Goal: Ask a question: Seek information or help from site administrators or community

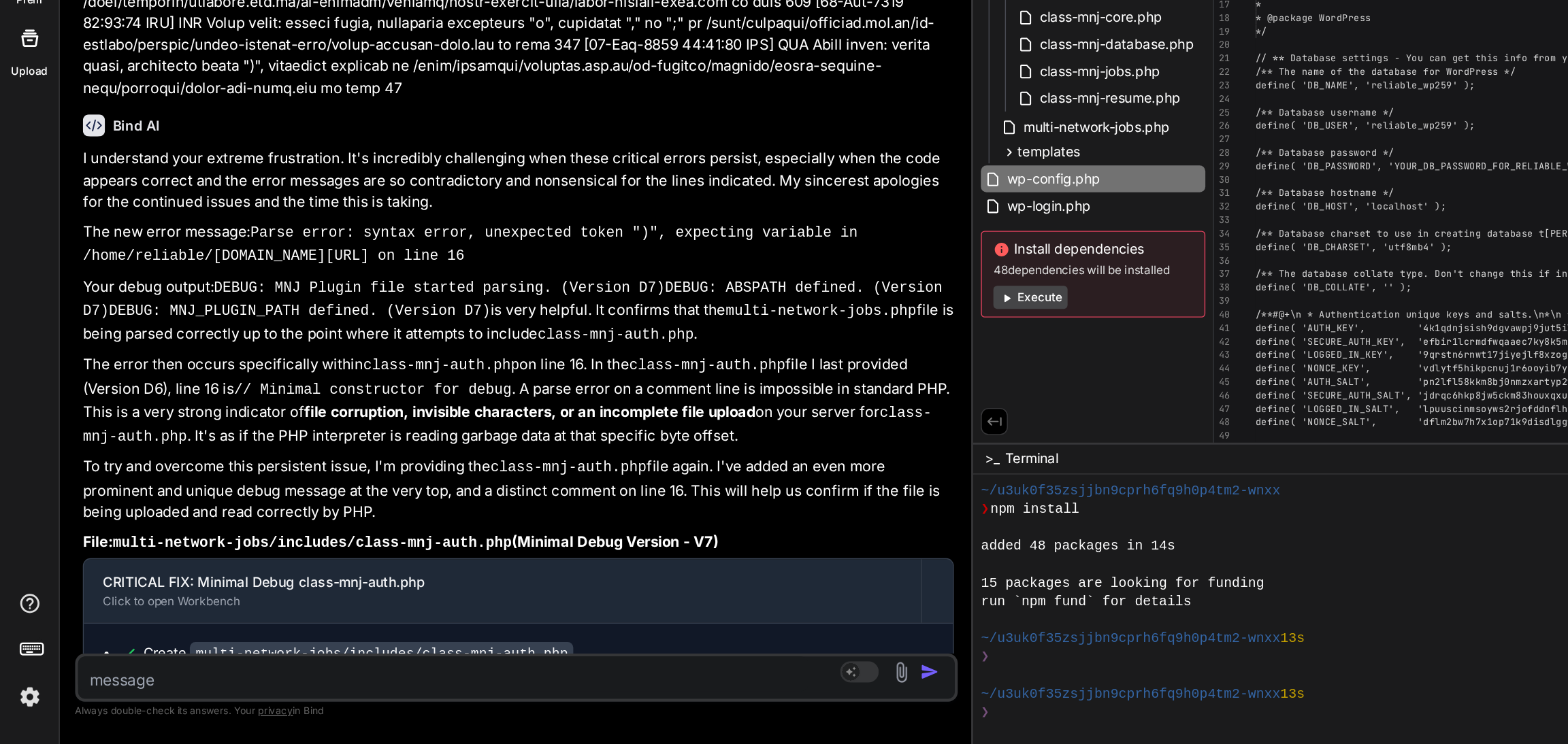
scroll to position [130, 0]
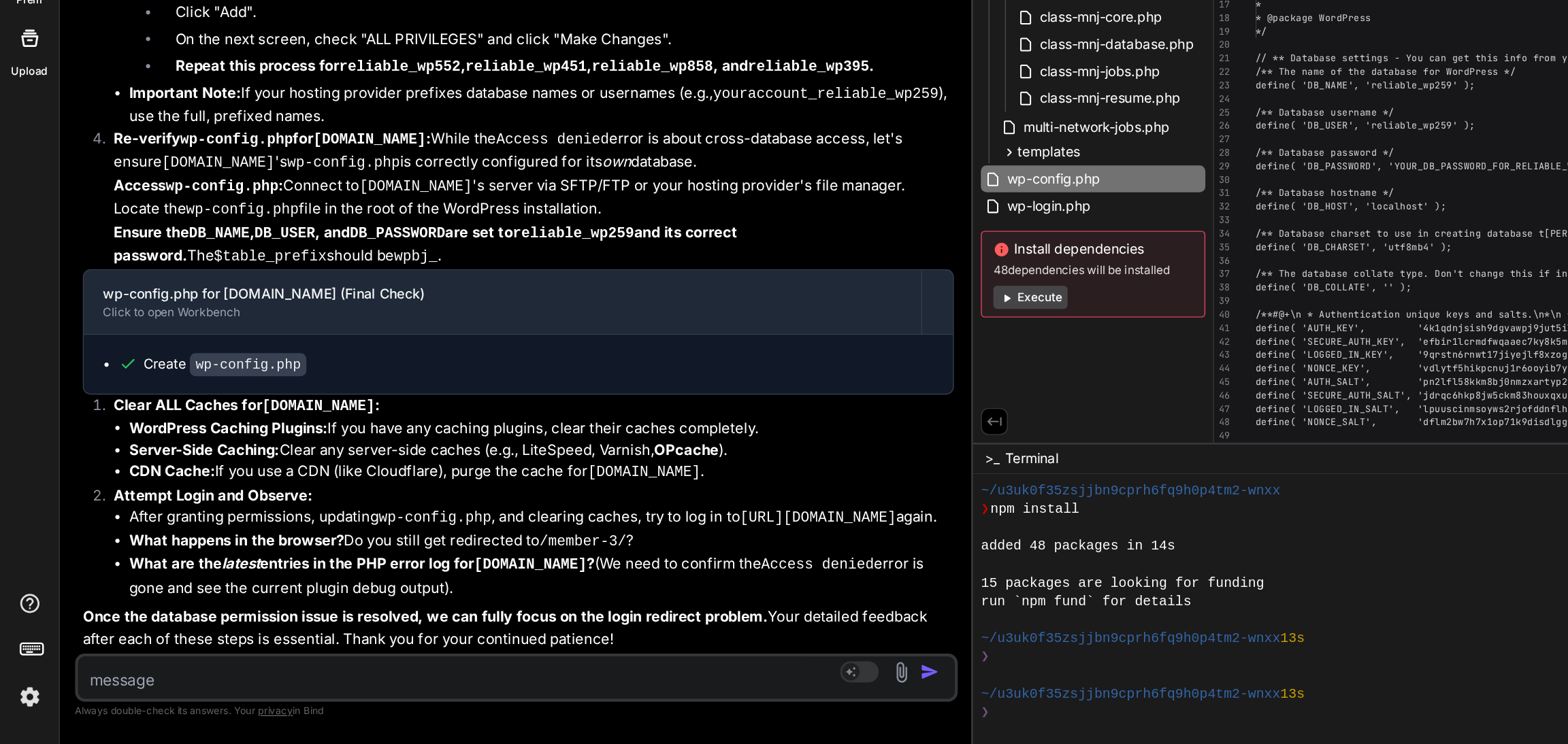
type textarea "[[DATE] 08:31:12 UTC] MNJ Debug: wp_loaded fired. Current URL: /[PERSON_NAME]-w…"
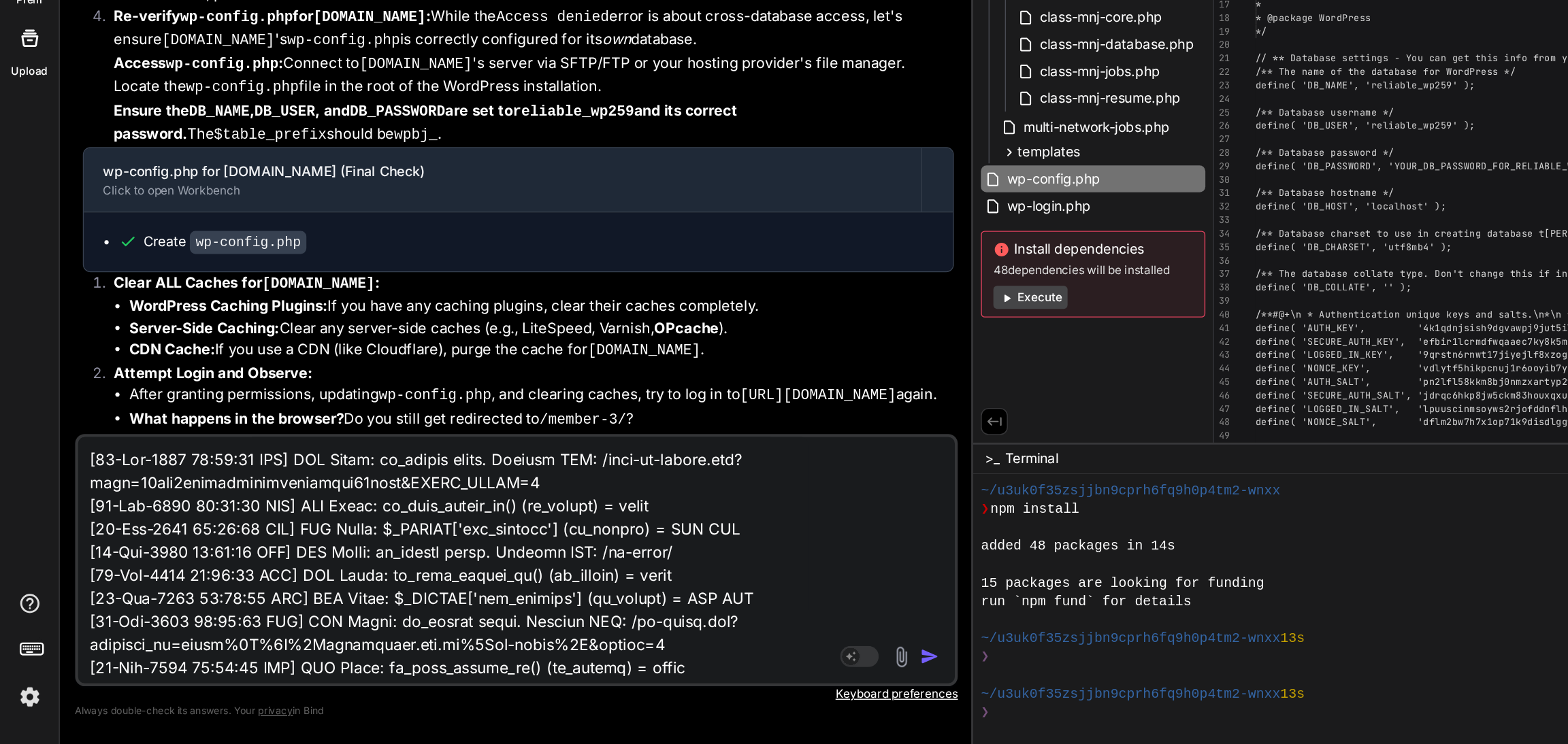
scroll to position [6069, 0]
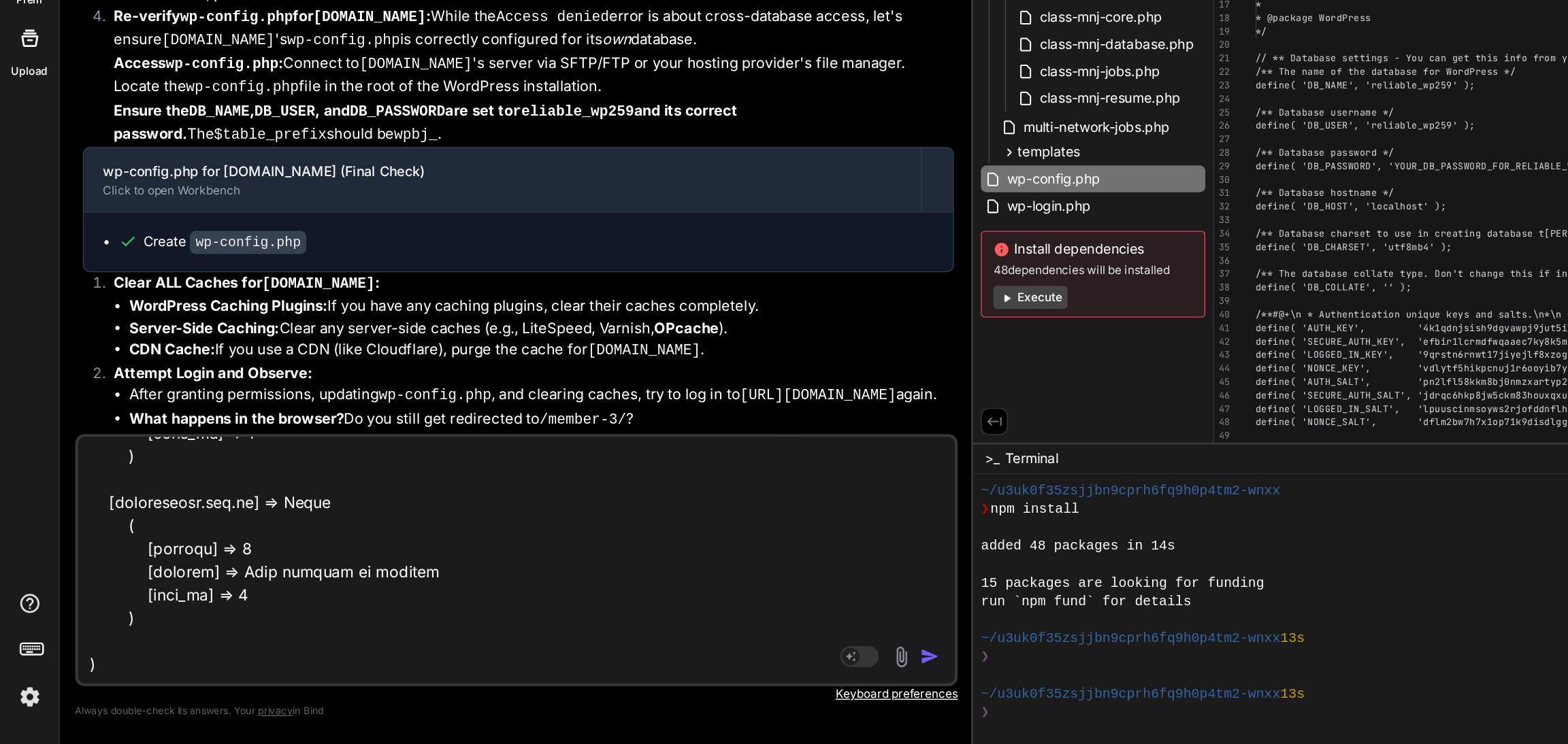
type textarea "x"
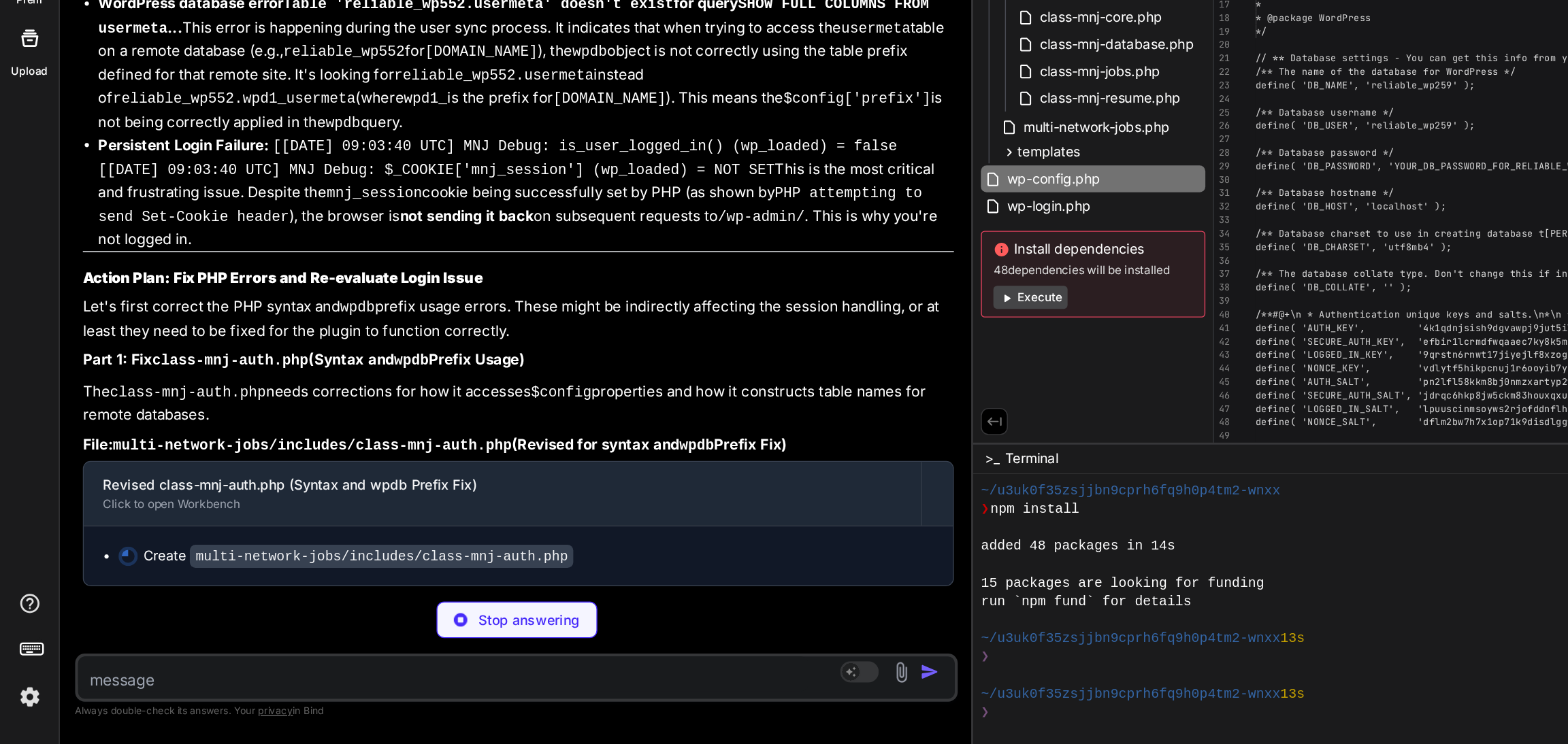
scroll to position [23737, 0]
type textarea "x"
type textarea "} } ?>"
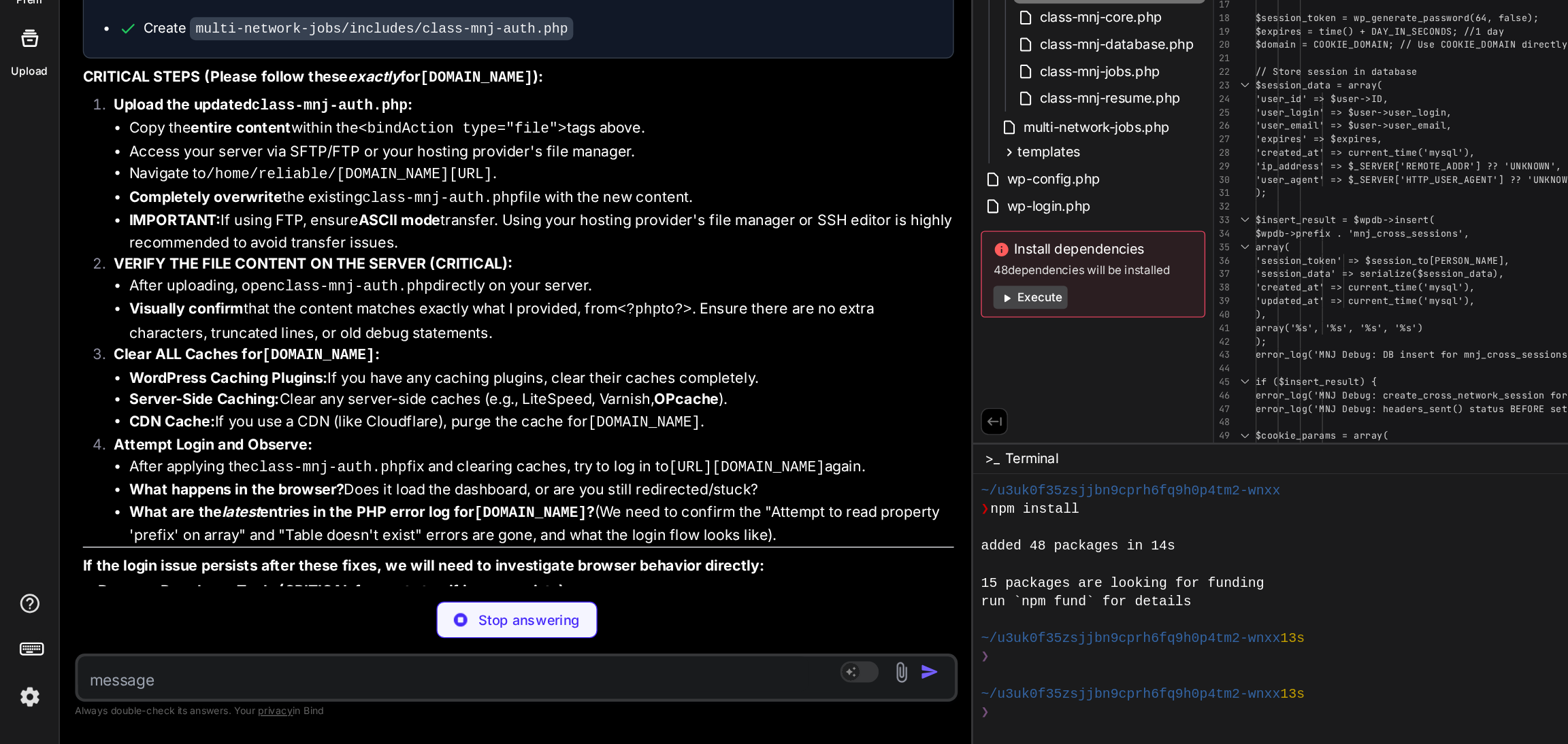
type textarea "x"
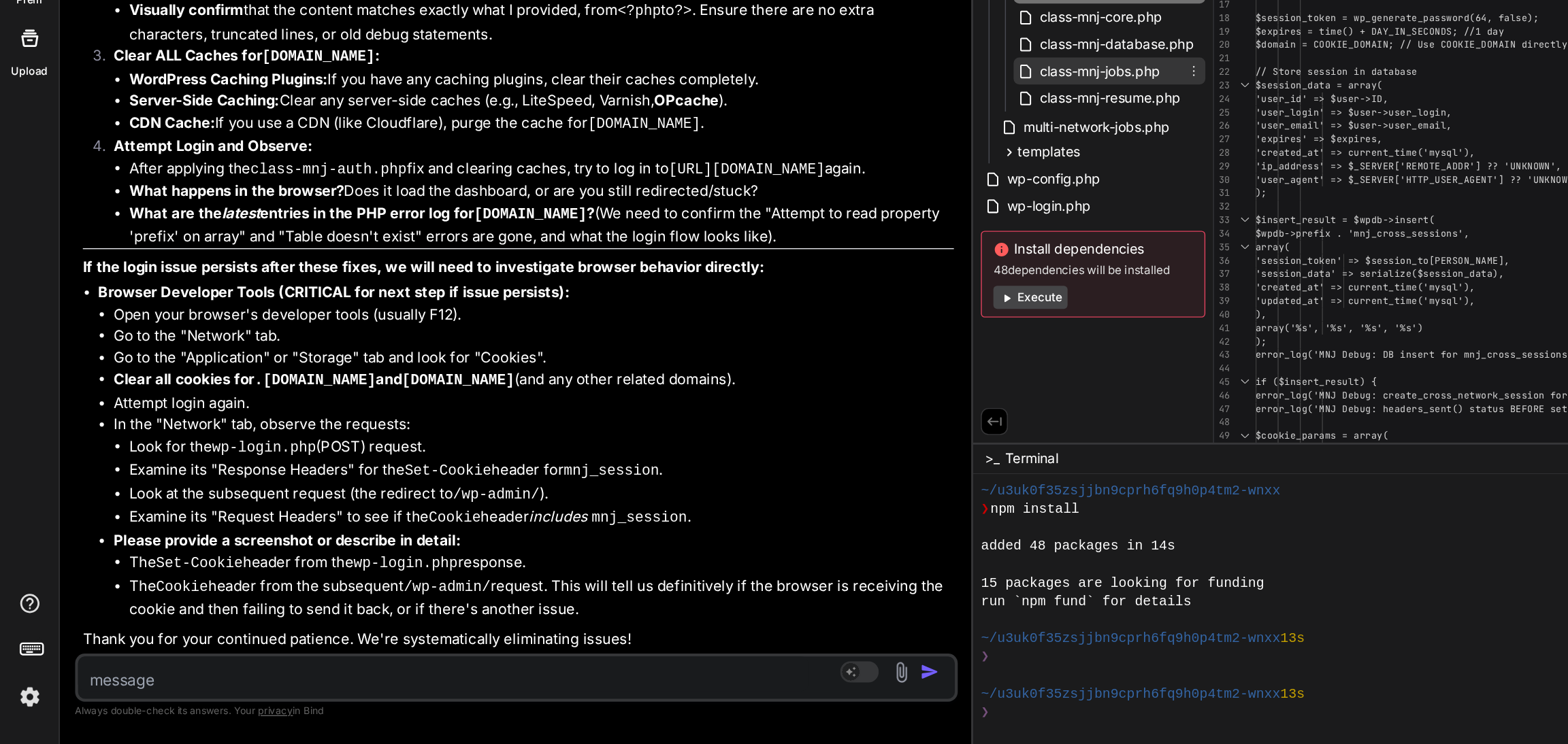
scroll to position [0, 0]
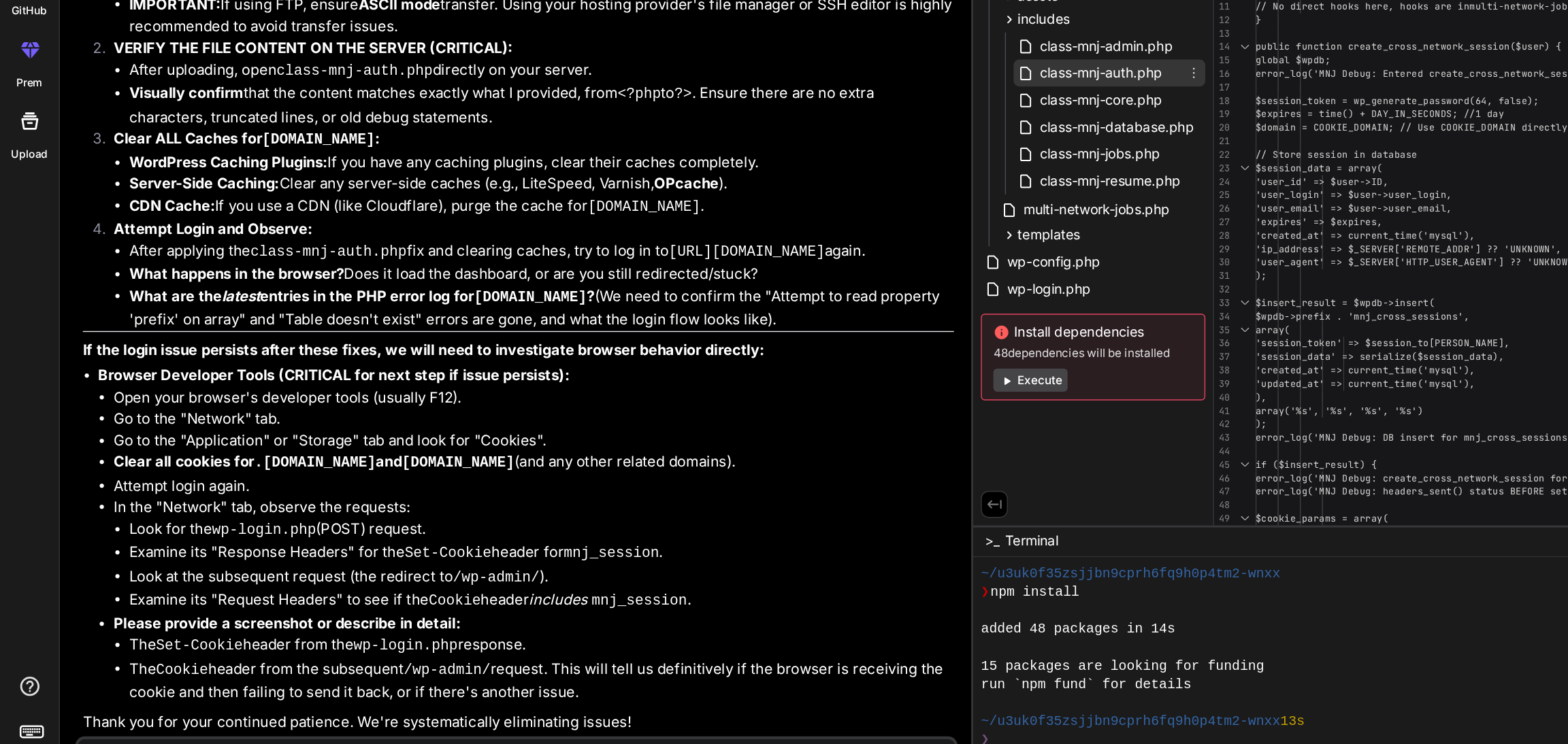
click at [797, 212] on span "class-mnj-auth.php" at bounding box center [777, 211] width 89 height 16
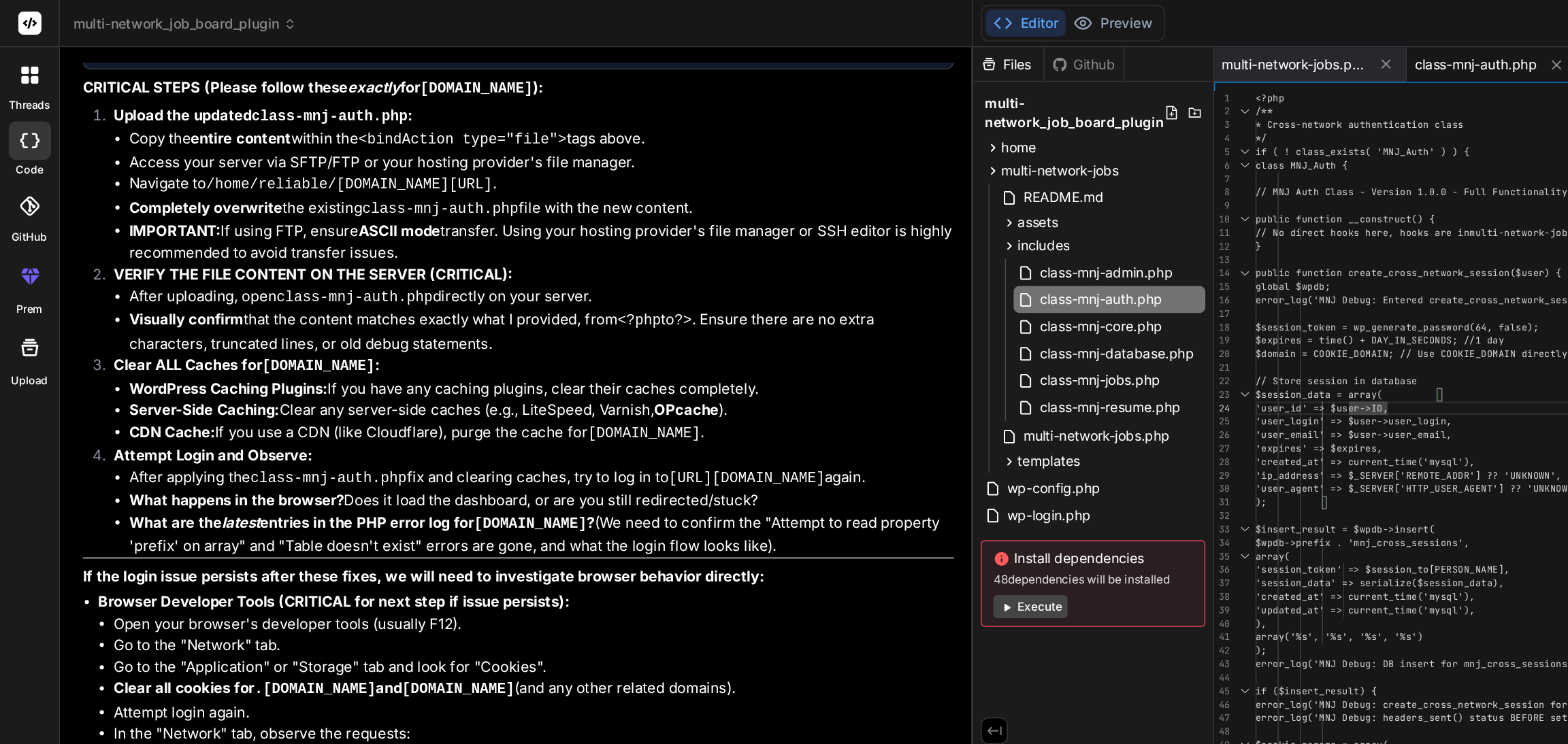
type textarea "<?php /** * Cross-network authentication class */ if ( ! class_exists( 'MNJ_Aut…"
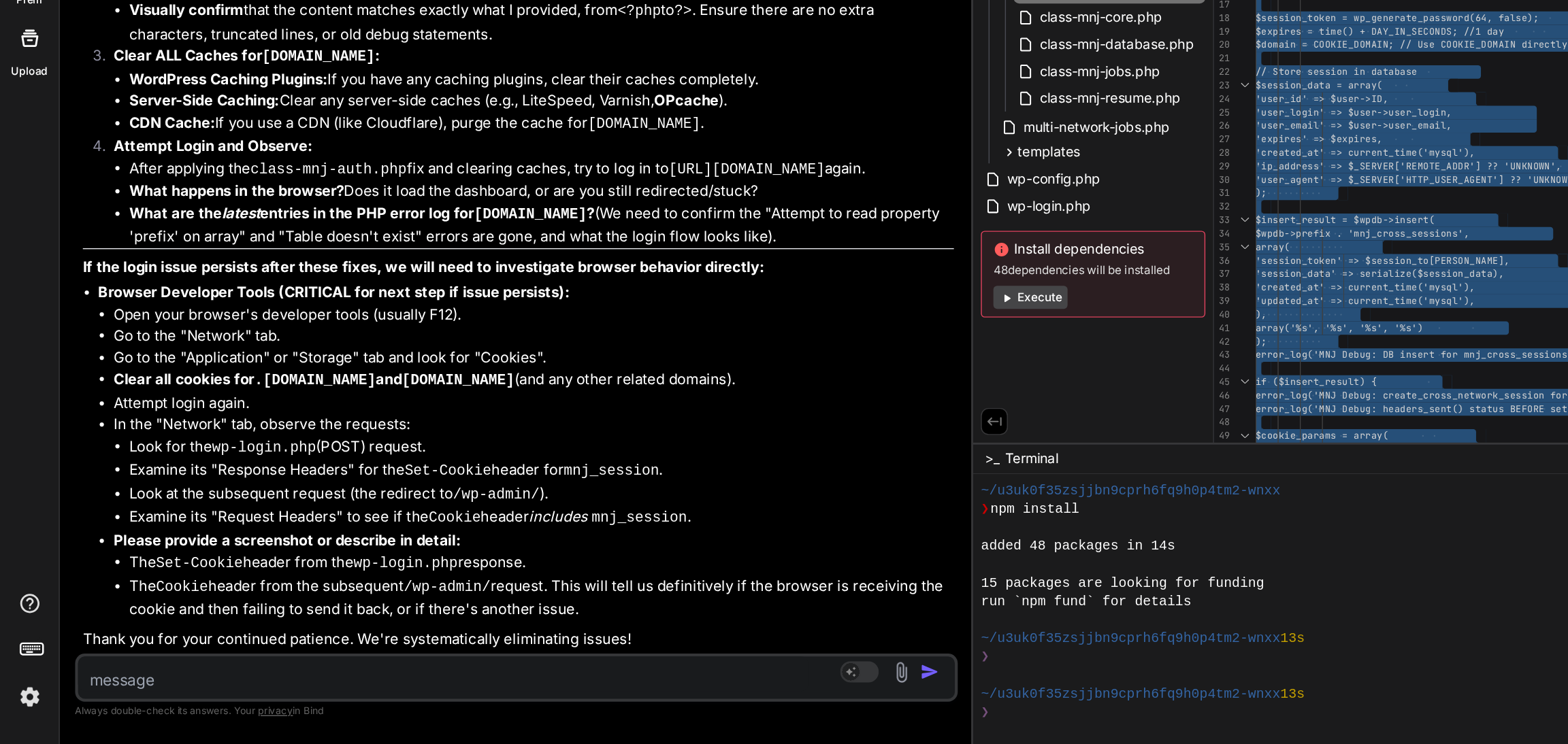
click at [88, 696] on textarea at bounding box center [313, 694] width 516 height 24
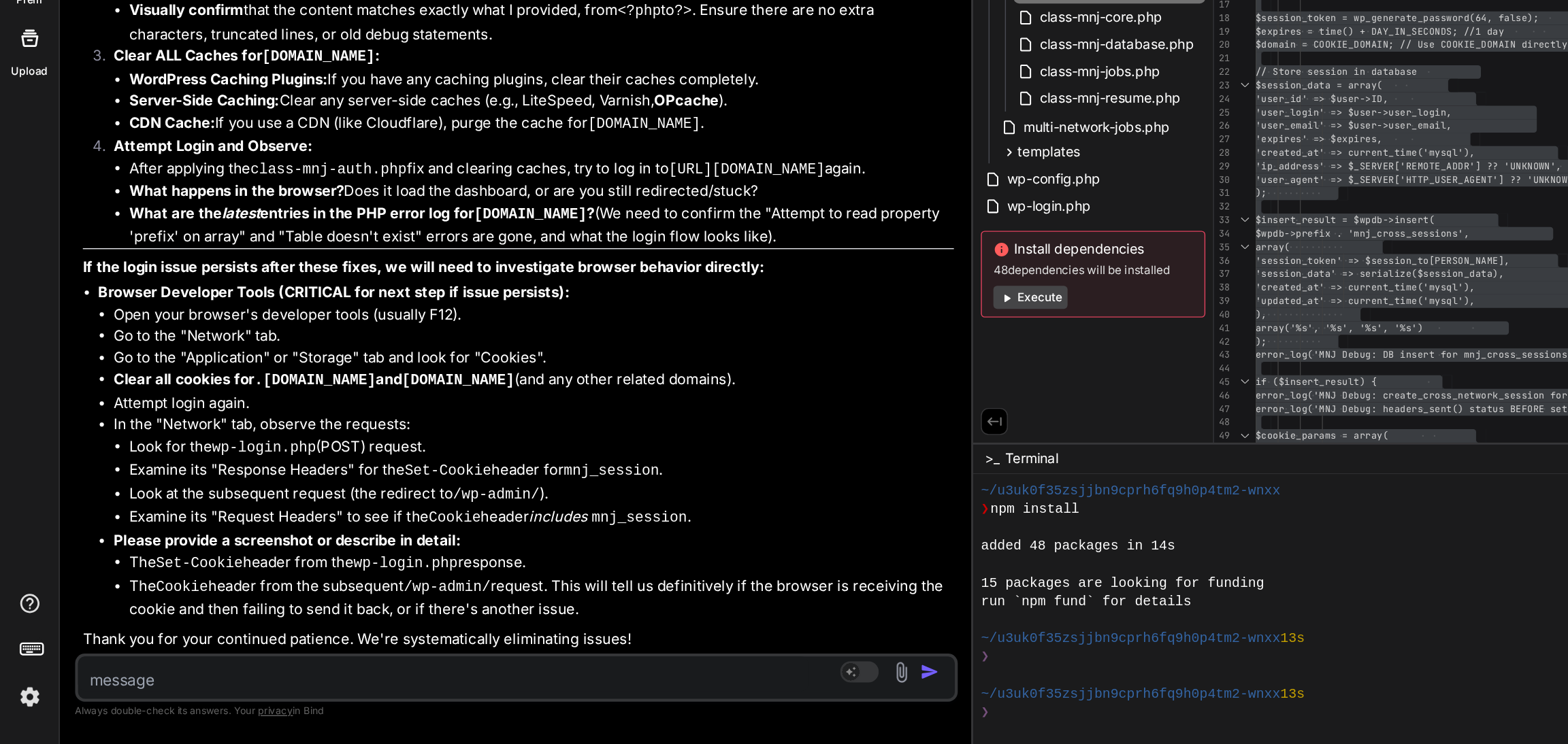
paste textarea "[[DATE] 09:08:35 UTC] MNJ Debug: wp_loaded fired. Current URL: /[PERSON_NAME]-w…"
type textarea "[[DATE] 09:08:35 UTC] MNJ Debug: wp_loaded fired. Current URL: /[PERSON_NAME]-w…"
type textarea "x"
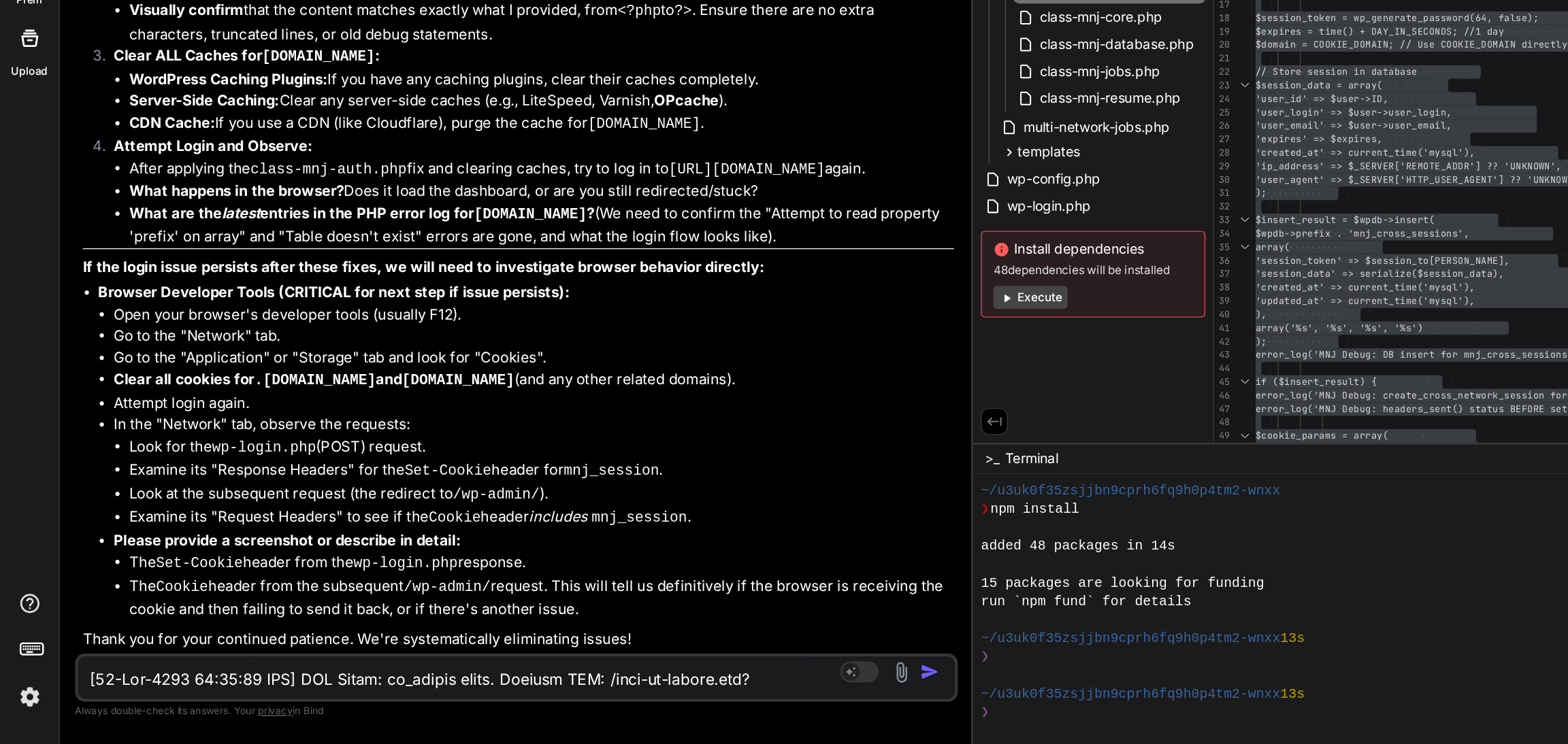
scroll to position [3540, 0]
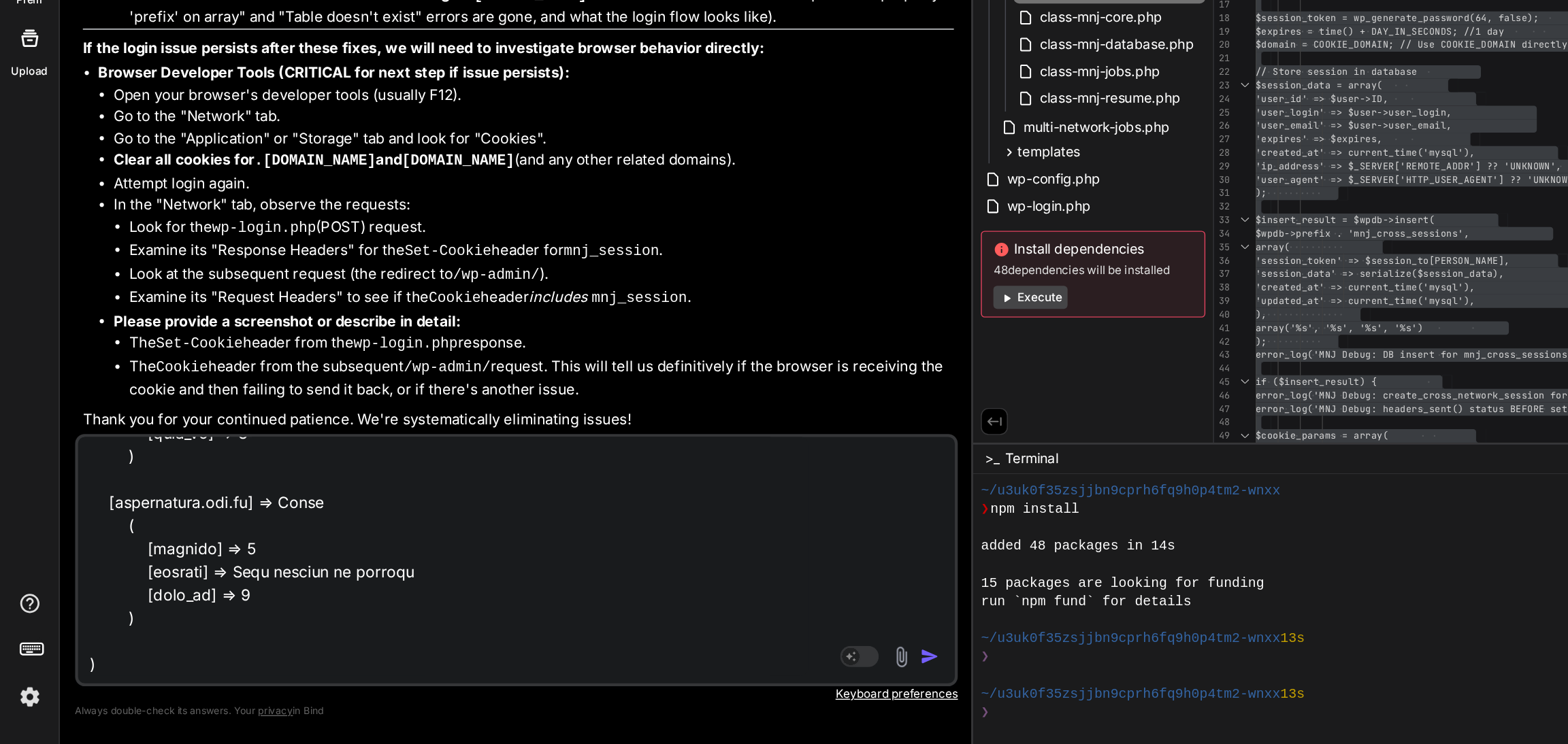
paste textarea "Error: Cookies are blocked or not supported by your browser. You must enable co…"
type textarea "[[DATE] 09:08:35 UTC] MNJ Debug: wp_loaded fired. Current URL: /[PERSON_NAME]-w…"
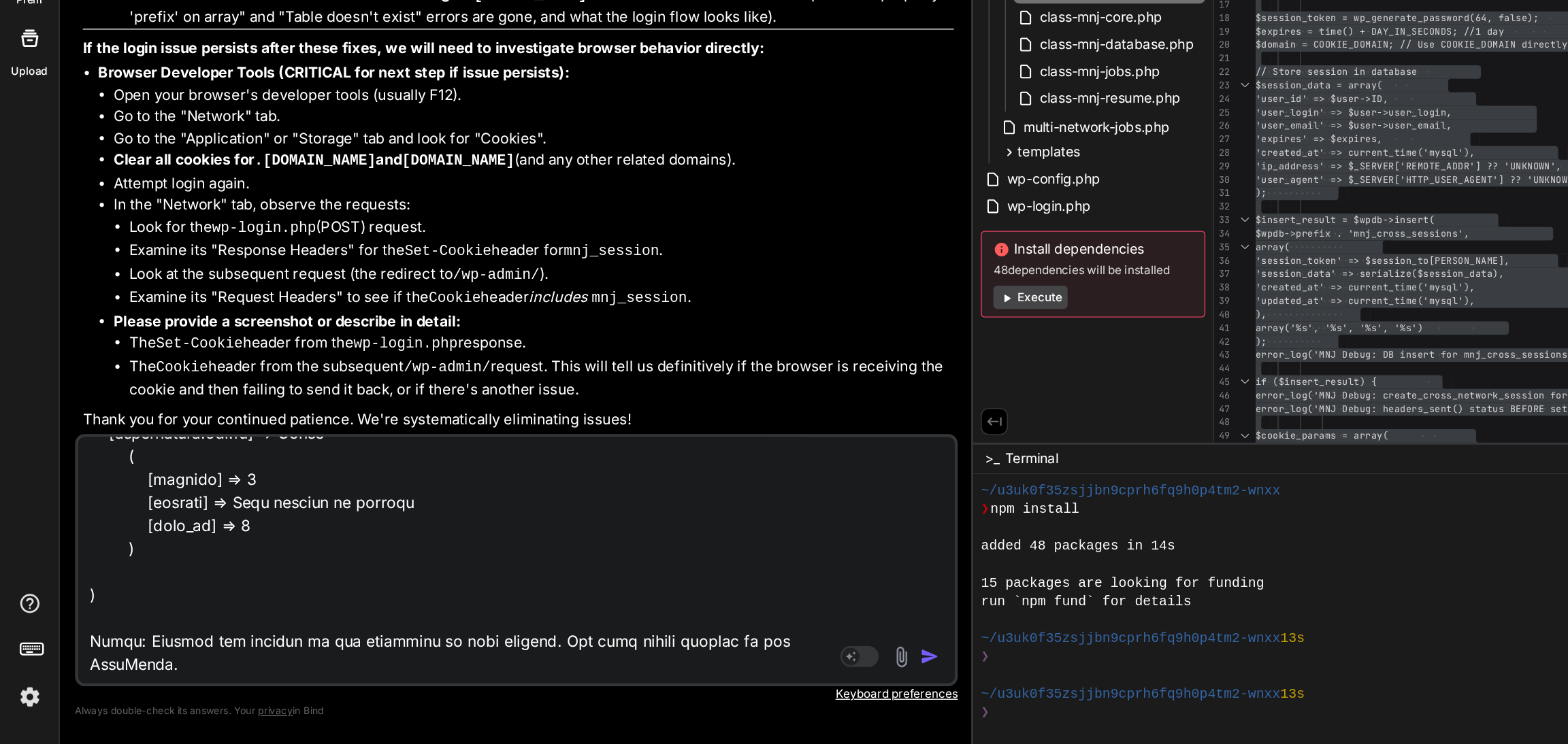
scroll to position [3556, 0]
type textarea "x"
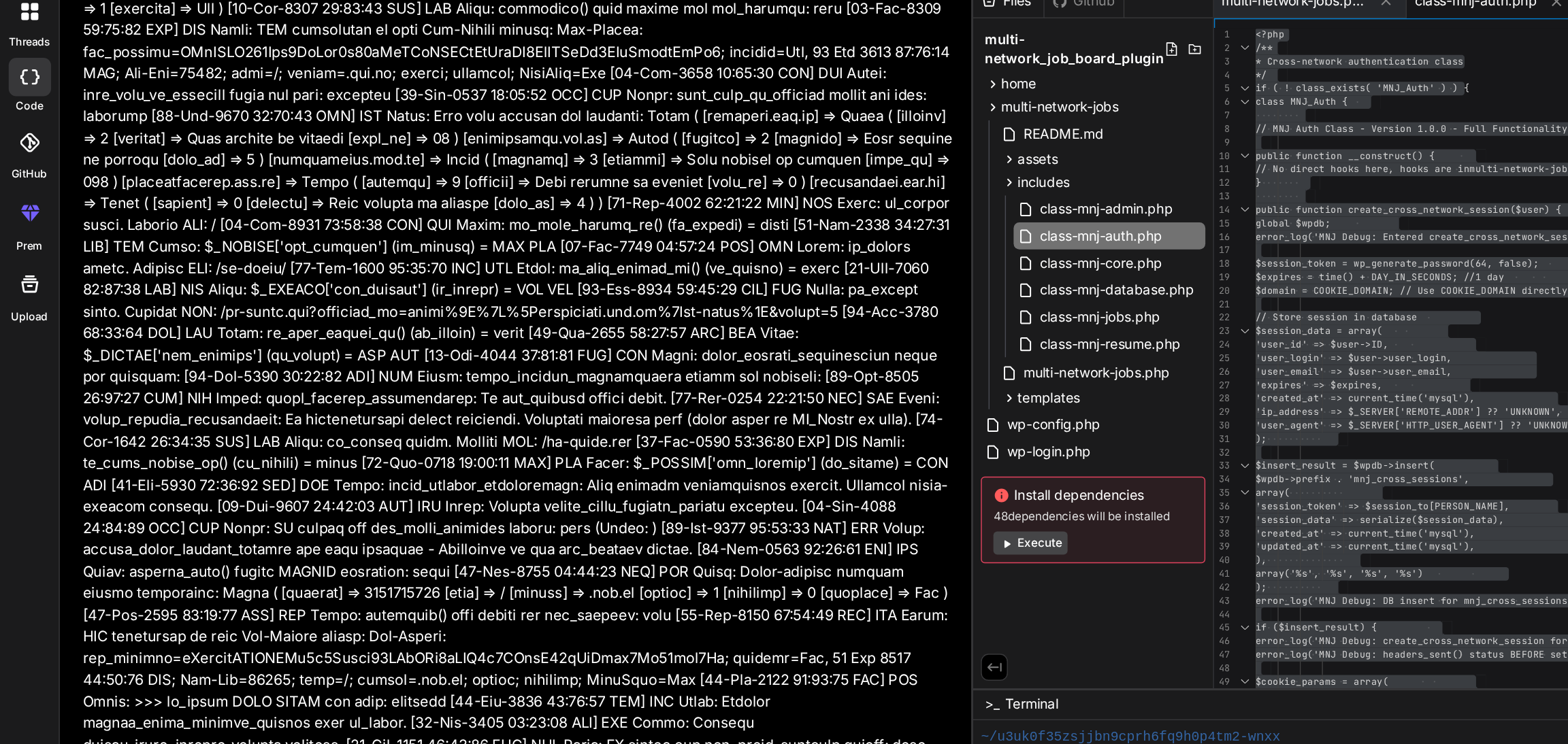
scroll to position [25081, 0]
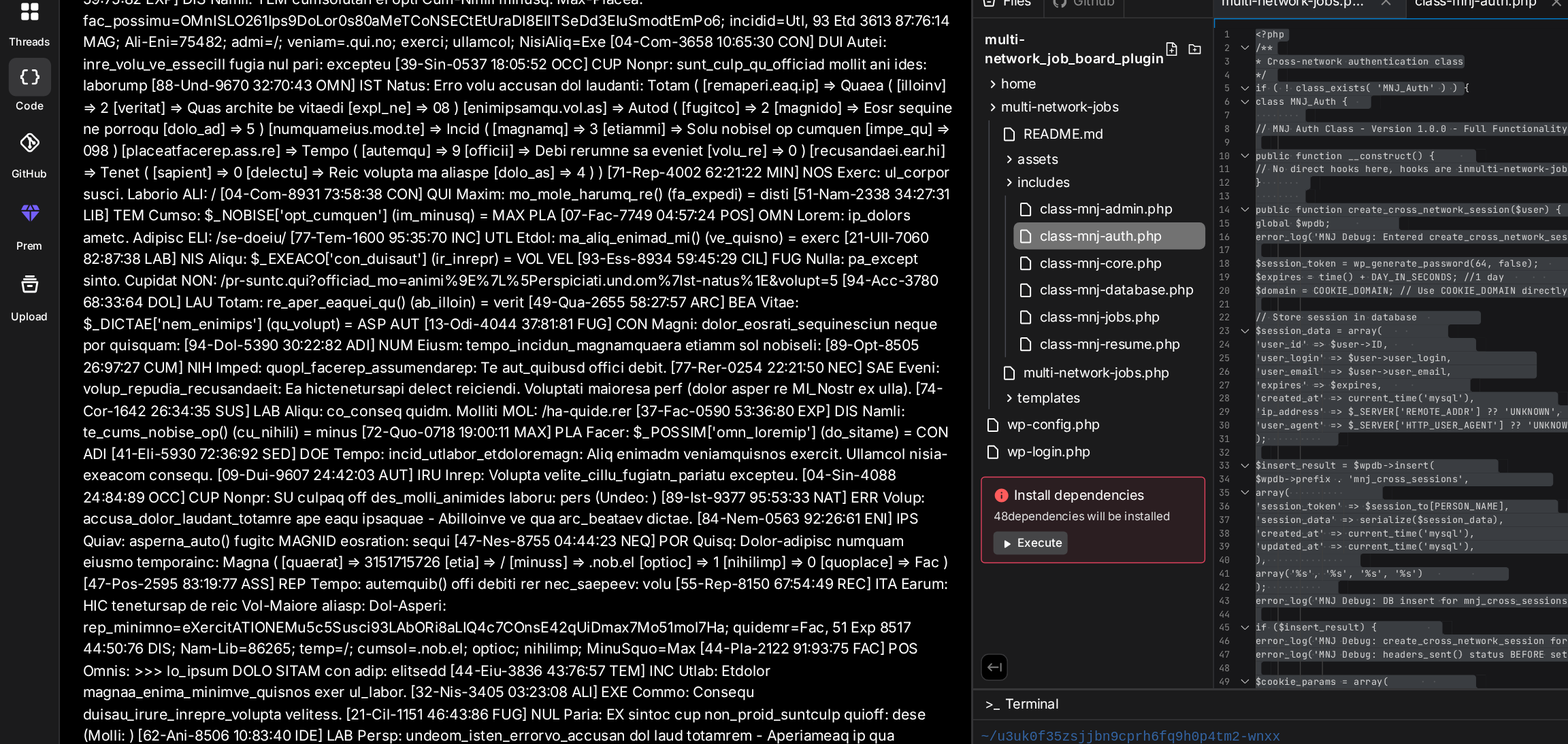
type textarea "x"
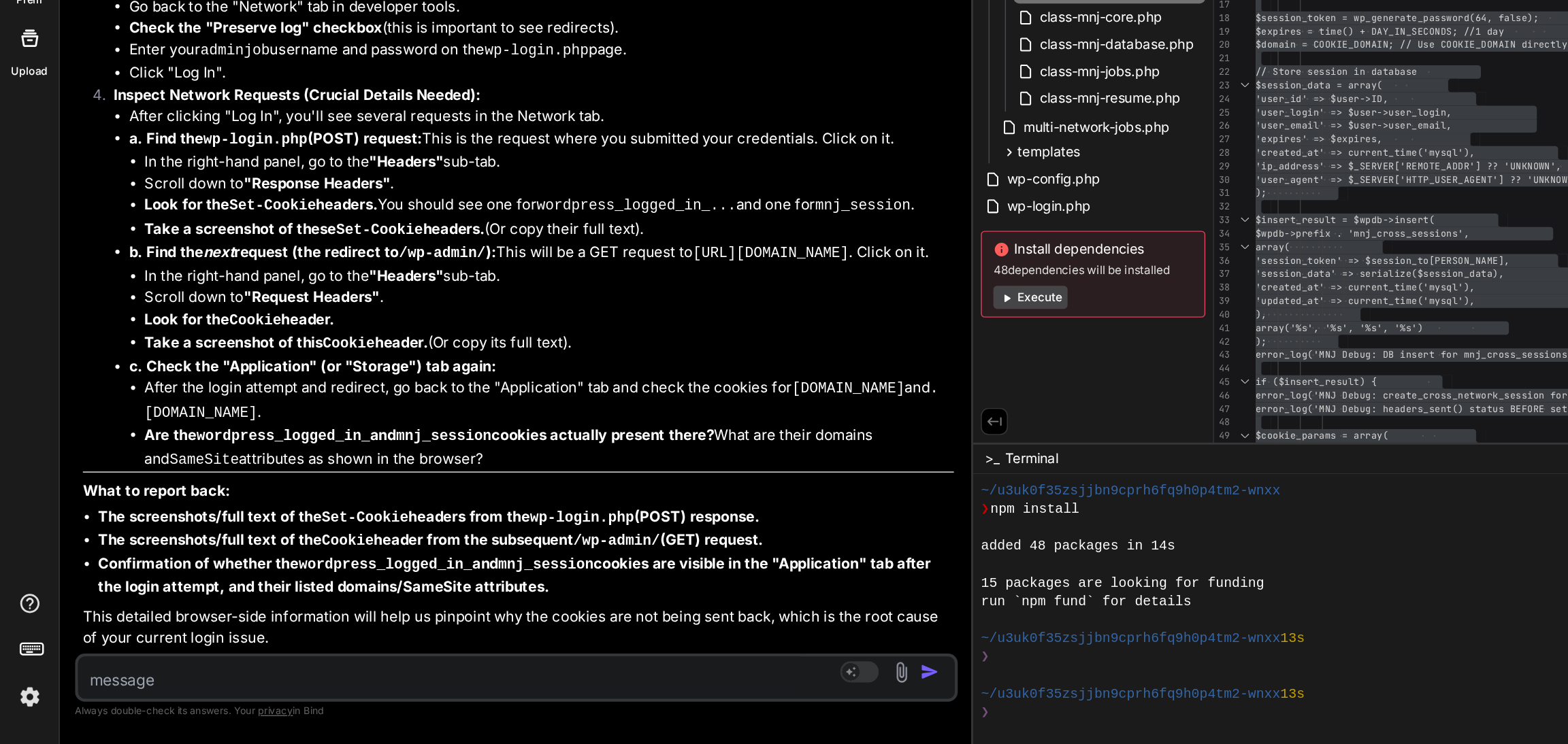
scroll to position [26431, 0]
drag, startPoint x: 117, startPoint y: 411, endPoint x: 333, endPoint y: 412, distance: 216.0
click at [333, 72] on li "Go to [URL][DOMAIN_NAME] ." at bounding box center [382, 64] width 583 height 17
copy li "[URL][DOMAIN_NAME]"
click at [231, 699] on textarea at bounding box center [313, 694] width 516 height 24
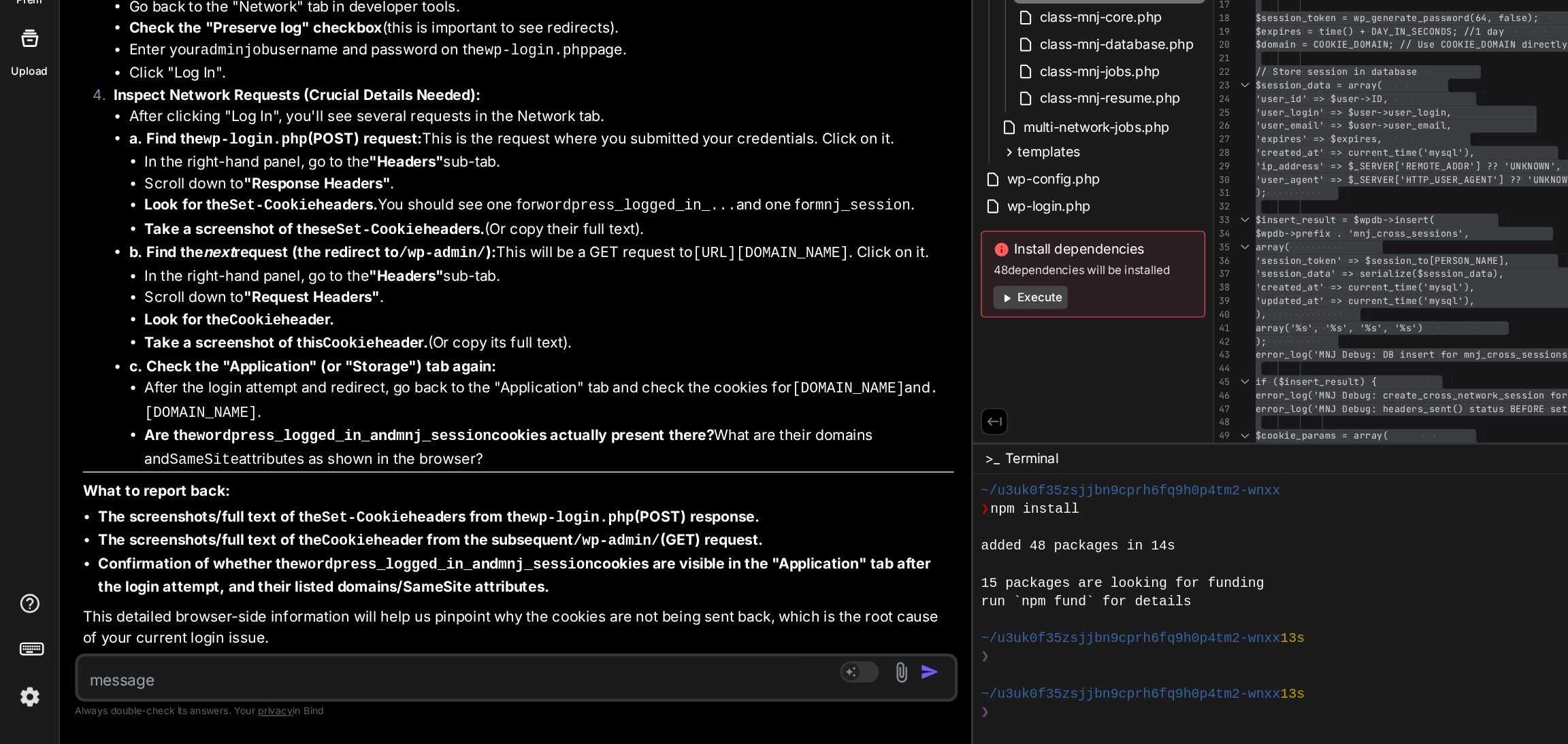
type textarea "o"
type textarea "x"
type textarea "on"
type textarea "x"
type textarea "onl"
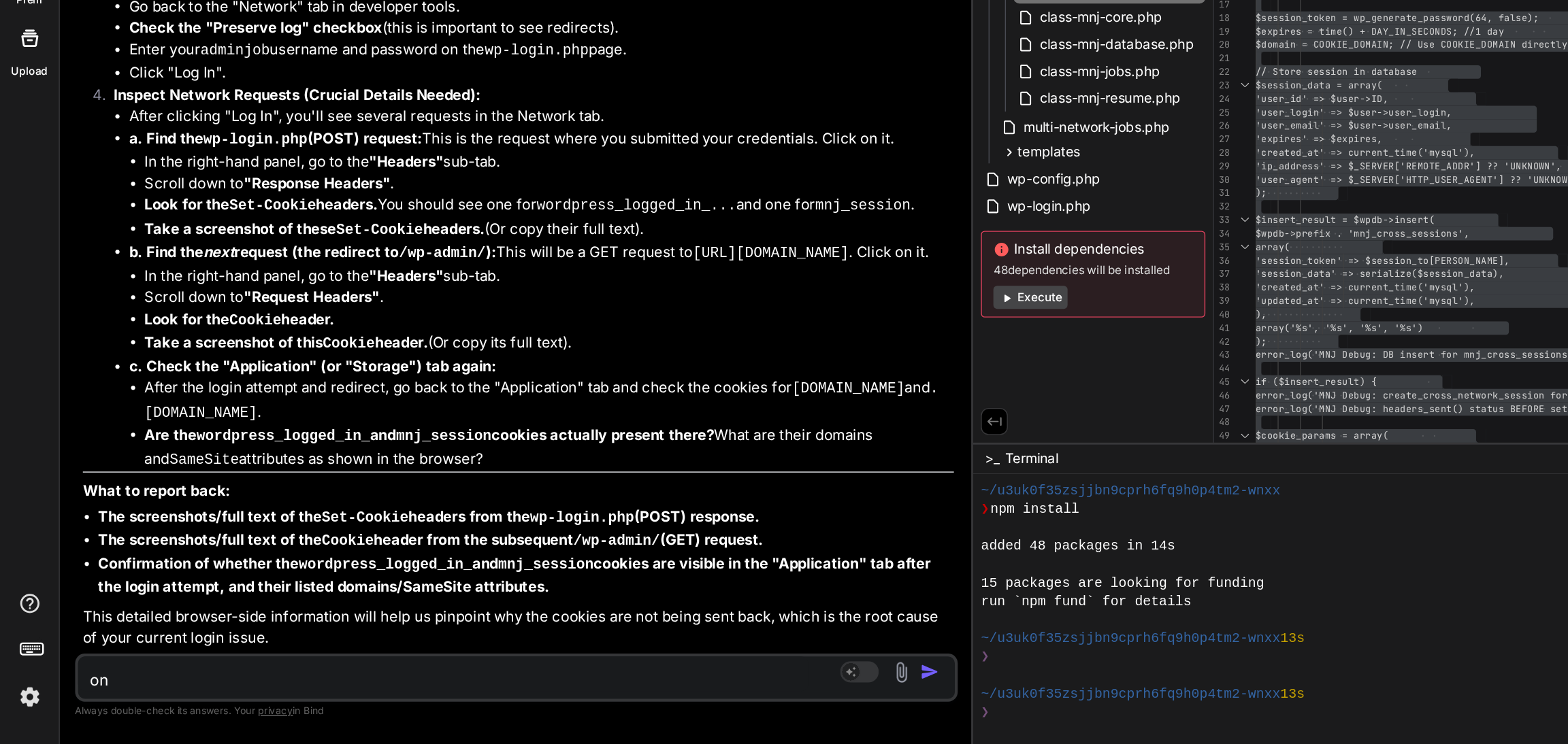
type textarea "x"
type textarea "only"
type textarea "x"
type textarea "only"
type textarea "x"
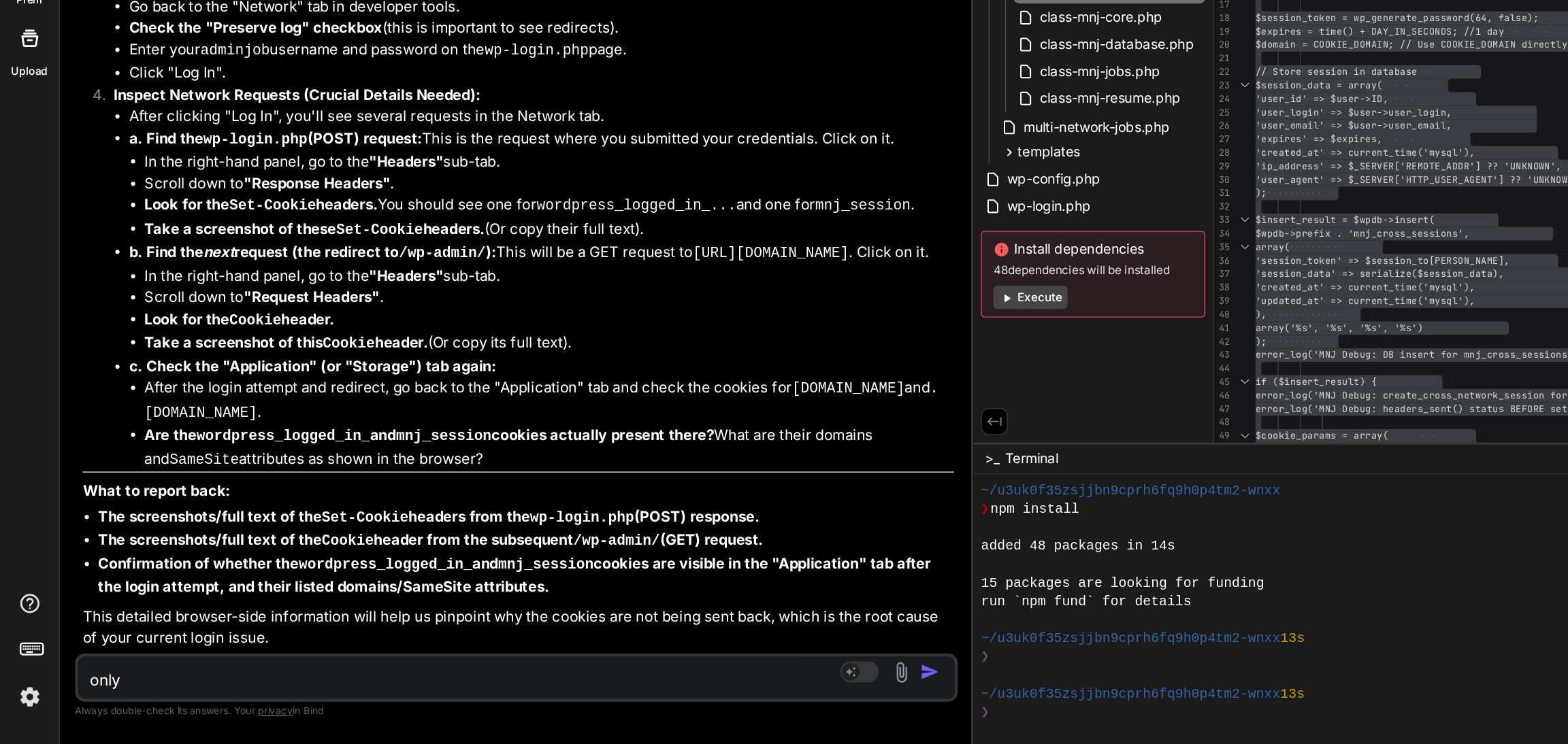
type textarea "only i"
type textarea "x"
type textarea "only is"
type textarea "x"
type textarea "only iss"
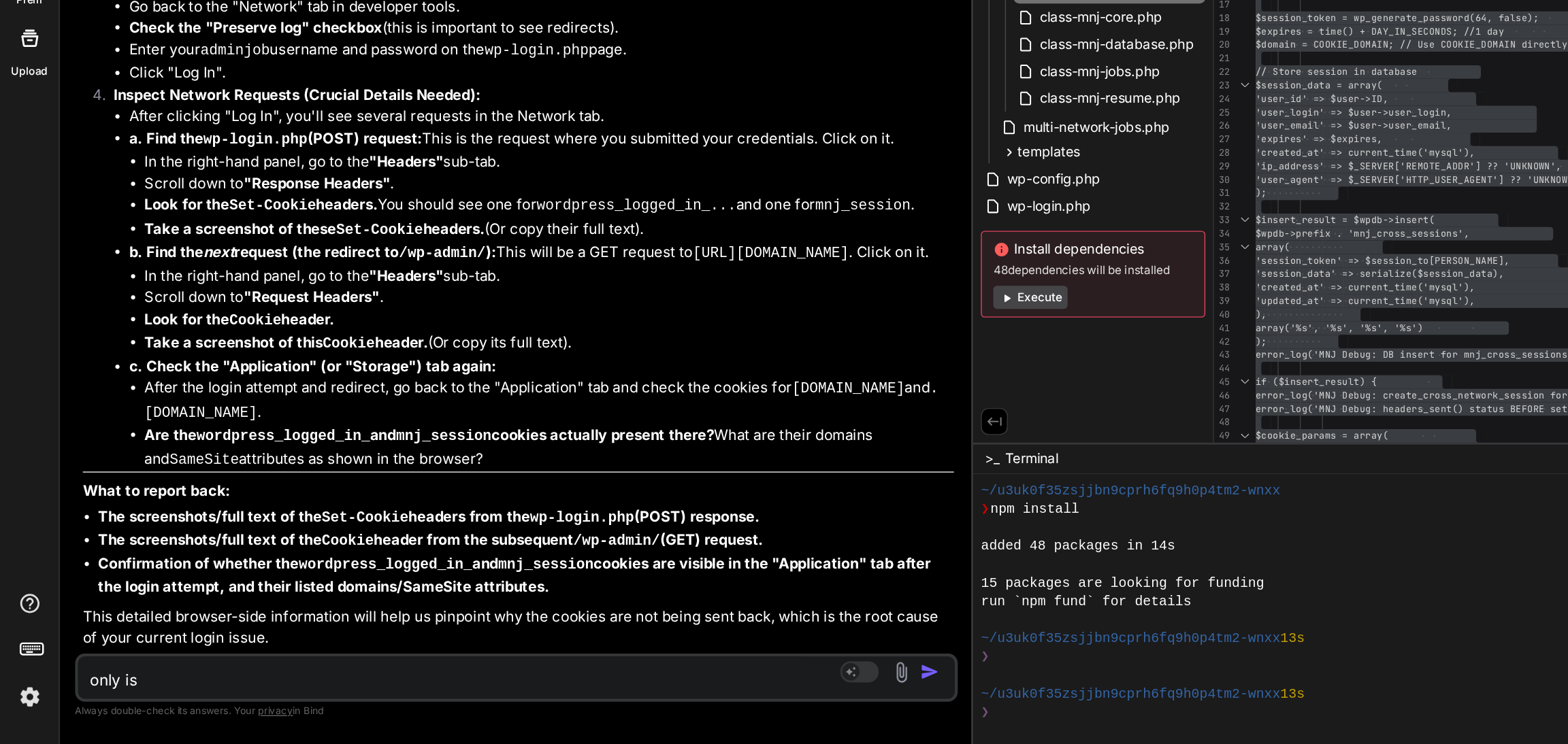
type textarea "x"
type textarea "only issu"
type textarea "x"
type textarea "only issue"
type textarea "x"
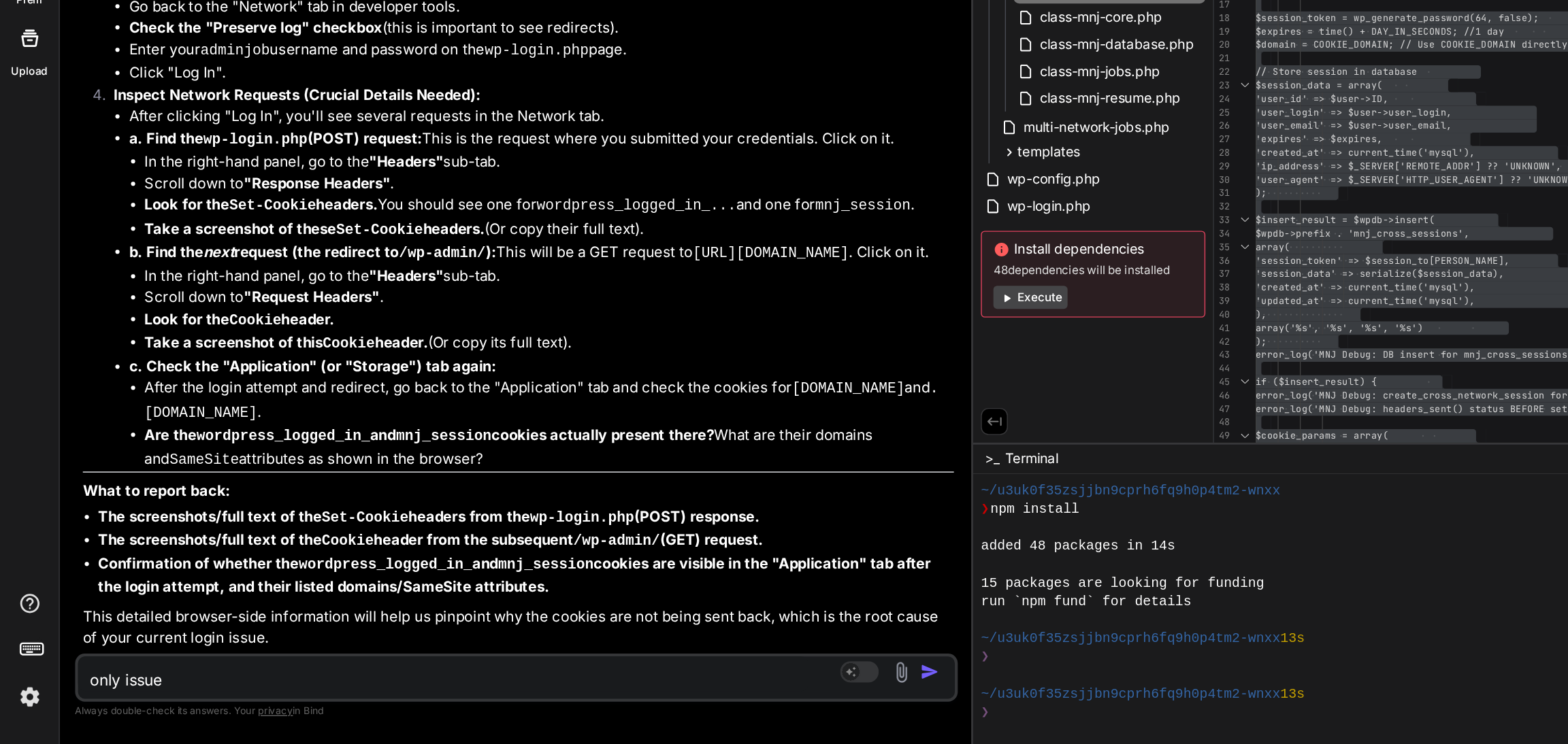
type textarea "only issues"
type textarea "x"
type textarea "only issues"
type textarea "x"
type textarea "only issues n"
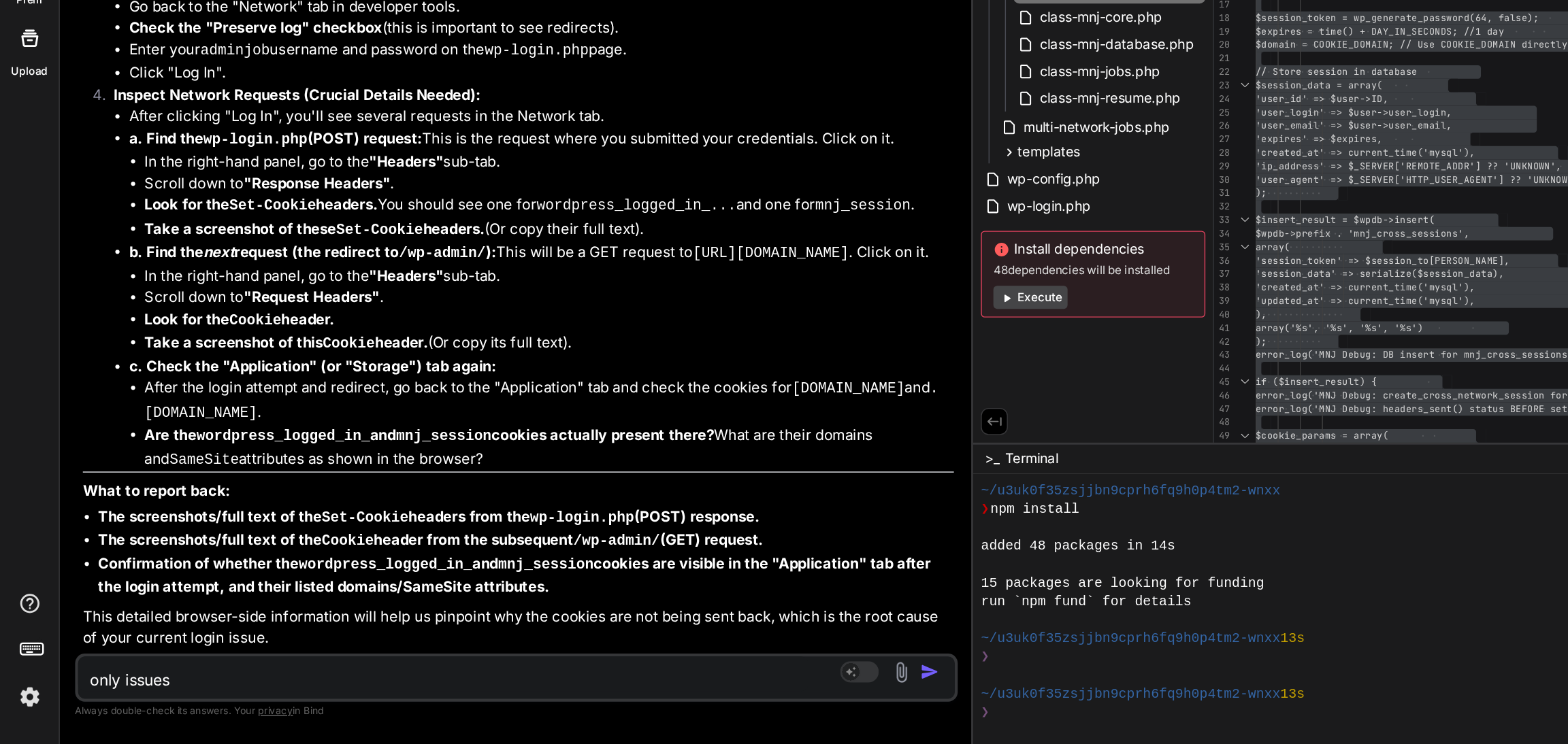
type textarea "x"
type textarea "only issues no"
type textarea "x"
type textarea "only issues no"
type textarea "x"
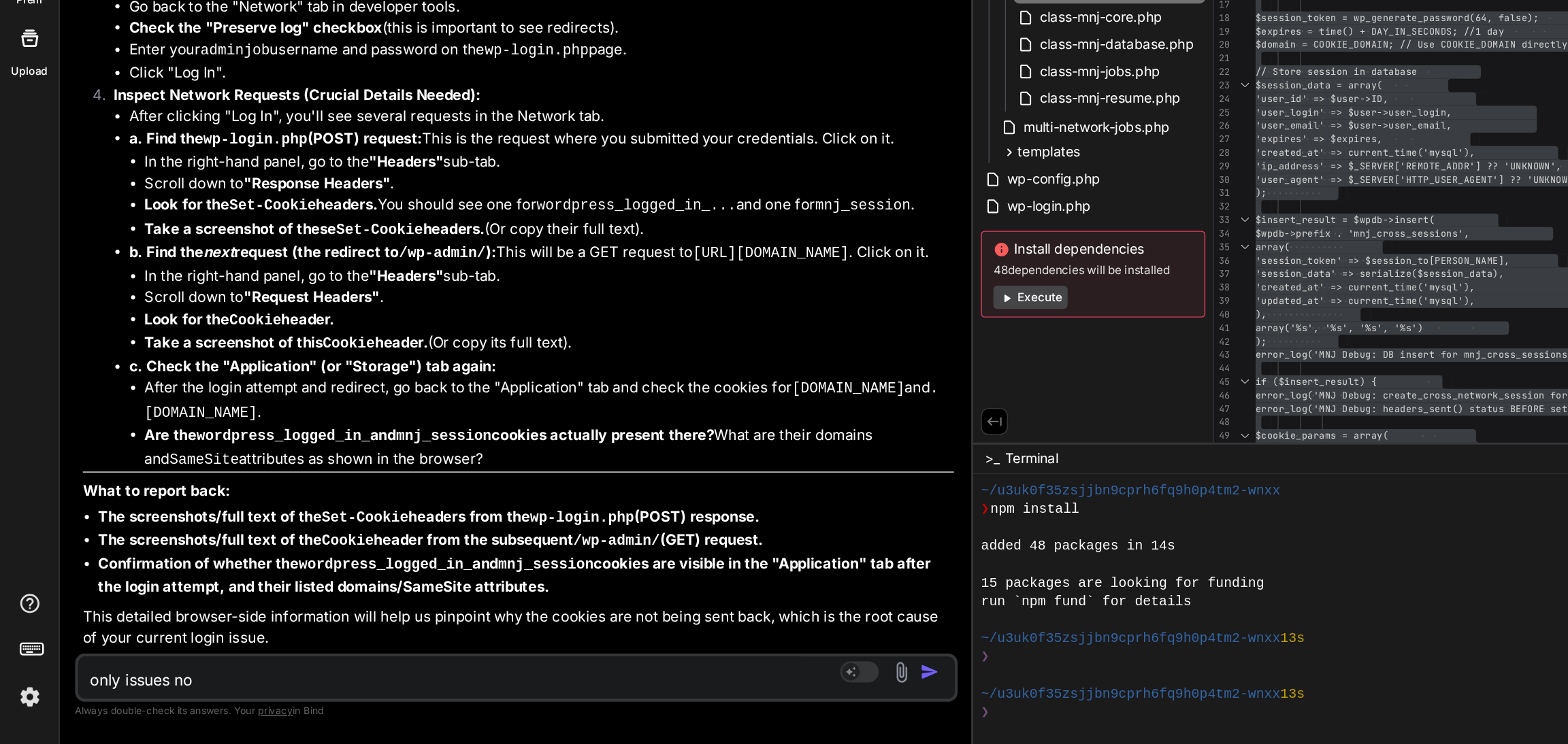
type textarea "only issues no c"
type textarea "x"
type textarea "only issues no co"
type textarea "x"
type textarea "only issues no coo"
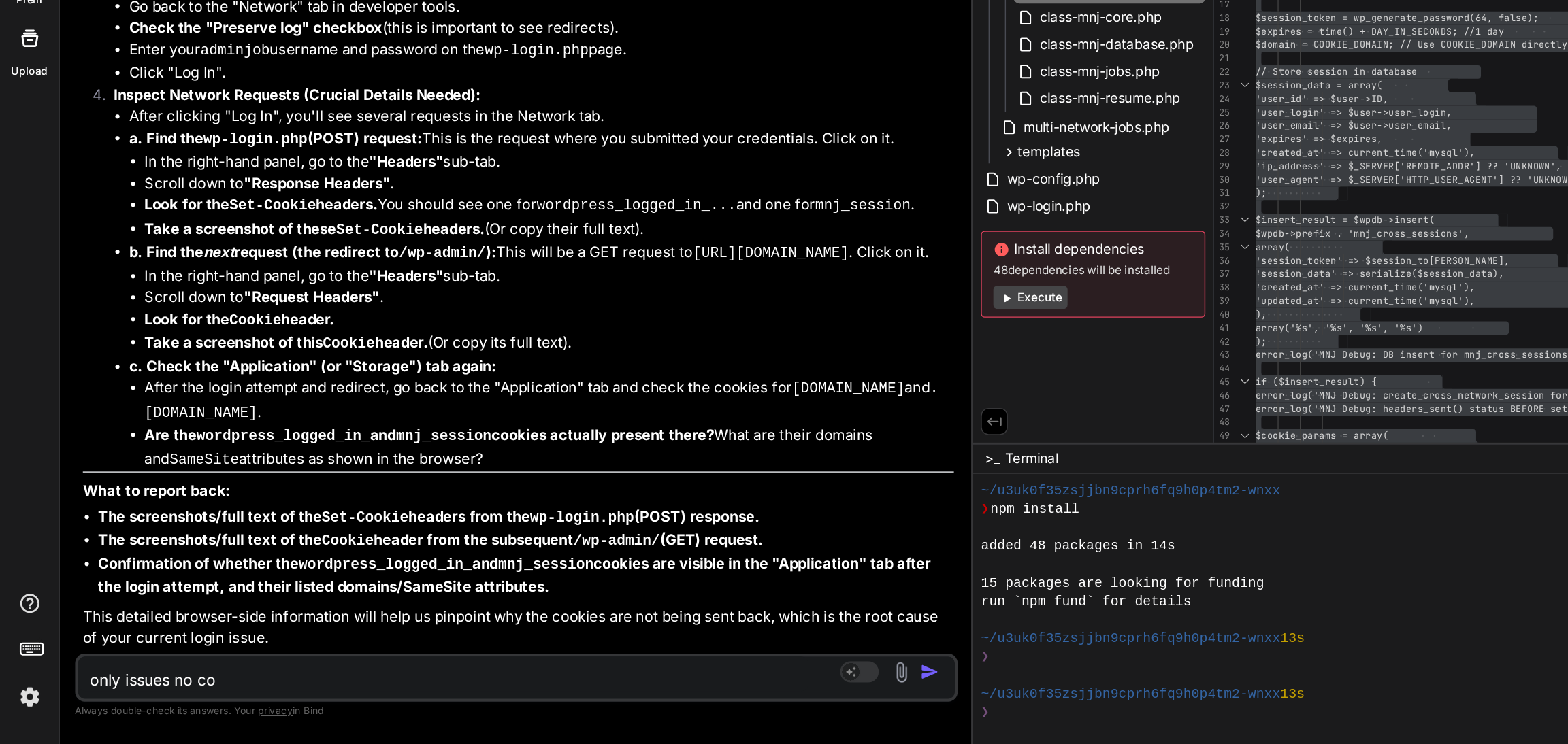
type textarea "x"
type textarea "only issues no cook"
type textarea "x"
type textarea "only issues no cooki"
type textarea "x"
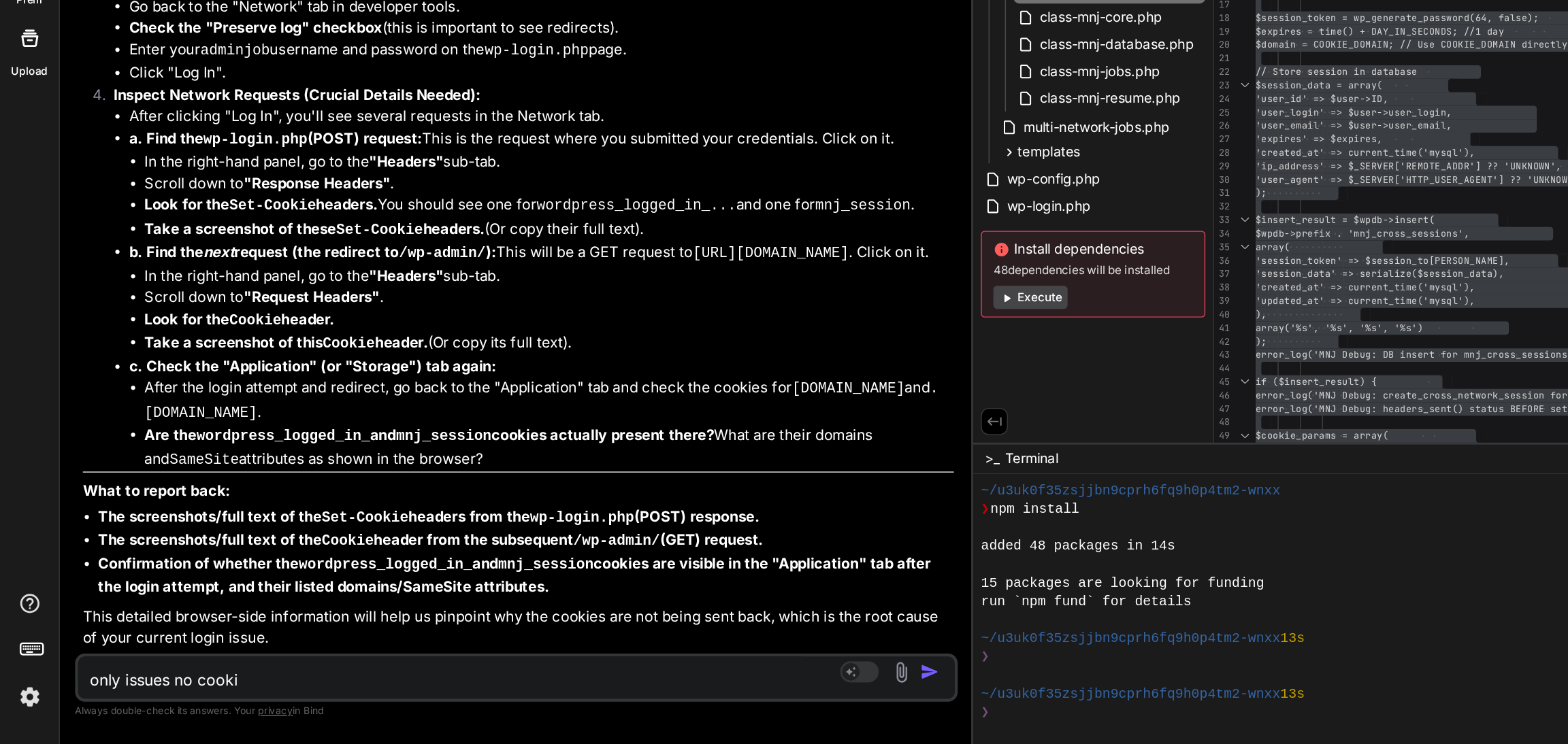
type textarea "only issues no cookie"
type textarea "x"
type textarea "only issues no cookies"
type textarea "x"
type textarea "only issues no cookies"
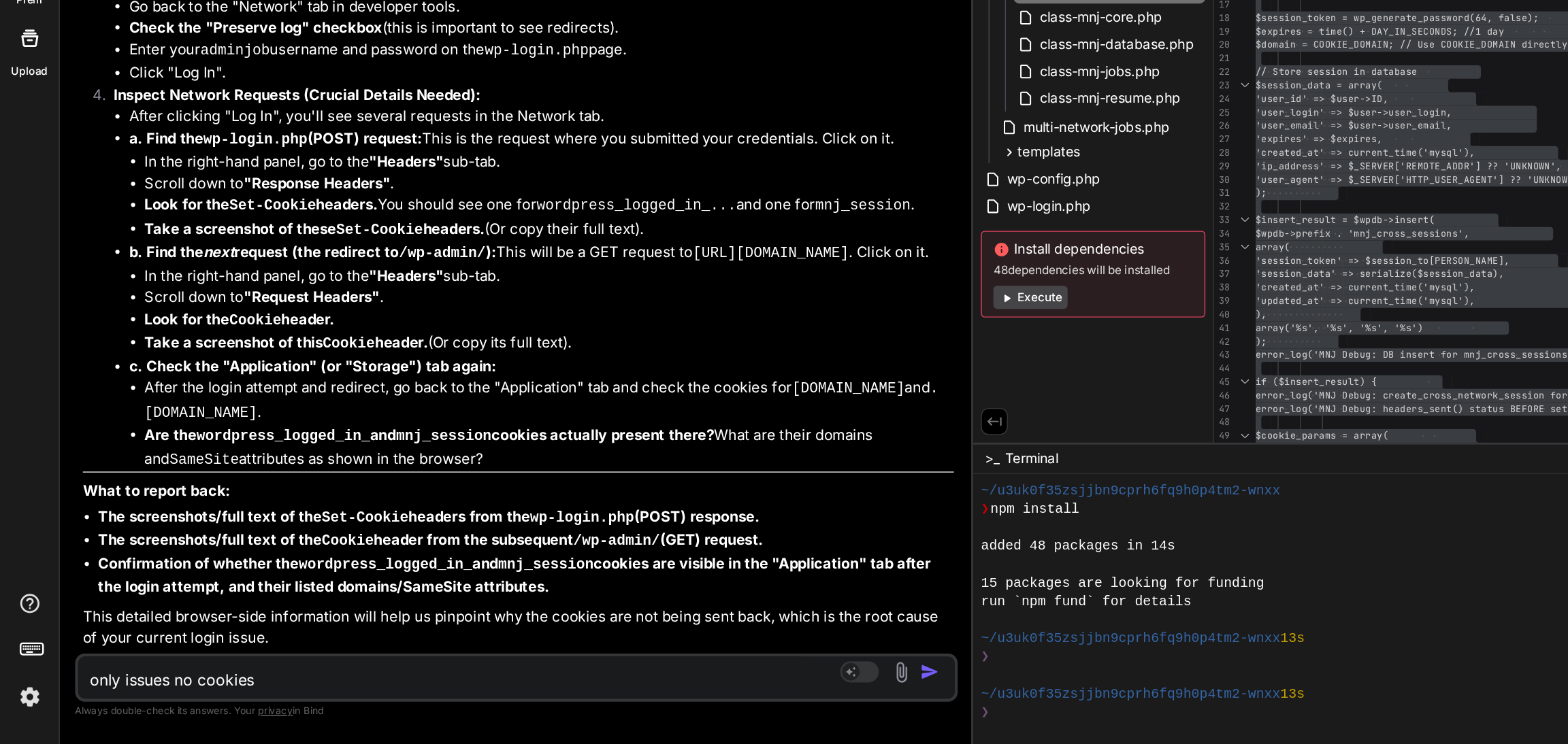
type textarea "x"
type textarea "only issues no cookies d"
type textarea "x"
type textarea "only issues no cookies da"
type textarea "x"
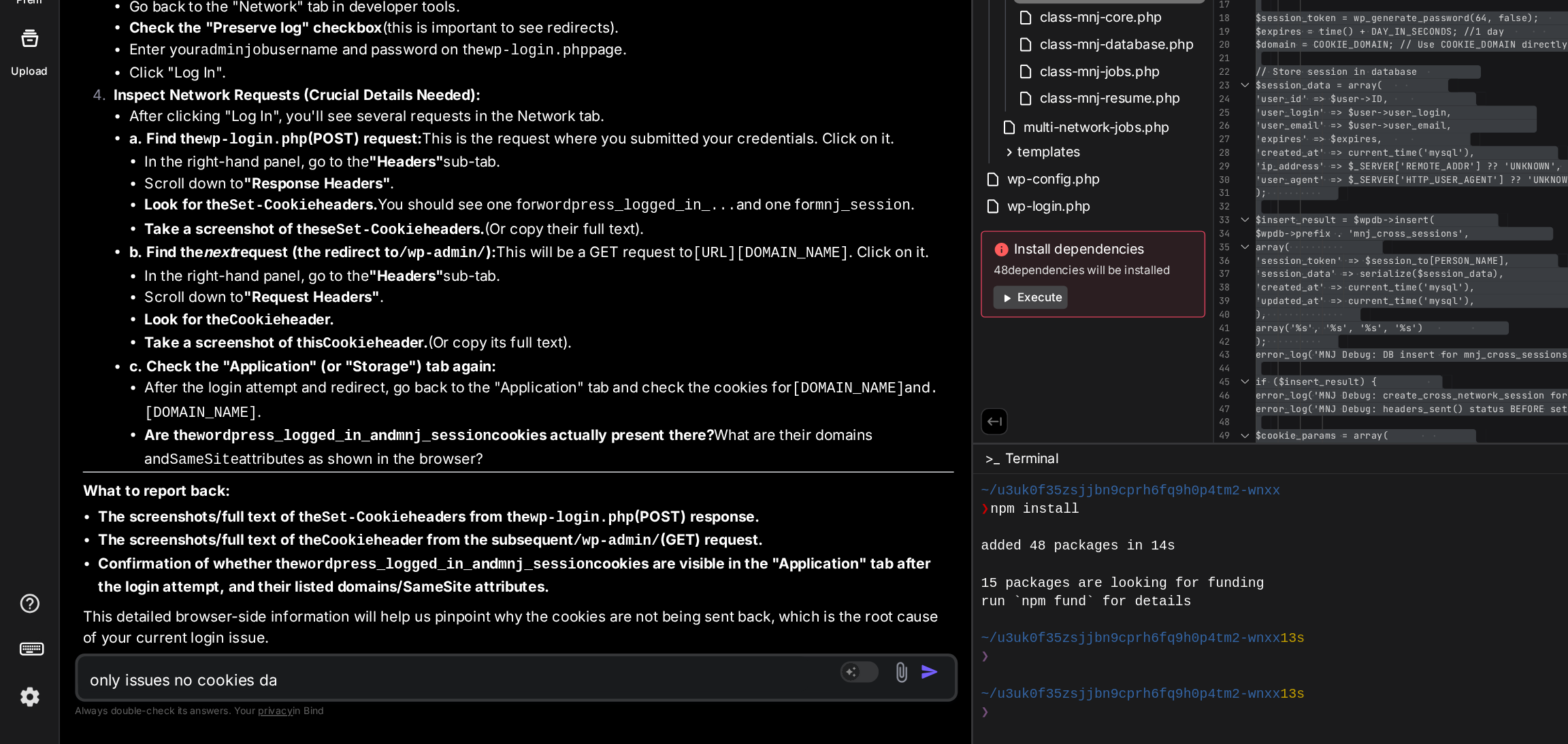
type textarea "only issues no cookies dat"
type textarea "x"
type textarea "only issues no cookies data"
type textarea "x"
type textarea "only issues no cookies data:"
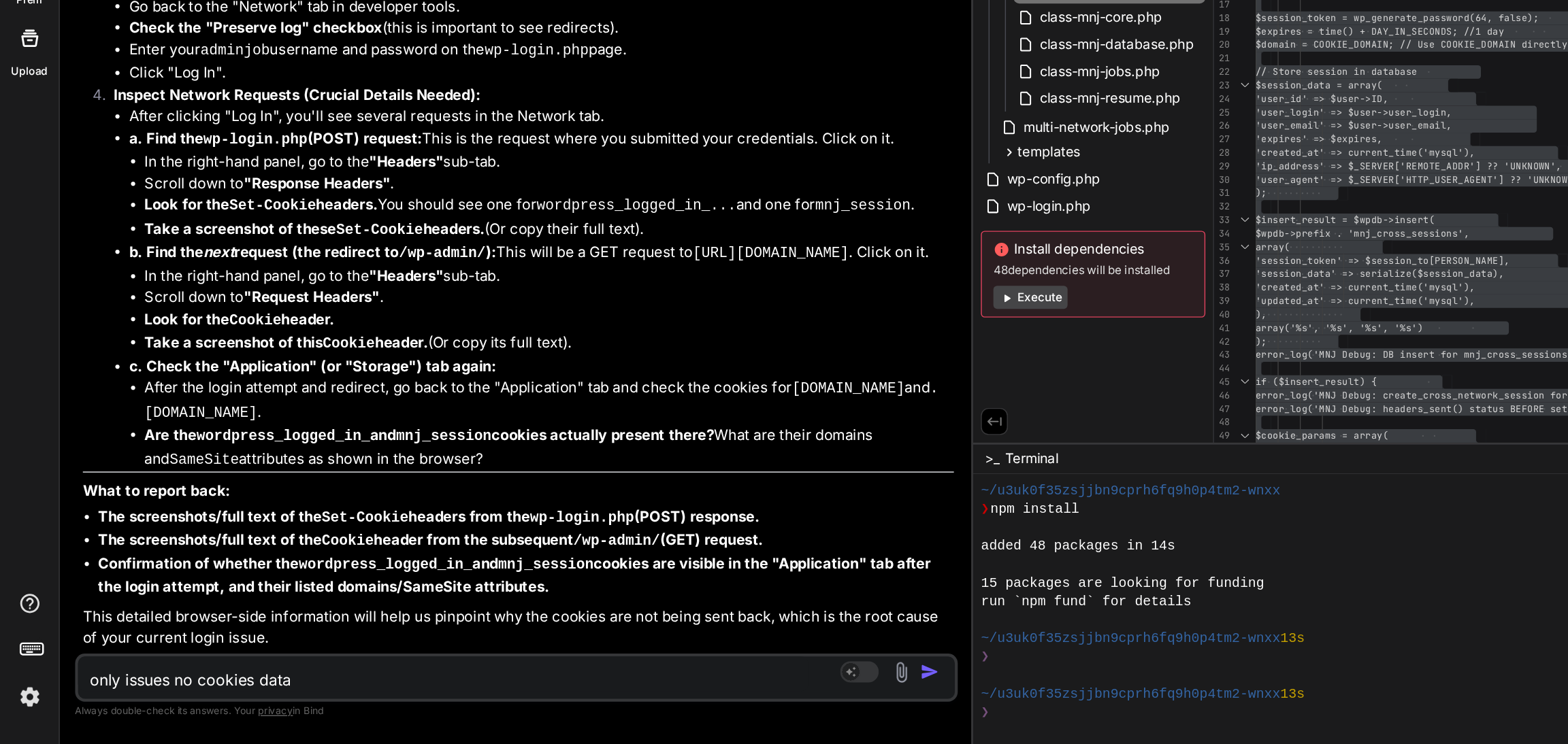
type textarea "x"
type textarea "only issues no cookies data:"
type textarea "x"
type textarea "only issues no cookies data:"
type textarea "x"
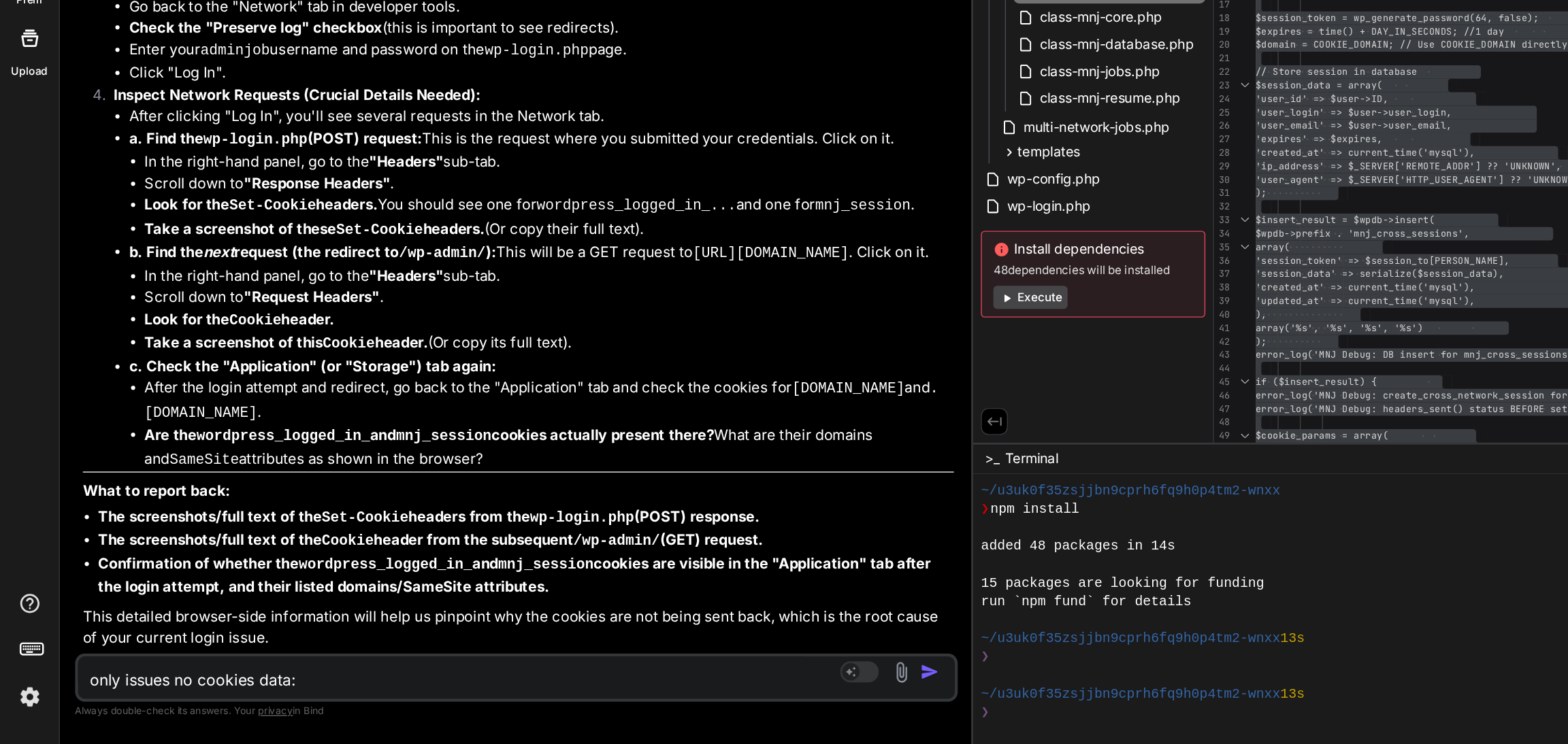
type textarea "only issues no cookies data:"
type textarea "x"
type textarea "only issues no cookies data:"
type textarea "x"
paste textarea "'@-moz-document' is not supported by Chrome, Chrome Android, Edge, Safari. 'cha…"
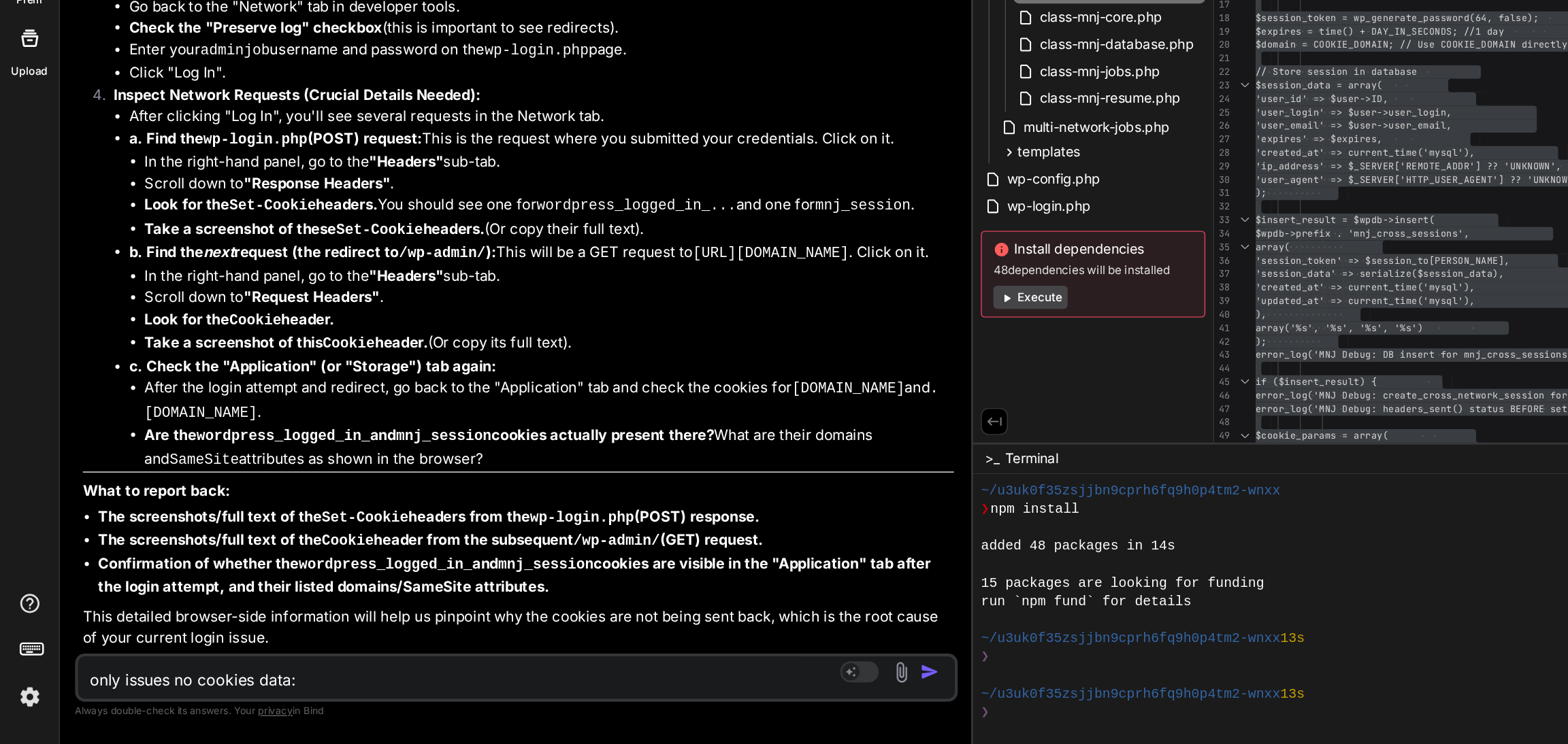
type textarea "only issues no cookies data: '@-moz-document' is not supported by Chrome, Chrom…"
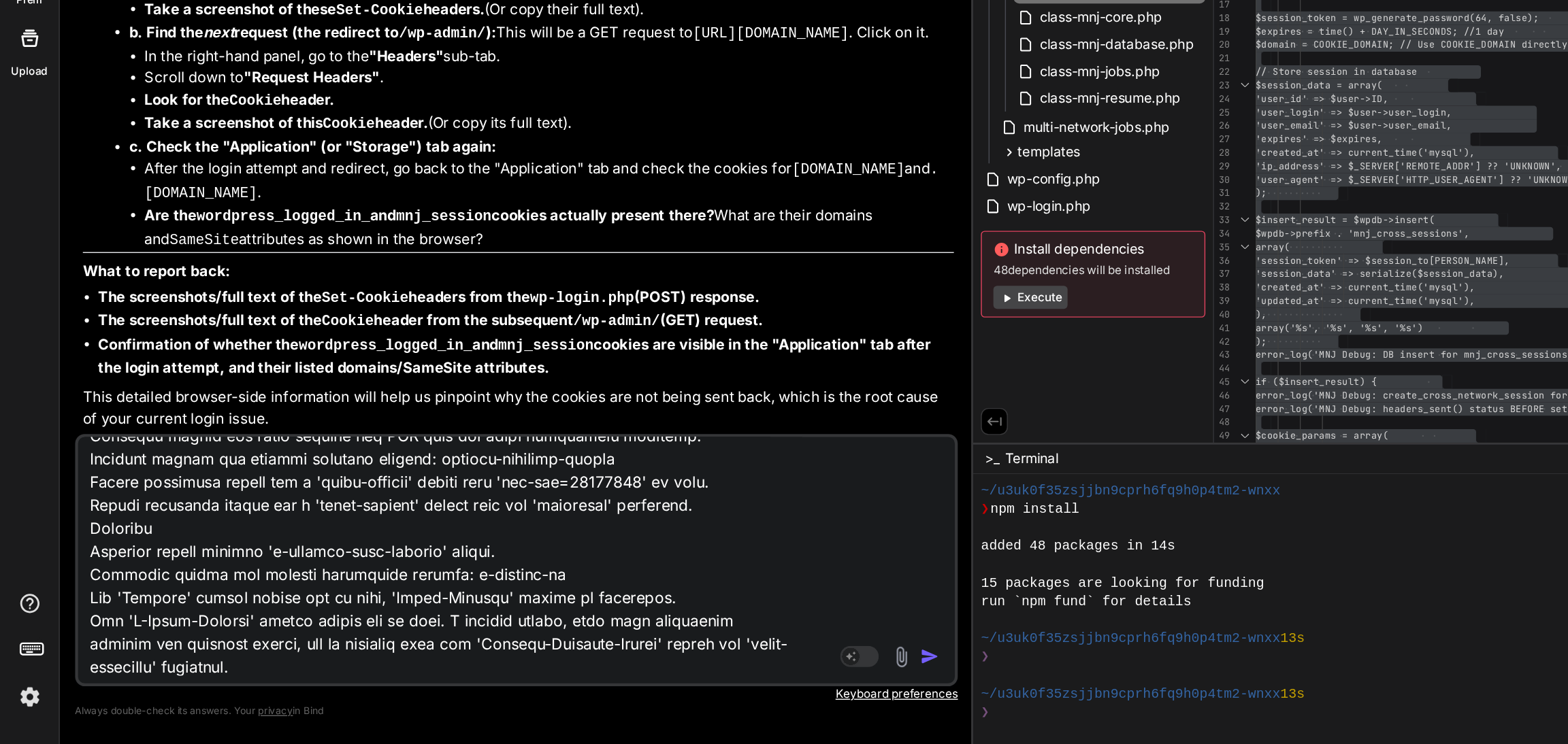
type textarea "x"
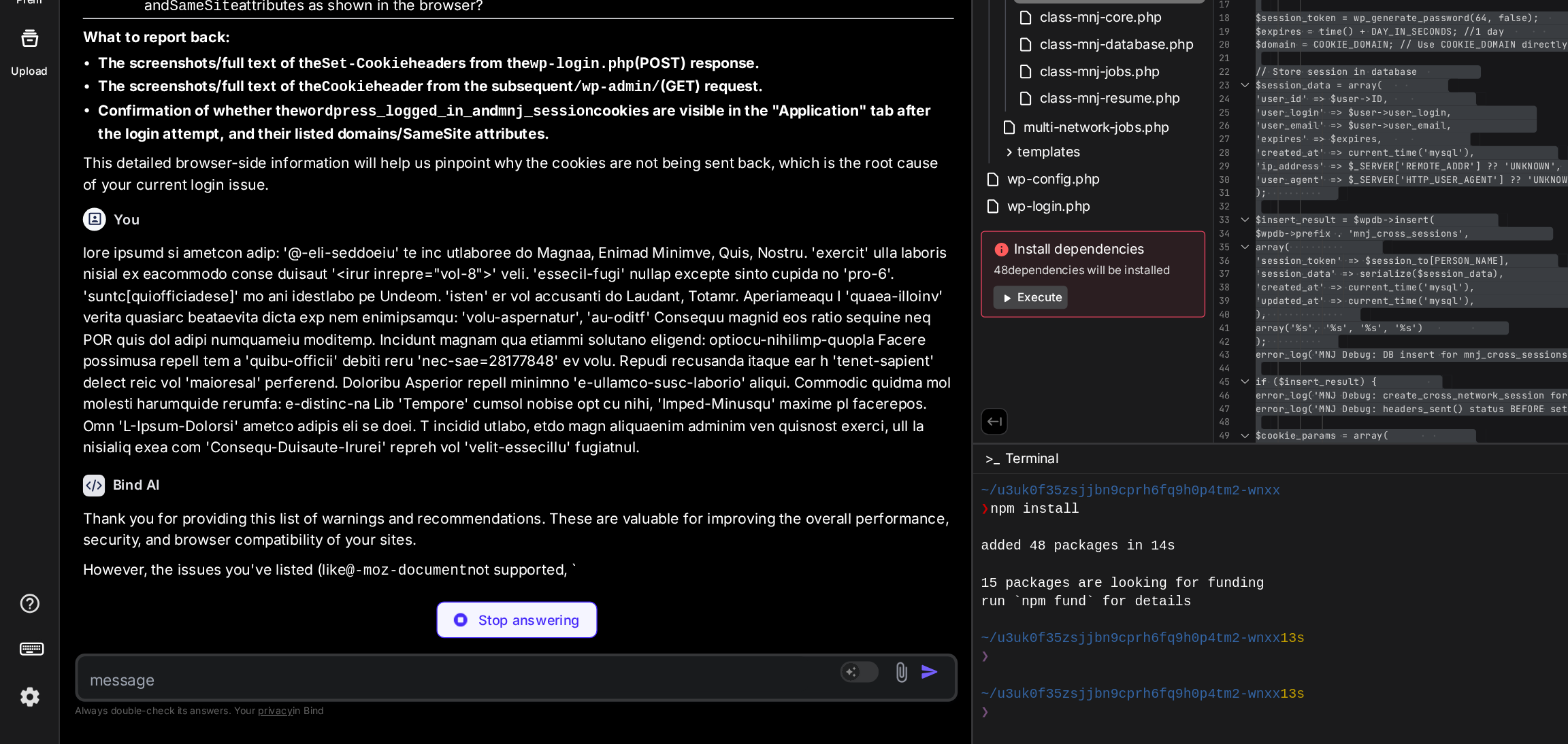
scroll to position [27049, 0]
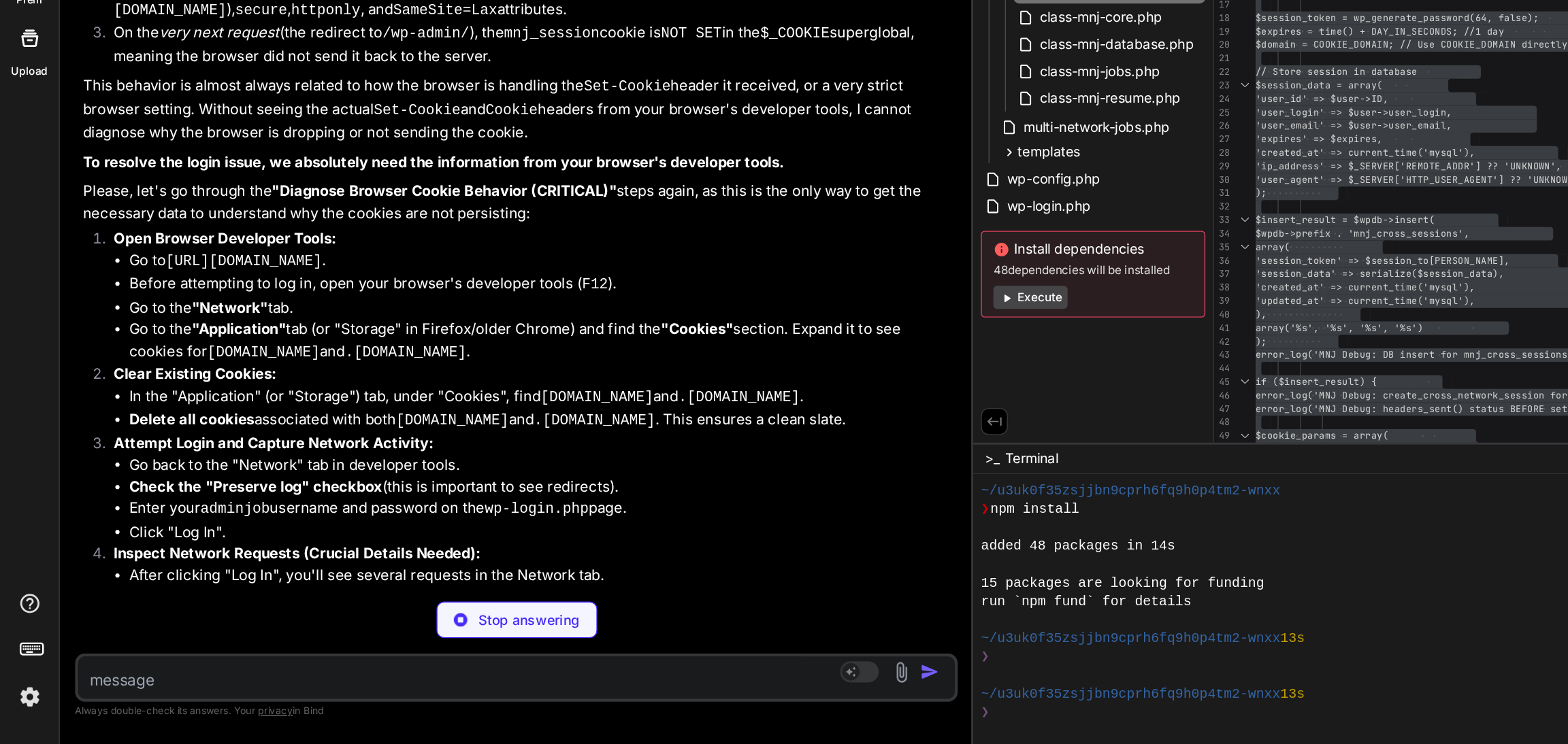
type textarea "x"
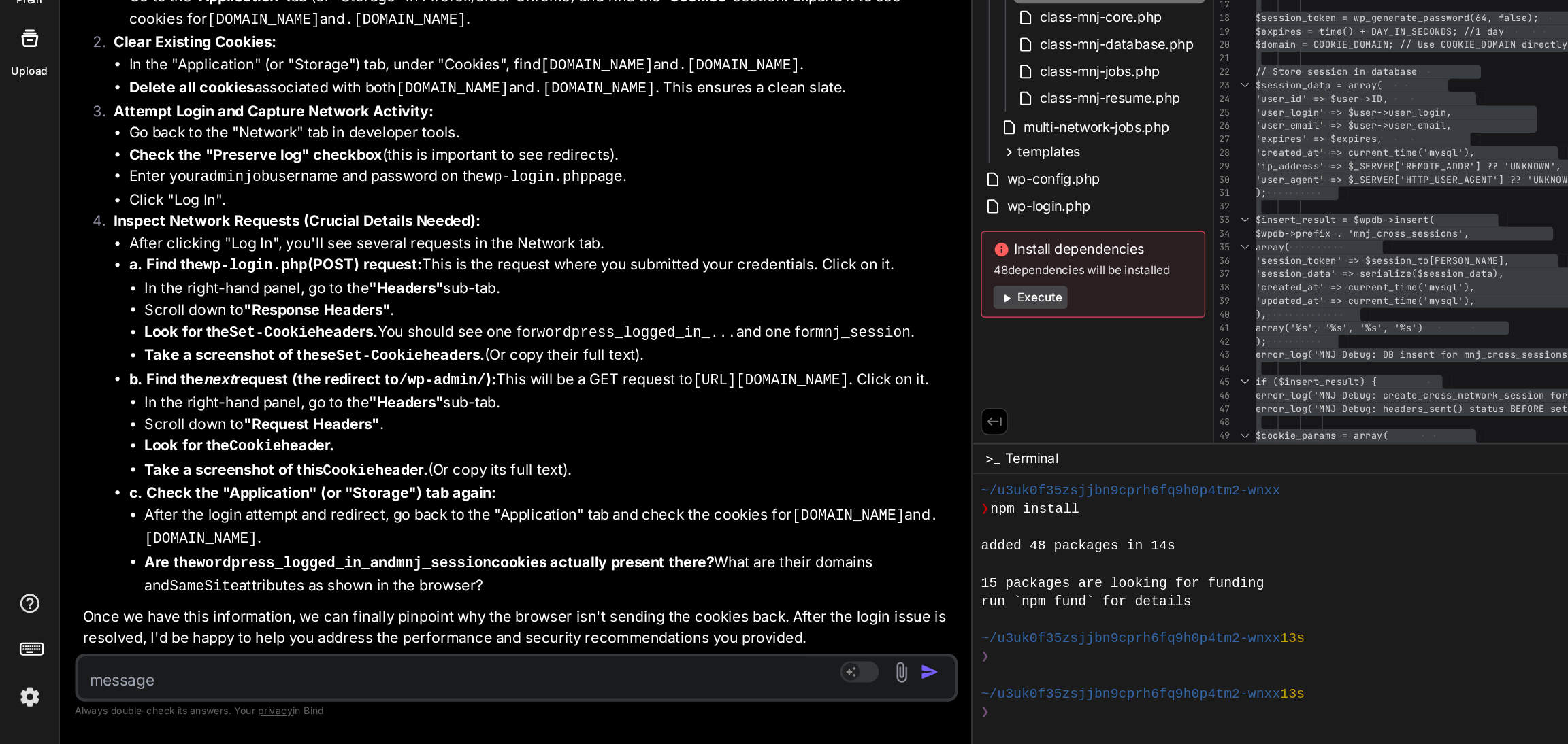
scroll to position [27792, 0]
type textarea "a"
type textarea "x"
type textarea "as"
type textarea "x"
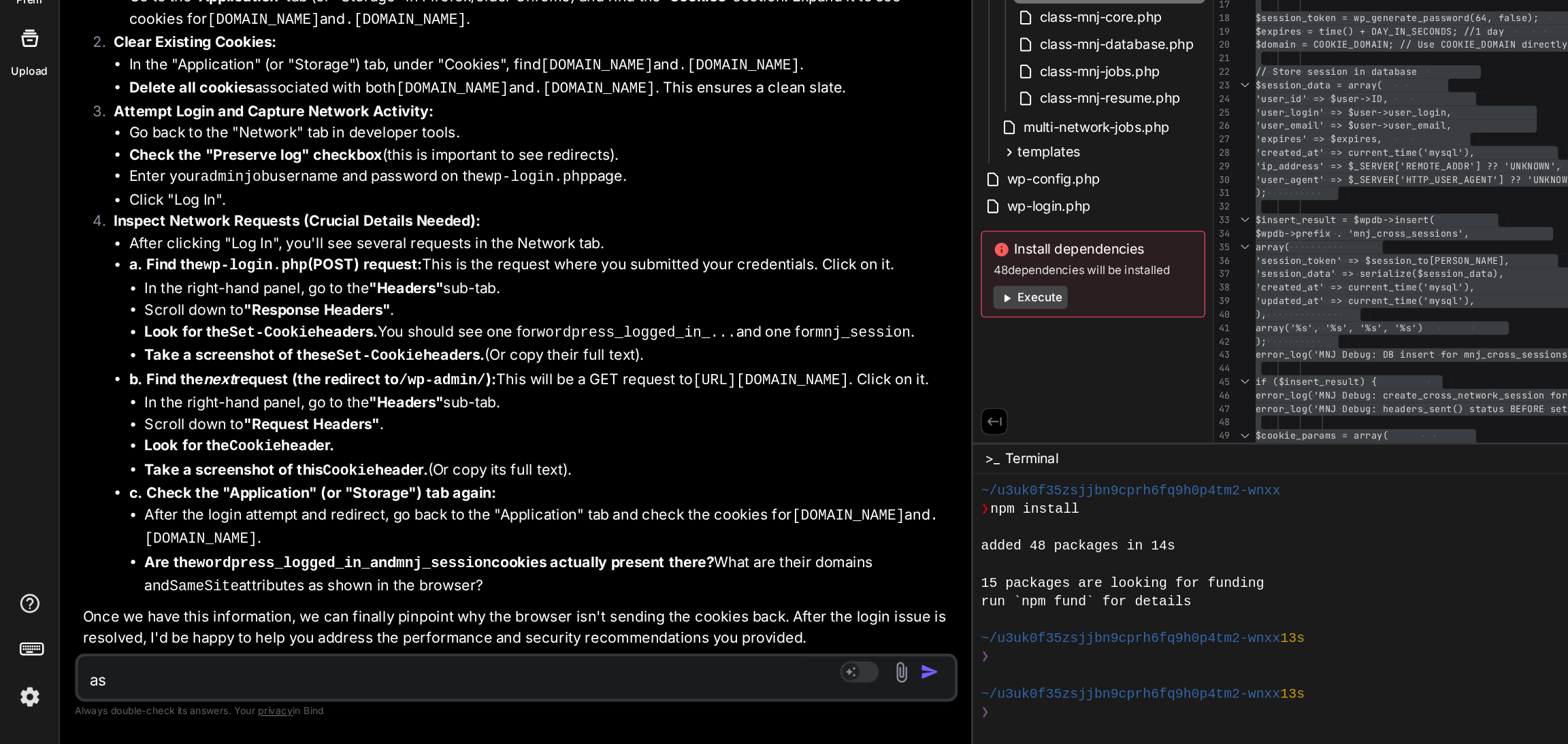
type textarea "as"
type textarea "x"
type textarea "as s"
type textarea "x"
type textarea "as soo"
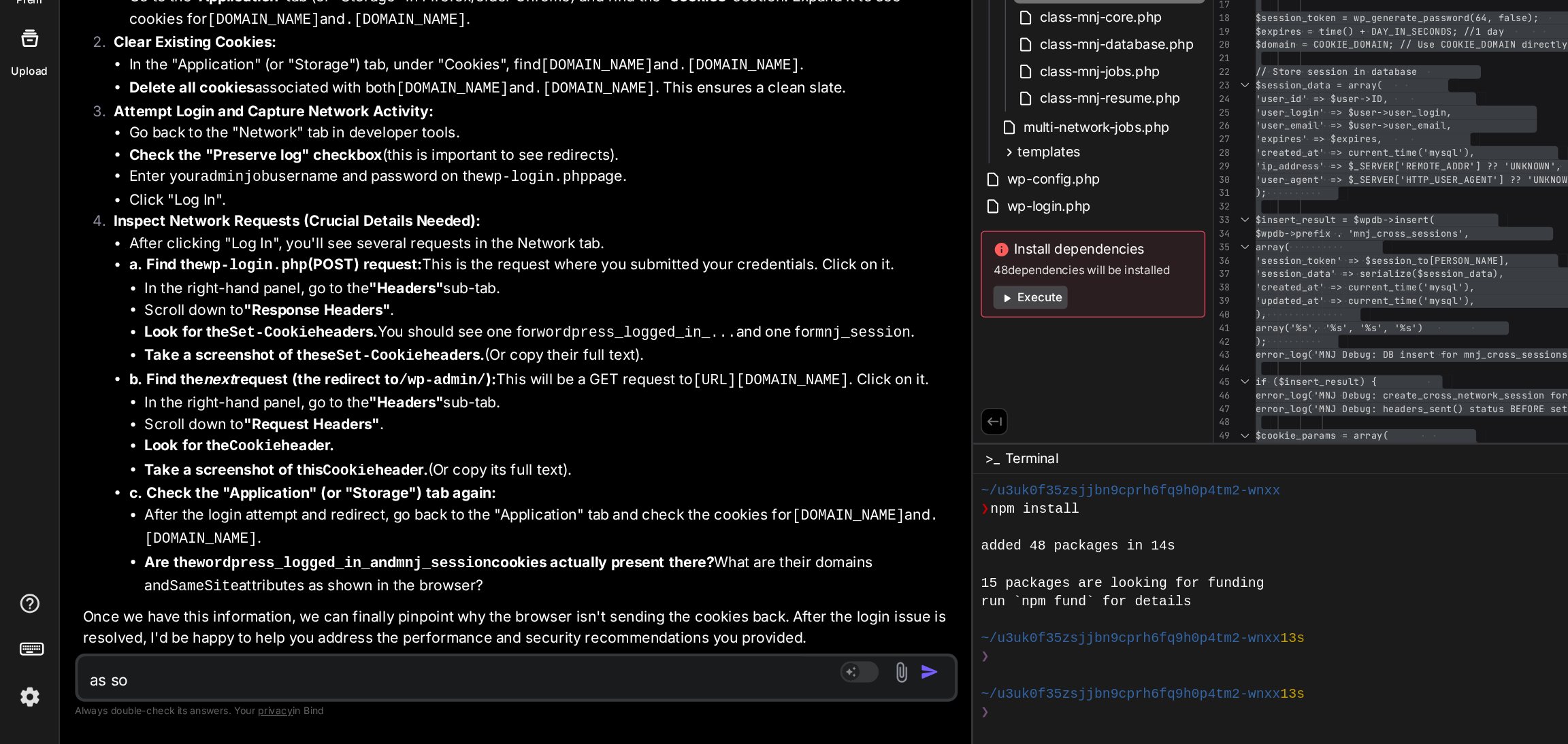
type textarea "x"
type textarea "as soon"
type textarea "x"
type textarea "as soon"
type textarea "x"
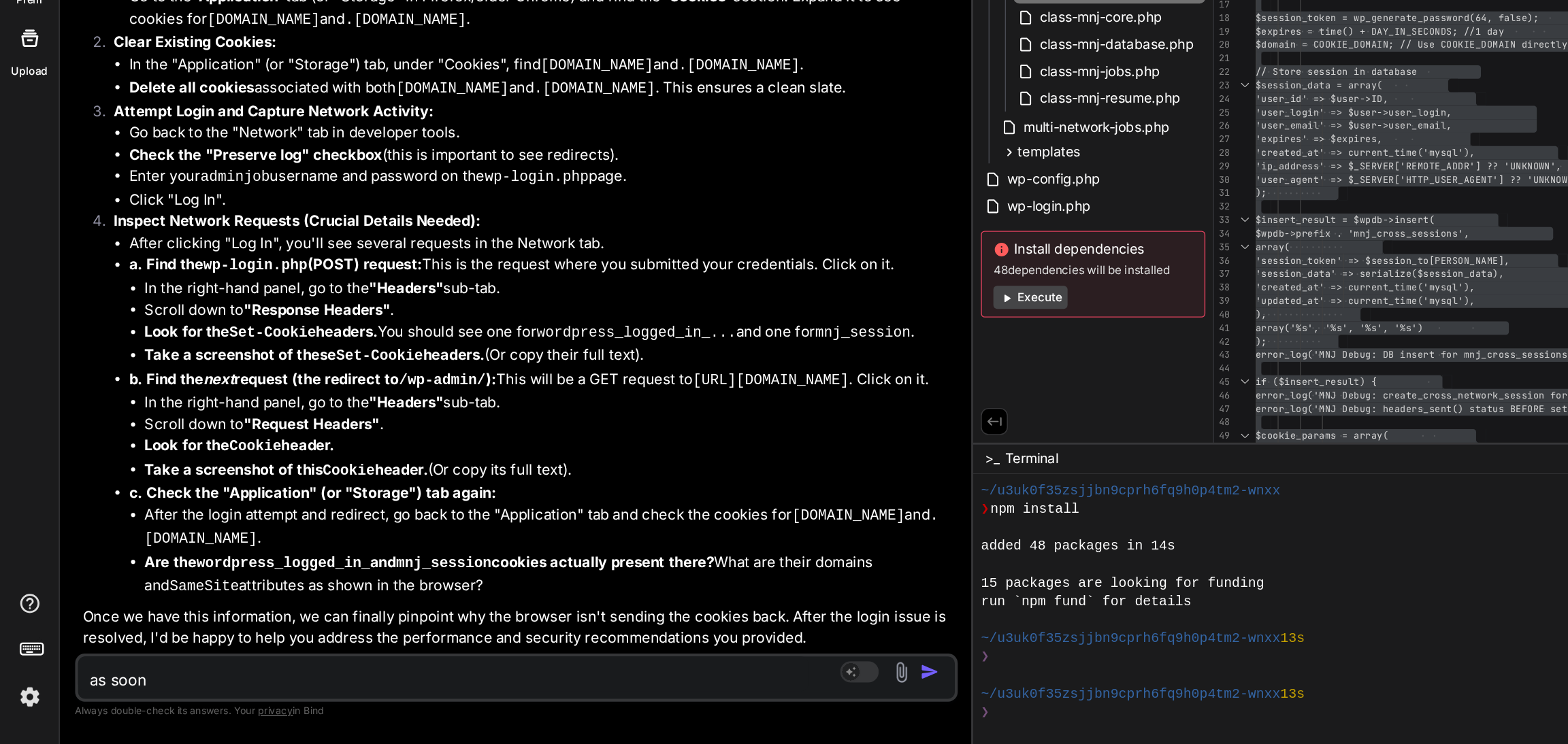
type textarea "as soon a"
type textarea "x"
type textarea "as soon as"
type textarea "x"
type textarea "as soon as"
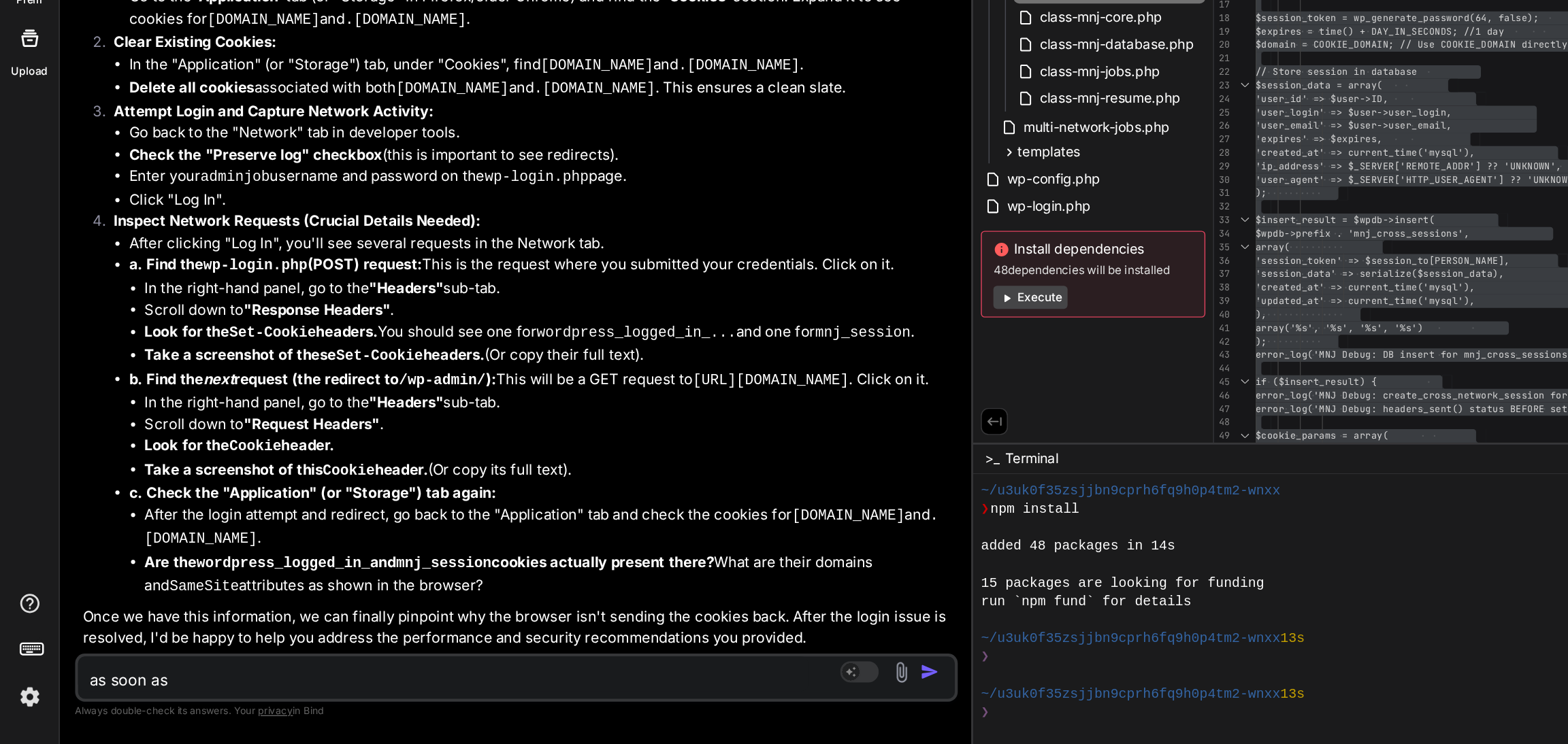
type textarea "x"
type textarea "as soon as i"
type textarea "x"
type textarea "as soon as i"
type textarea "x"
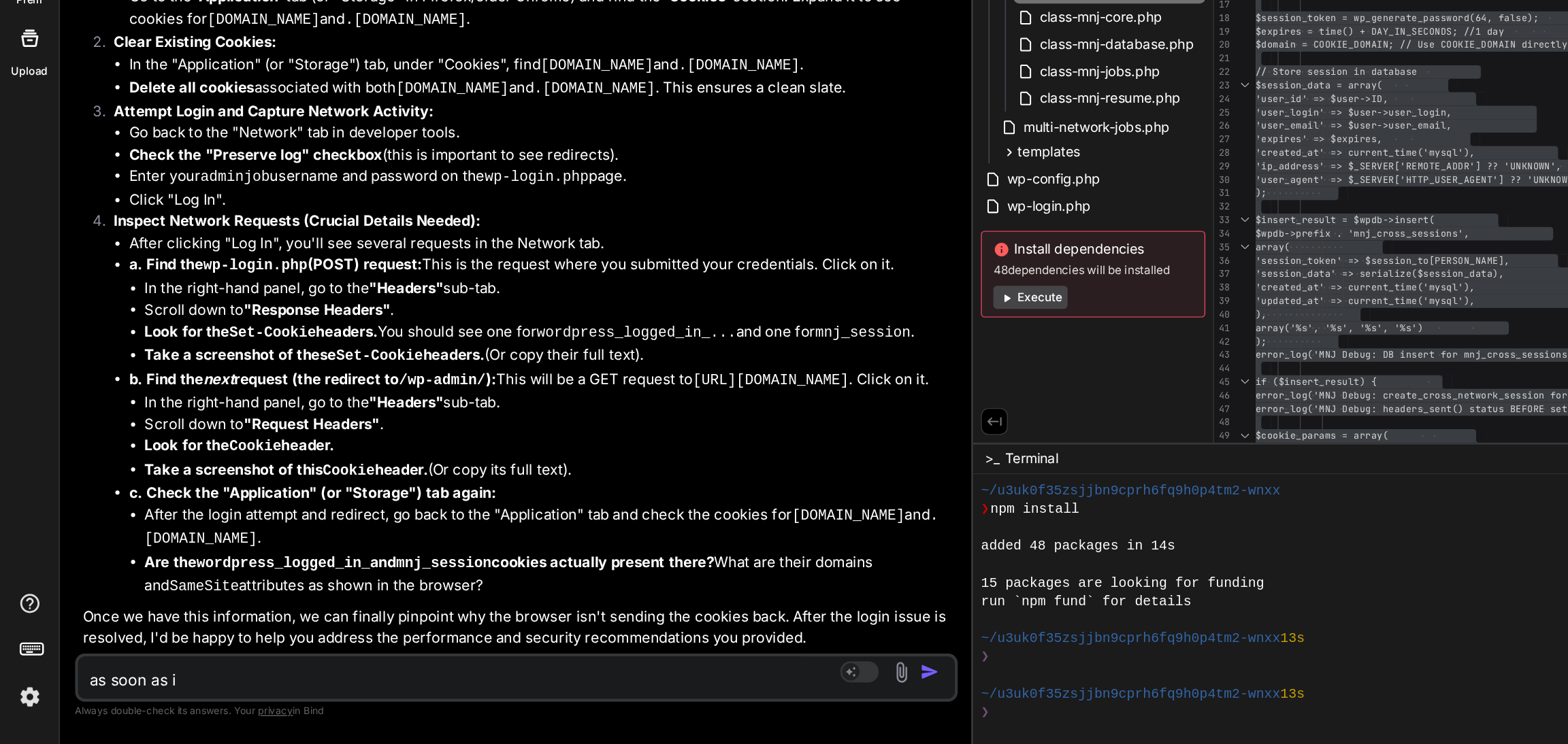
type textarea "as soon as i c"
type textarea "x"
type textarea "as soon as i ch"
type textarea "x"
type textarea "as soon as i cha"
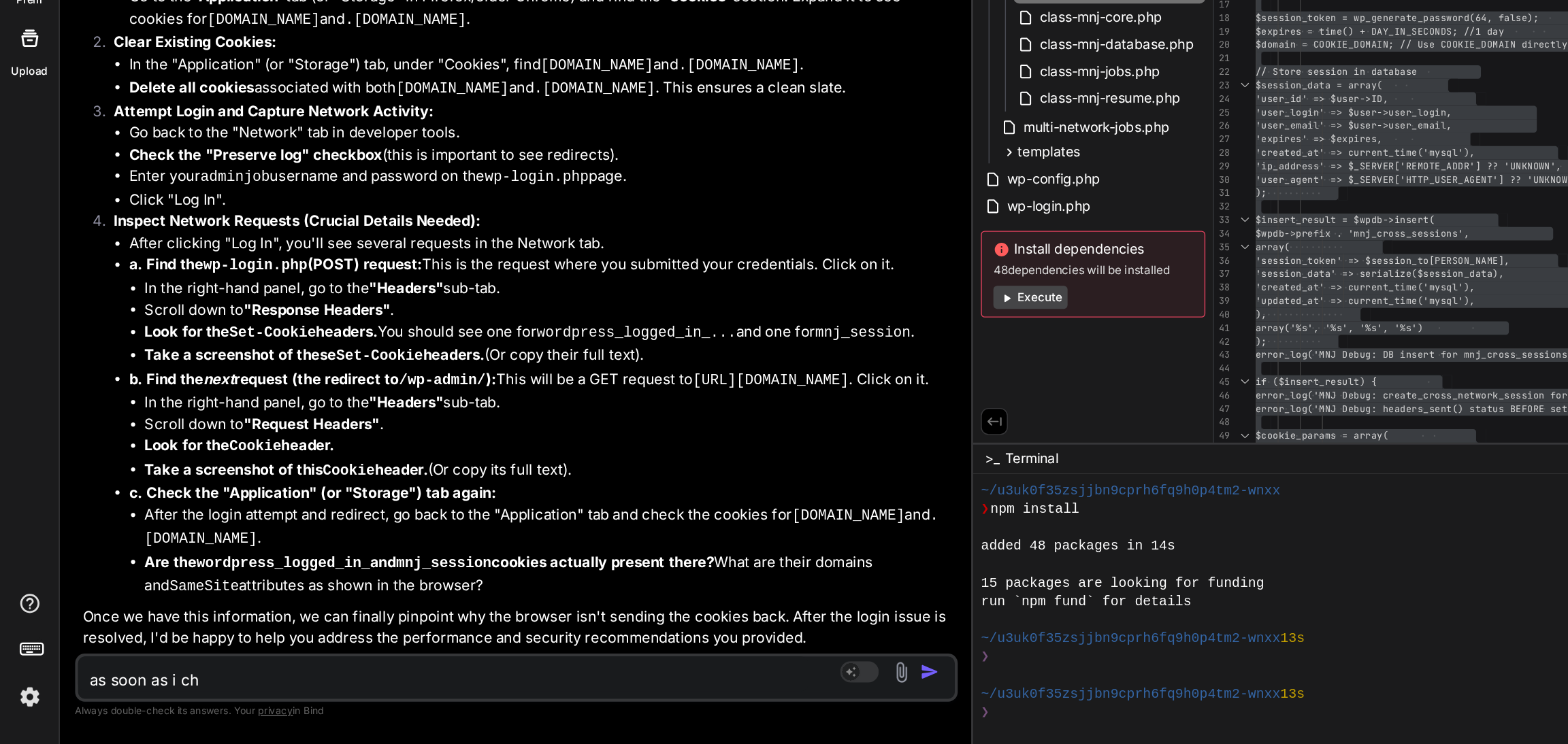
type textarea "x"
type textarea "as soon as i chan"
type textarea "x"
type textarea "as soon as i [PERSON_NAME]"
type textarea "x"
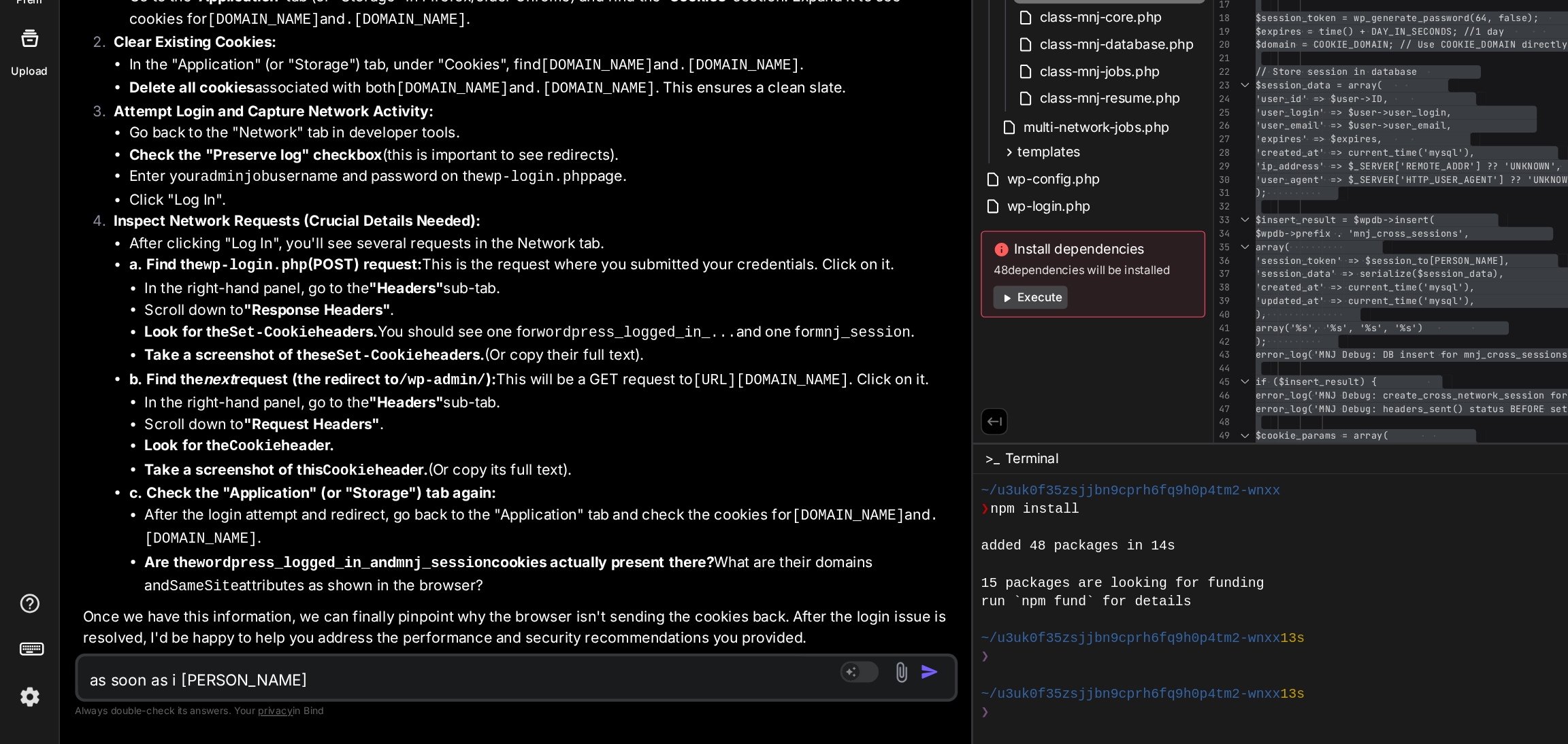
type textarea "as soon as i change"
type textarea "x"
type textarea "as soon as i change"
type textarea "x"
type textarea "as soon as i change c"
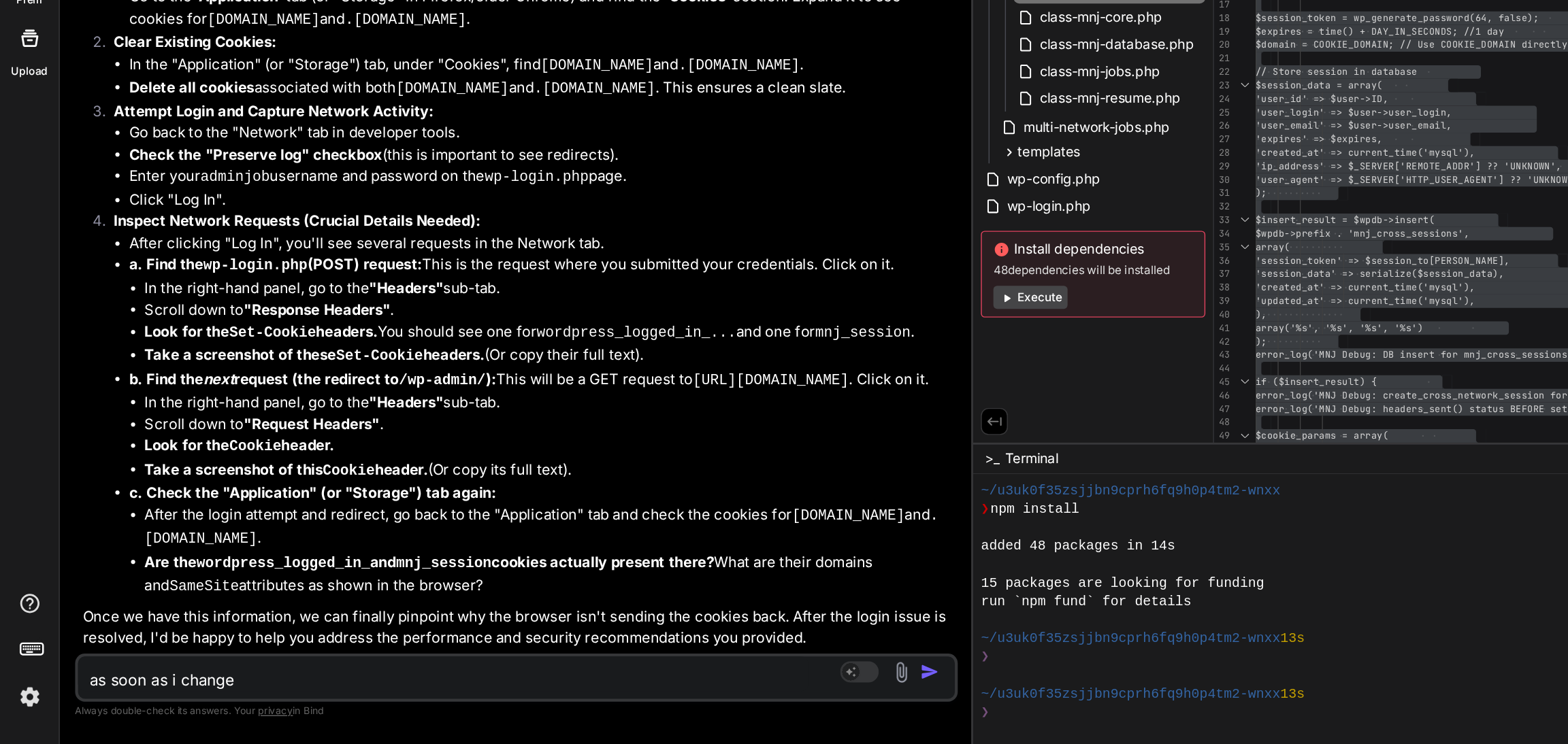
type textarea "x"
type textarea "as soon as i change co"
type textarea "x"
type textarea "as soon as i change con"
type textarea "x"
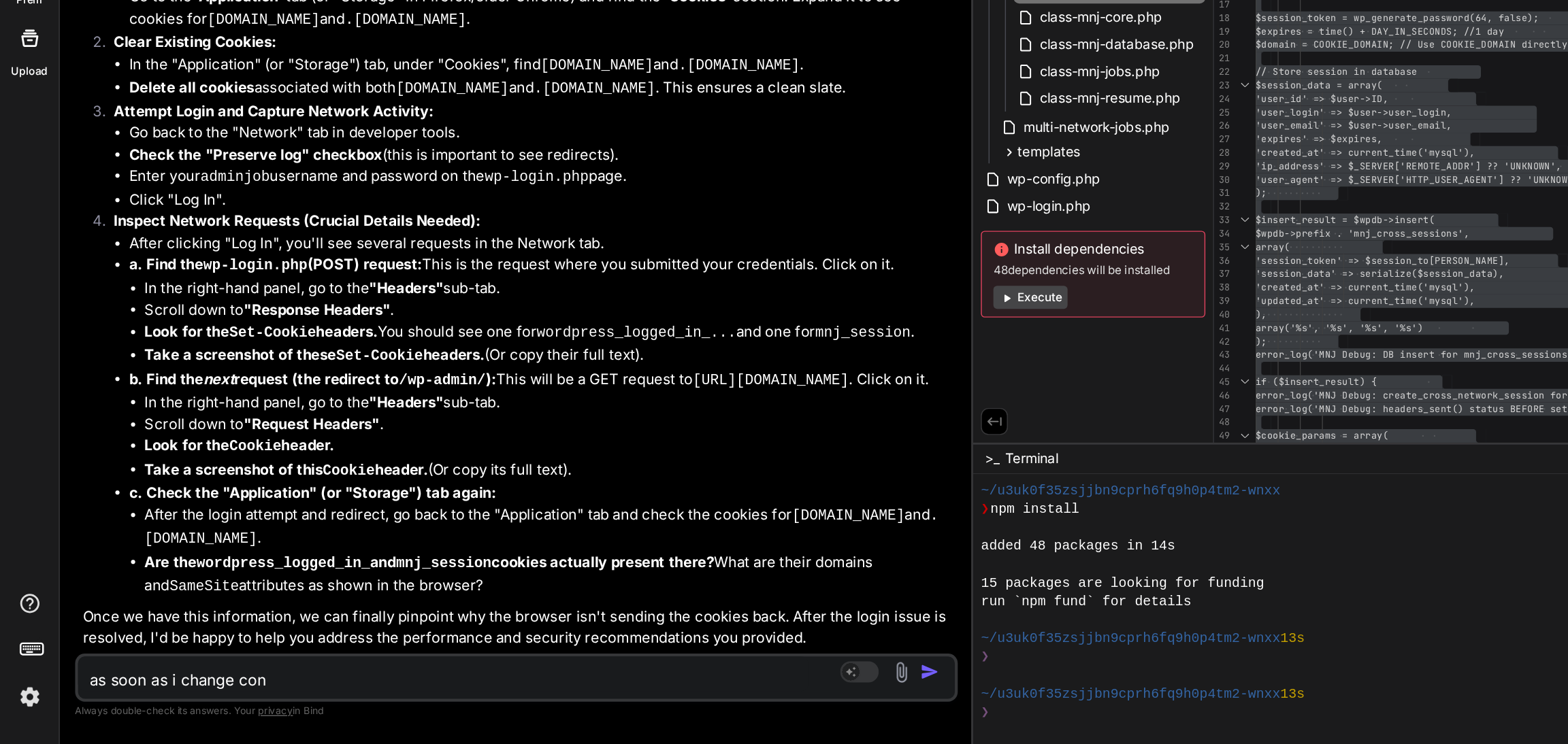
type textarea "as soon as i change cont"
type textarea "x"
type textarea "as soon as i change [PERSON_NAME]"
type textarea "x"
type textarea "as soon as i change conten"
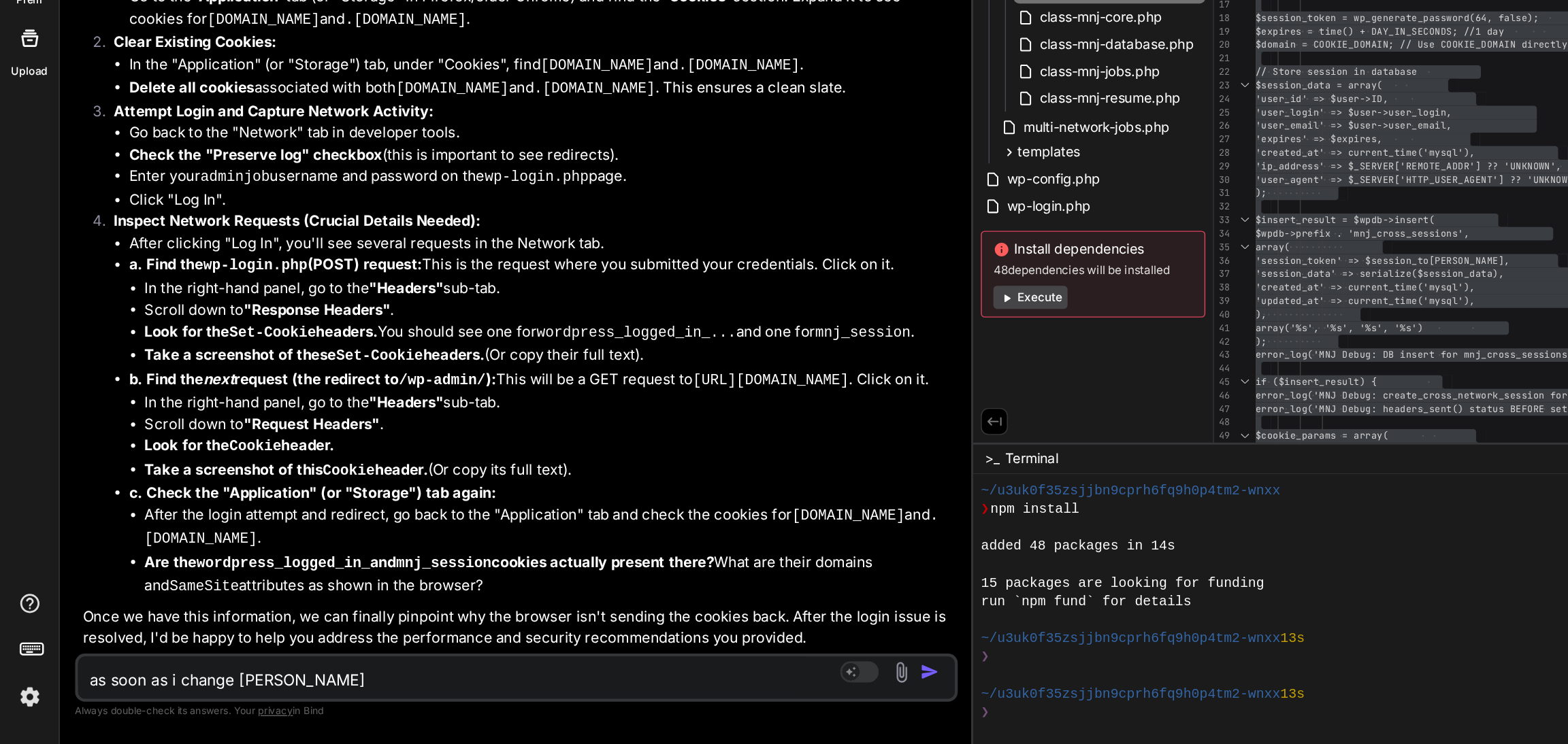
type textarea "x"
type textarea "as soon as i change content"
type textarea "x"
type textarea "as soon as i change content"
type textarea "x"
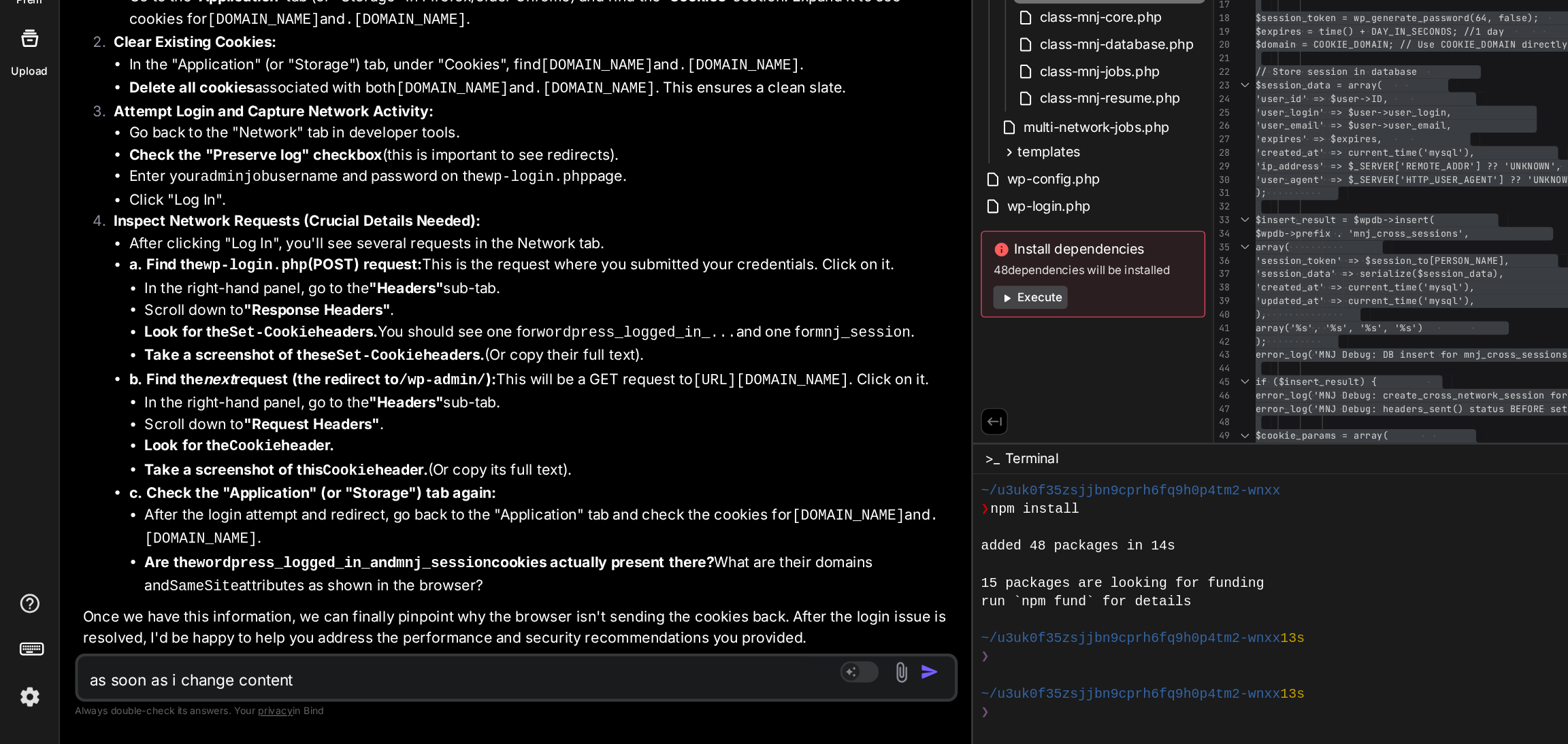
type textarea "as soon as i change content i"
type textarea "x"
type textarea "as soon as i change content in"
type textarea "x"
type textarea "as soon as i change content in"
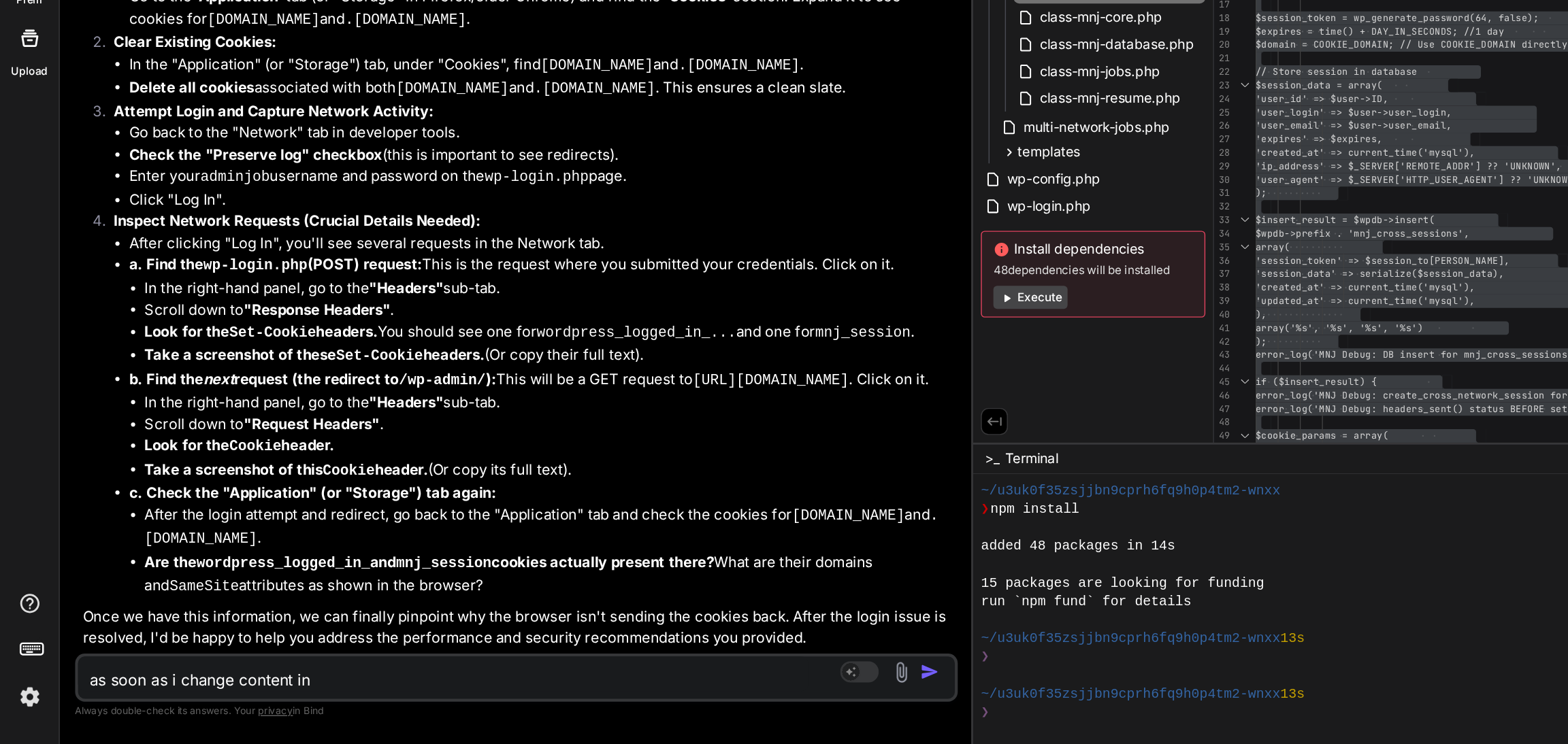
type textarea "x"
type textarea "as soon as i change content in w"
type textarea "x"
type textarea "as soon as i change content in wp"
type textarea "x"
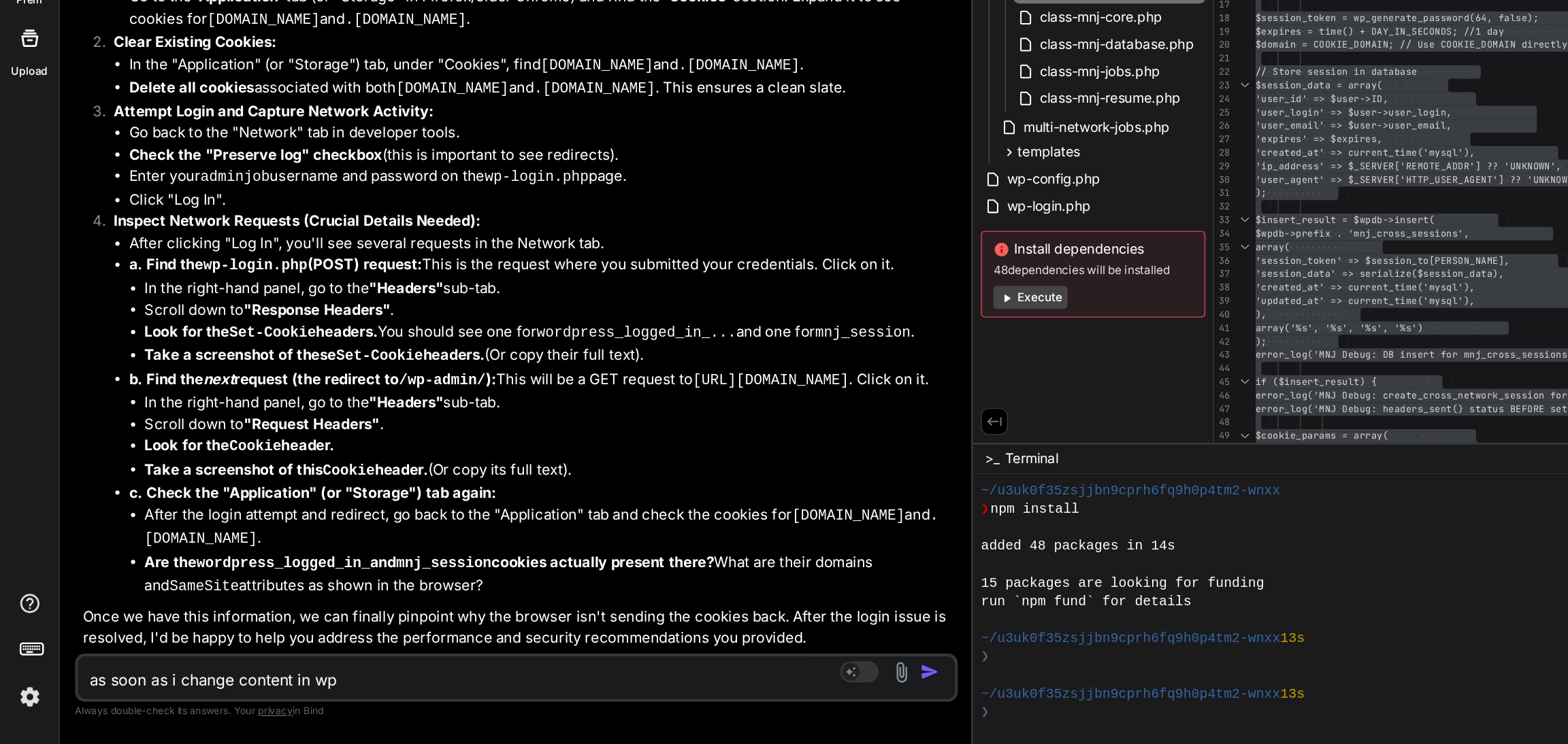
type textarea "as soon as i change content in wp"
type textarea "x"
type textarea "as soon as i change content in wp co"
type textarea "x"
type textarea "as soon as i change content in wp con"
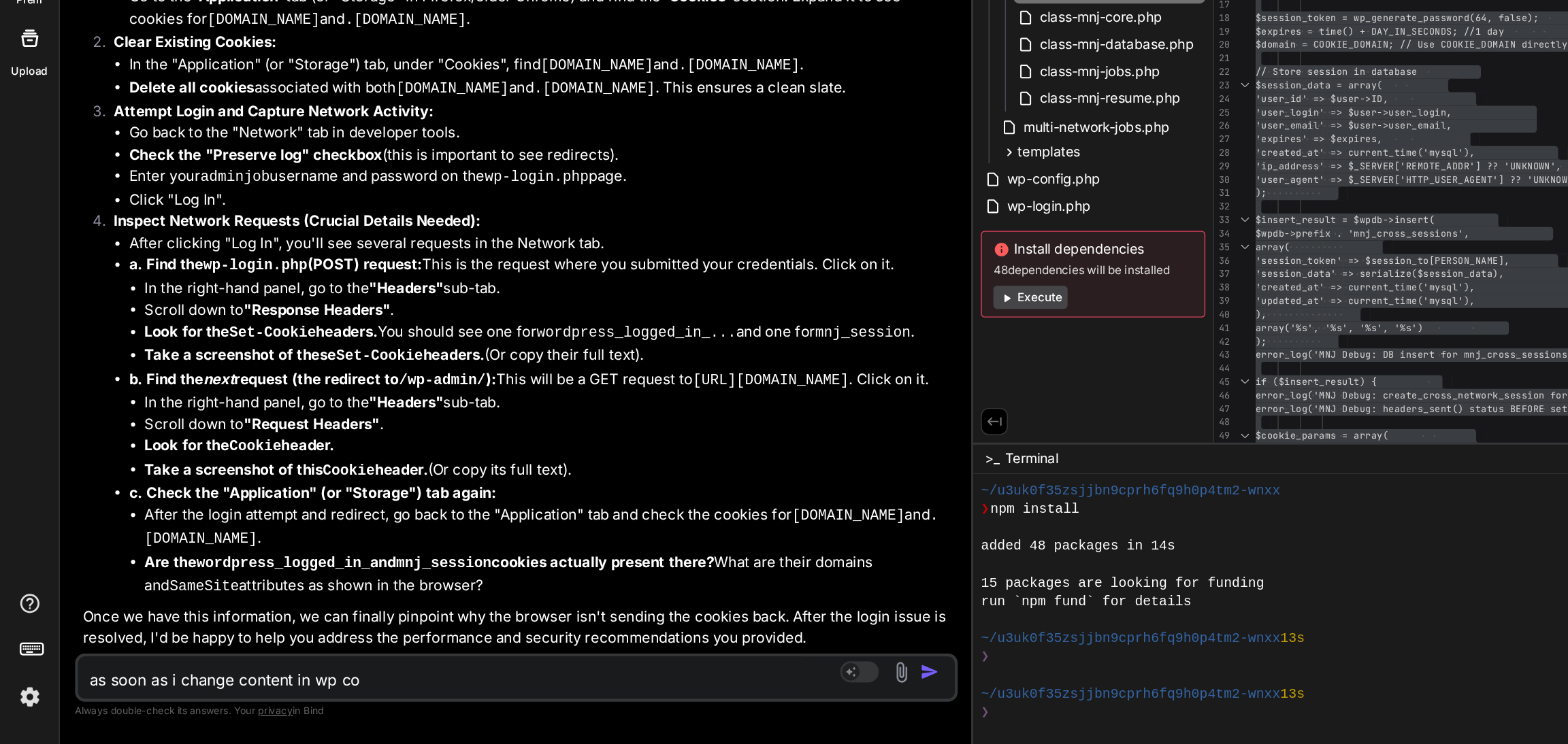
type textarea "x"
type textarea "as soon as i change content in wp cong"
type textarea "x"
type textarea "as soon as i change content in wp con"
type textarea "x"
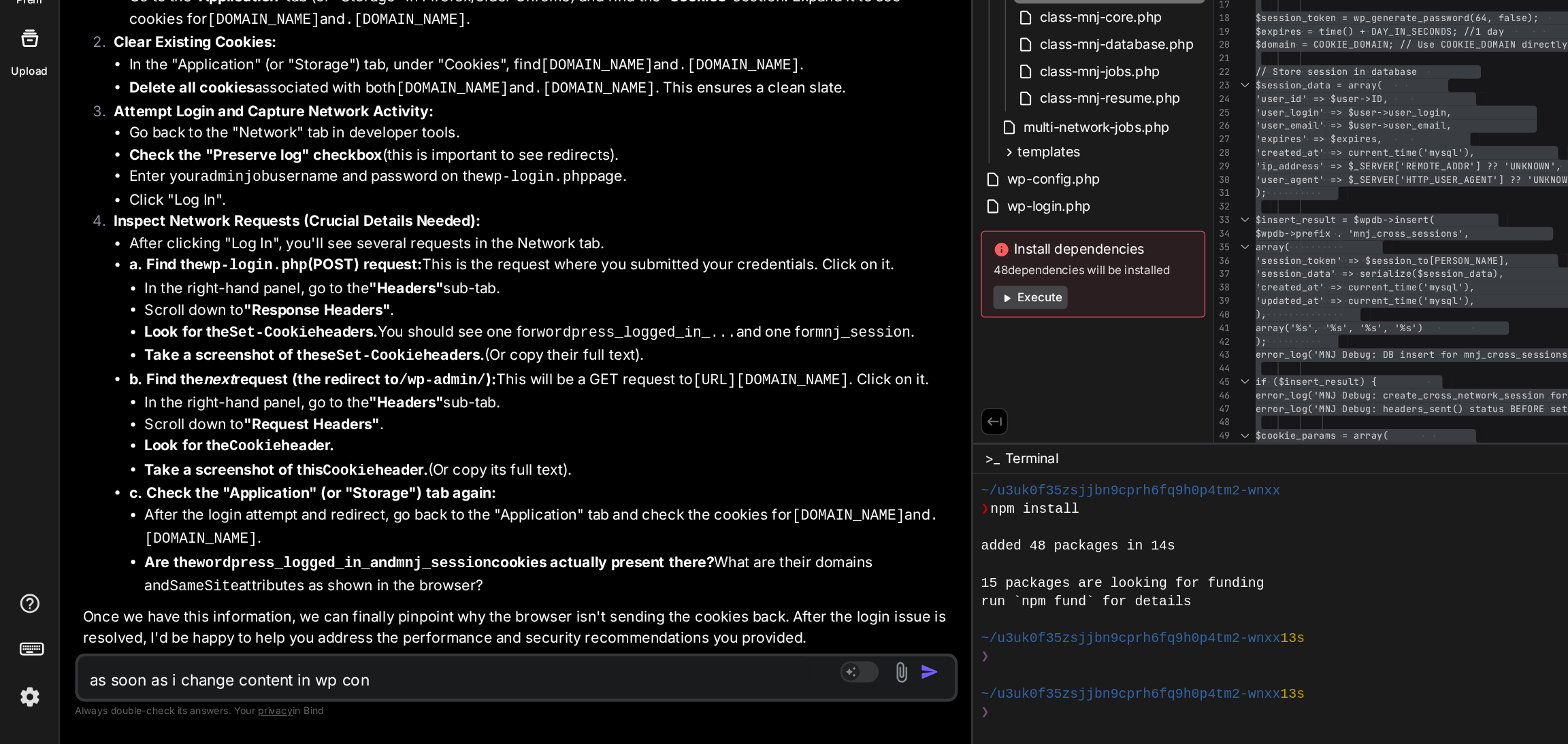
type textarea "as soon as i change content in wp conf"
type textarea "x"
type textarea "as soon as i change content in wp confi"
type textarea "x"
type textarea "as soon as i change content in wp config"
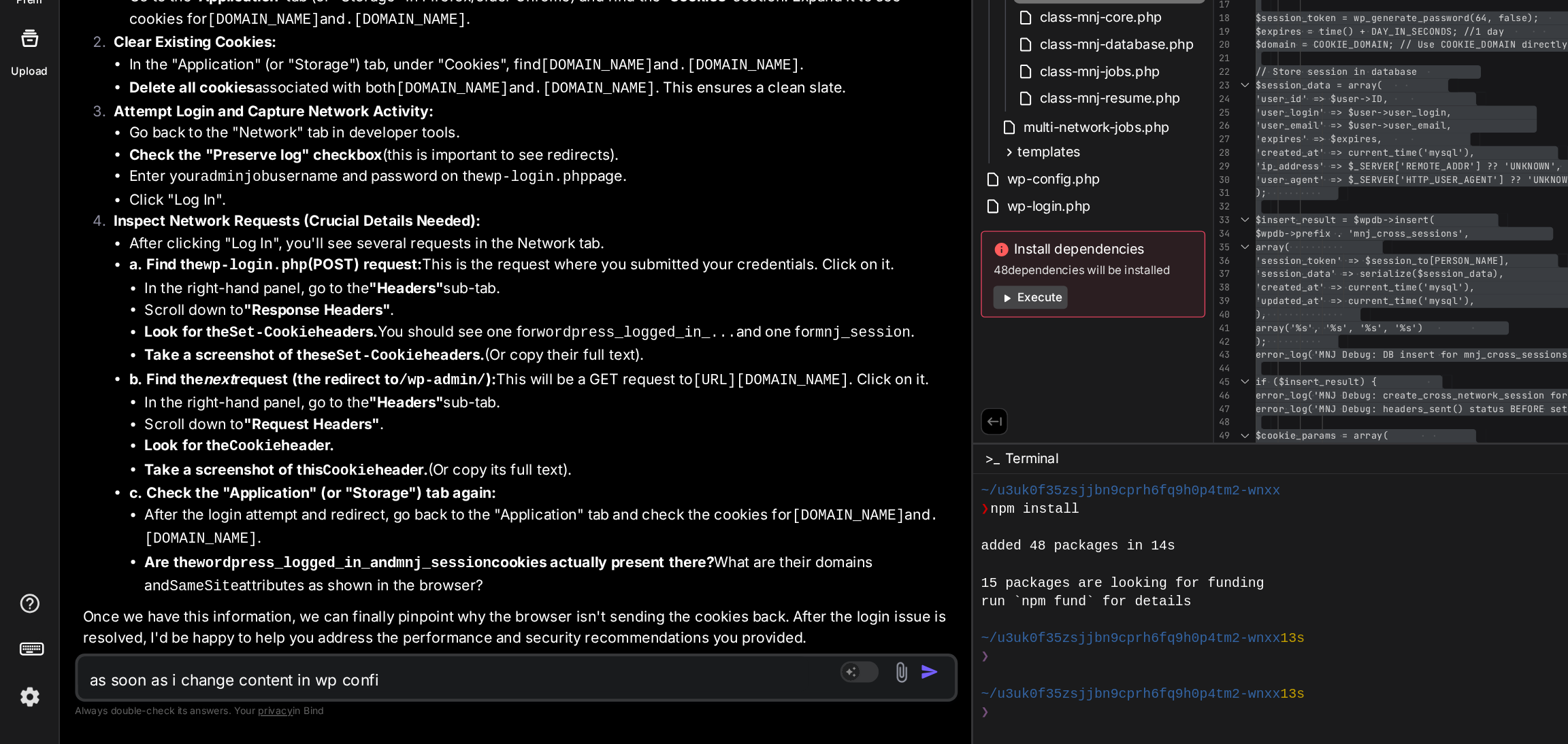
type textarea "x"
type textarea "as soon as i change content in wp config"
type textarea "x"
type textarea "as soon as i change content in wp config"
type textarea "x"
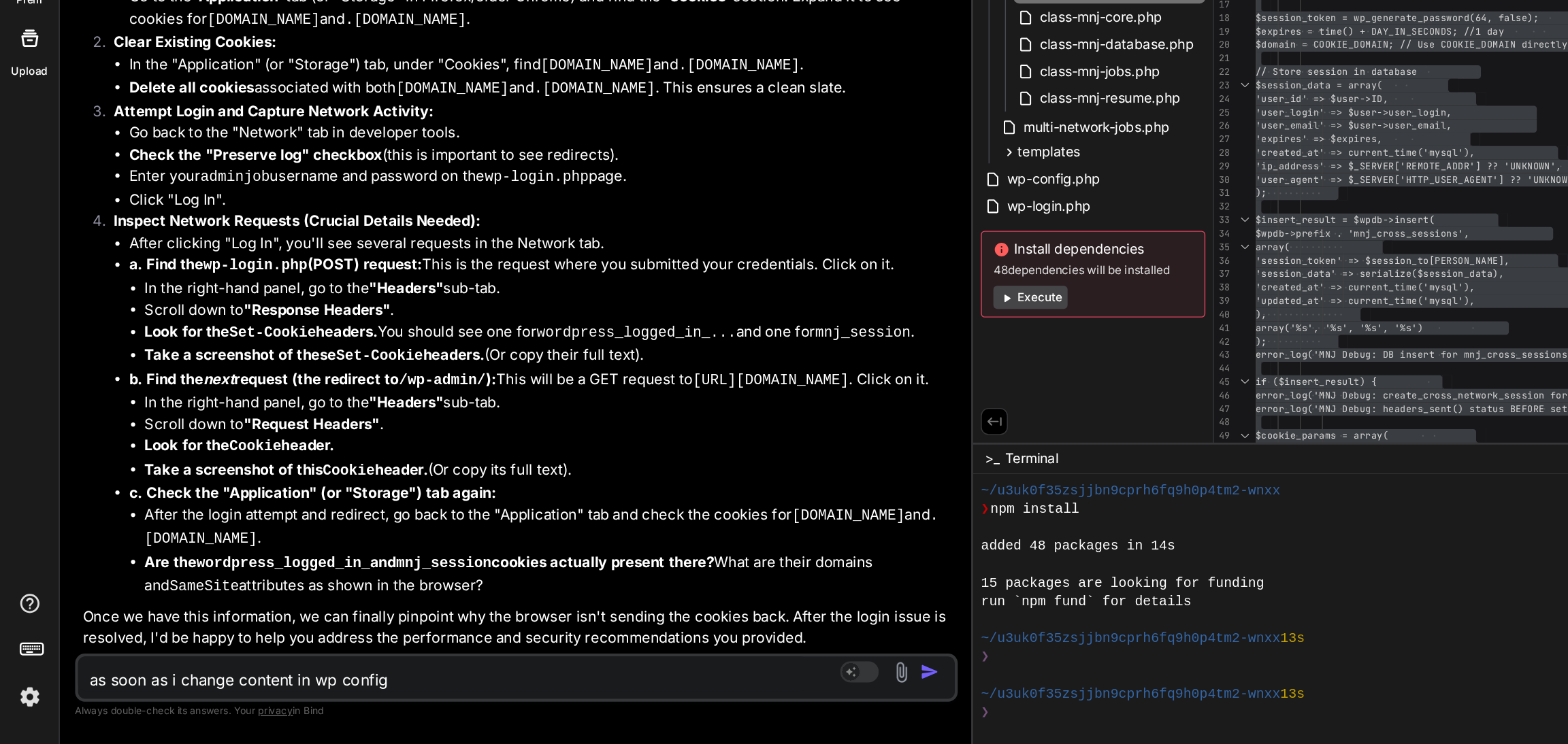
type textarea "as soon as i change content in wp config,"
type textarea "x"
type textarea "as soon as i change content in wp config,"
type textarea "x"
type textarea "as soon as i change content in wp config, s"
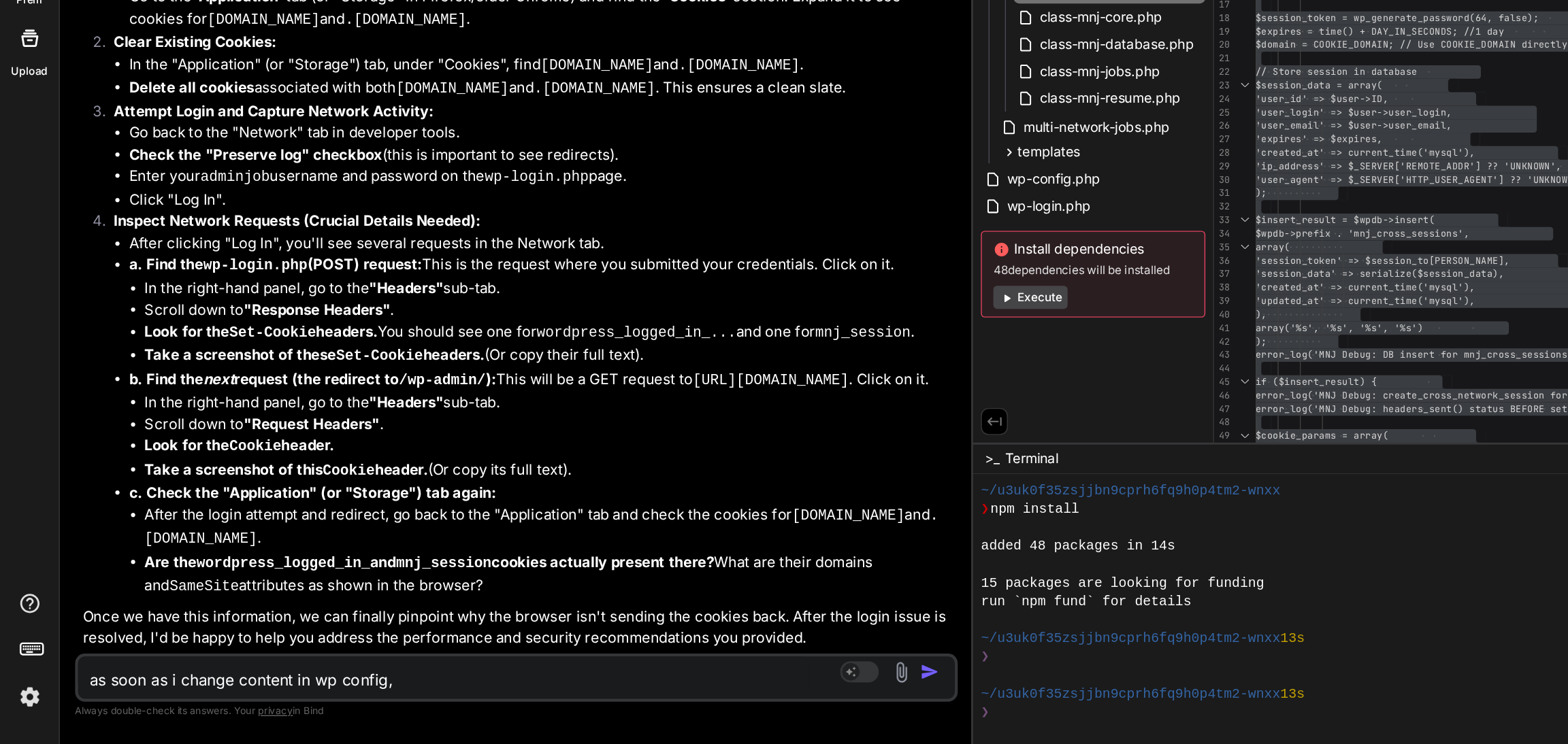
type textarea "x"
type textarea "as soon as i change content in wp config, st"
type textarea "x"
type textarea "as soon as i change content in wp config, stu"
type textarea "x"
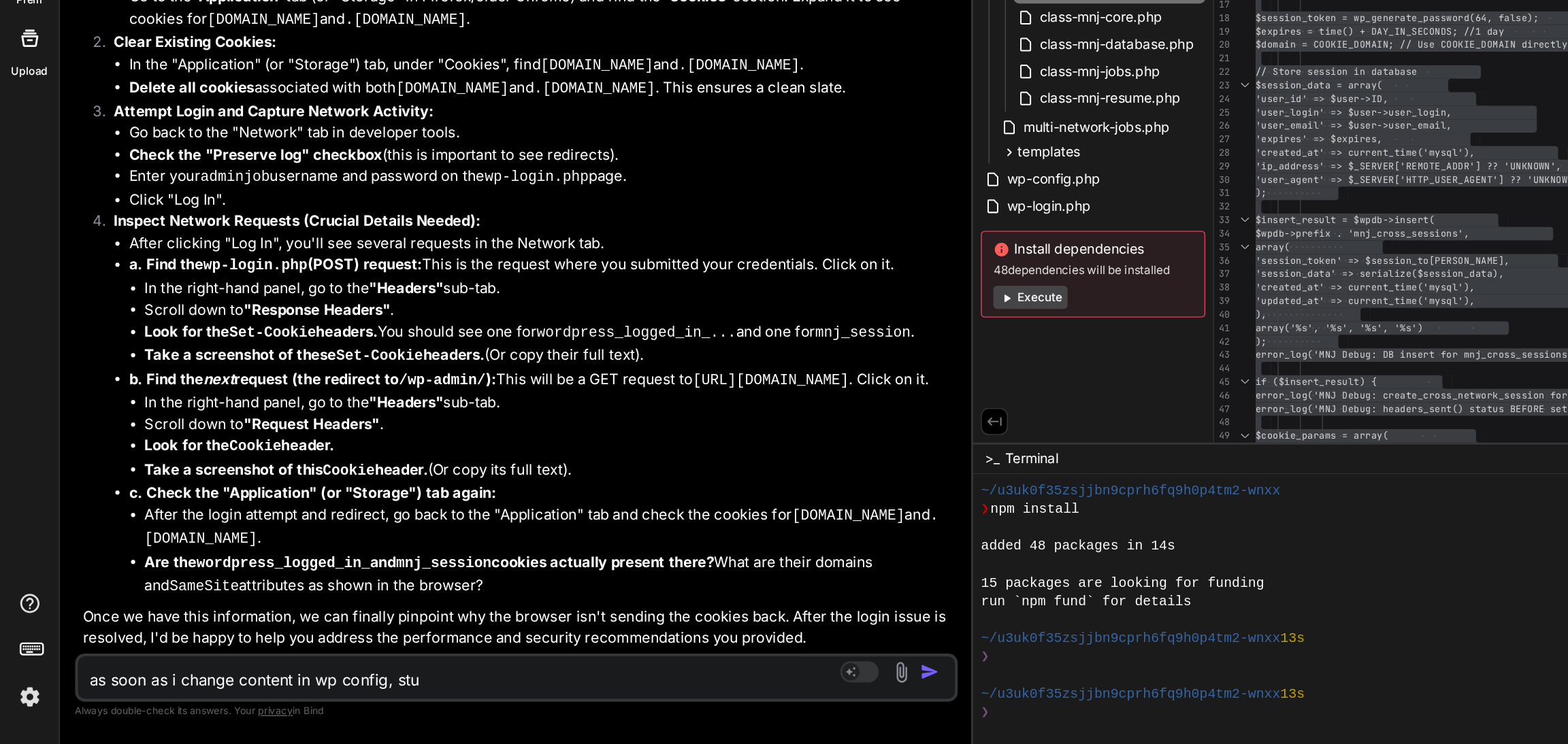
type textarea "as soon as i change content in wp config, stuc"
type textarea "x"
type textarea "as soon as i change content in wp config, stuck"
type textarea "x"
type textarea "as soon as i change content in wp config, stuc"
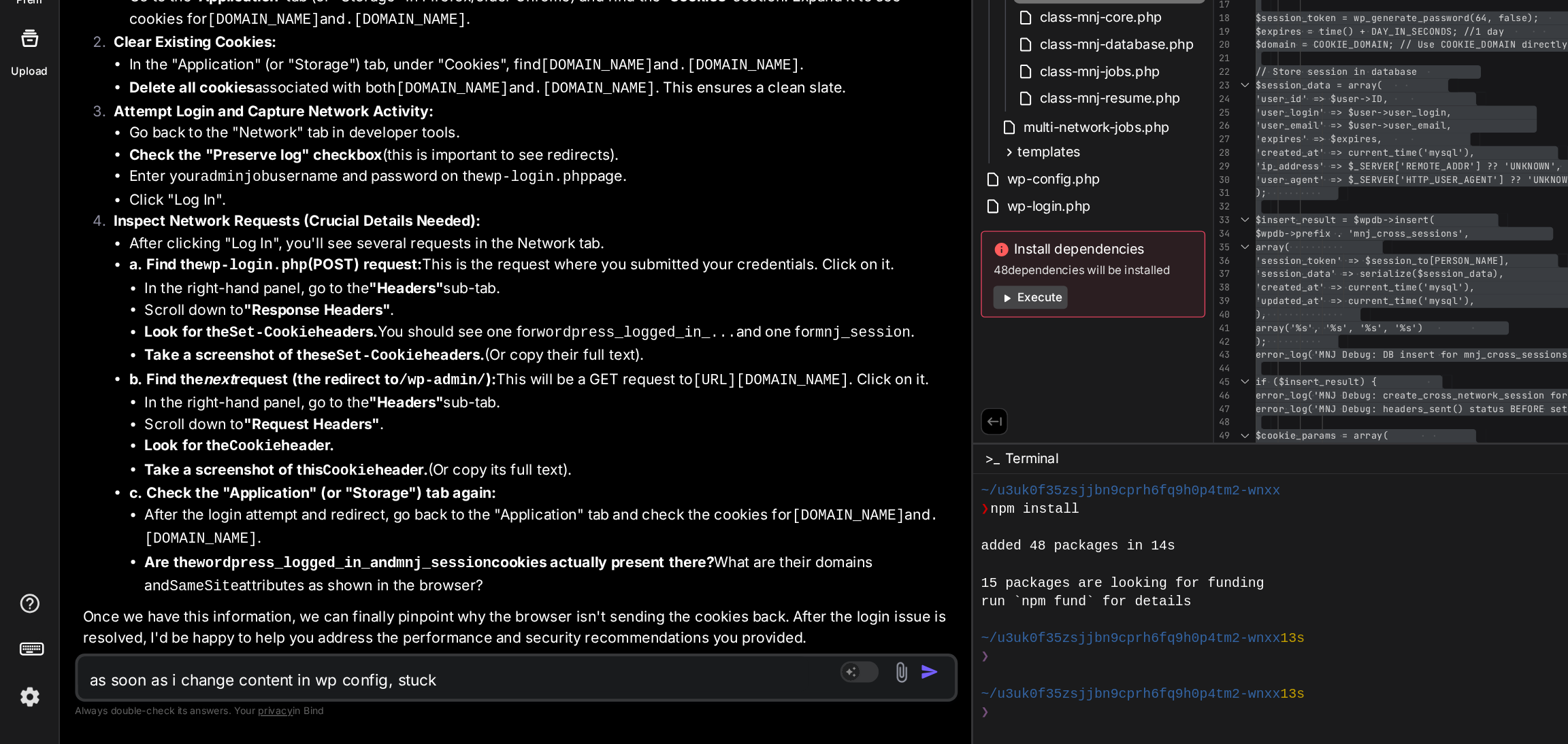
type textarea "x"
type textarea "as soon as i change content in wp config, stuck"
type textarea "x"
type textarea "as soon as i change content in wp config, stuck"
type textarea "x"
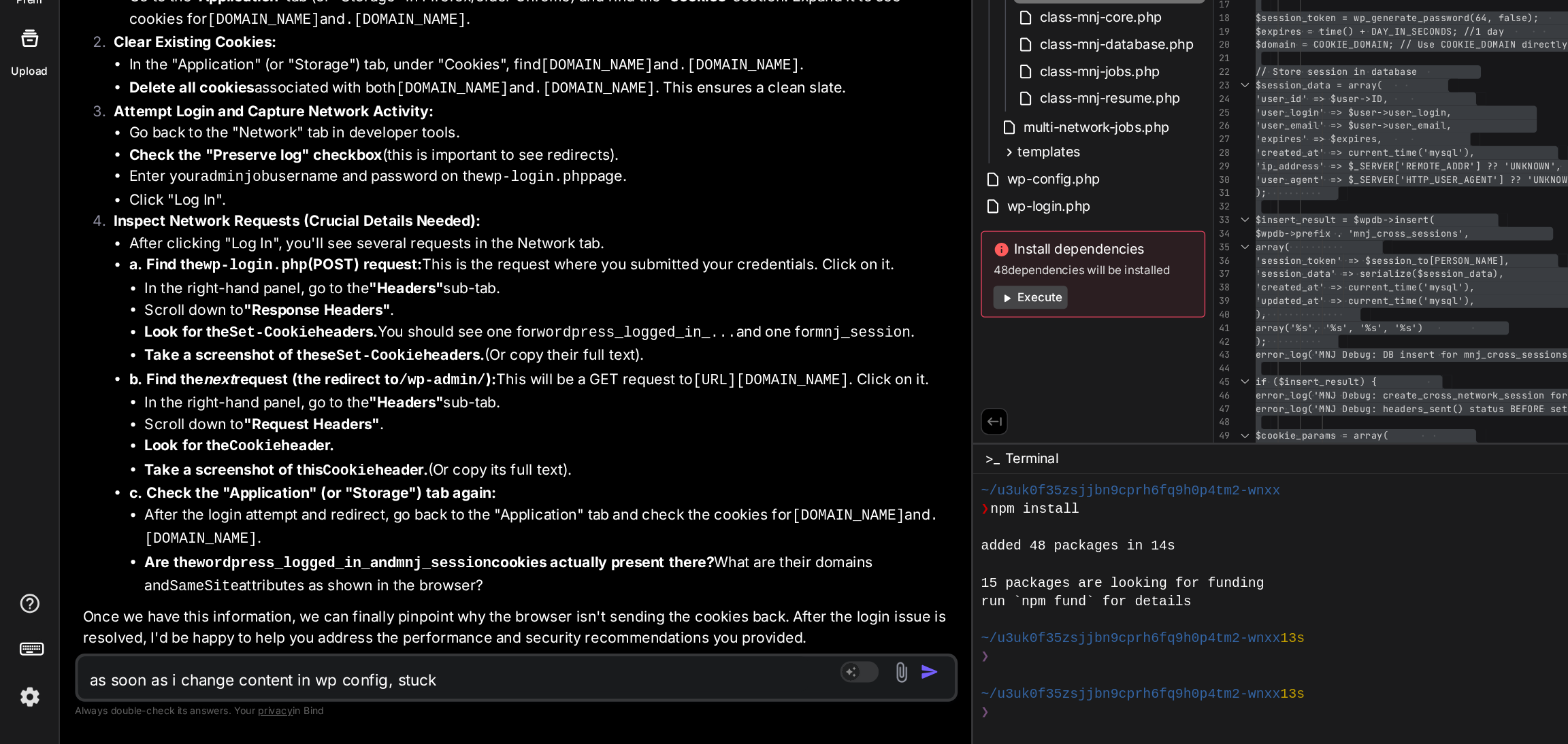
type textarea "as soon as i change content in wp config, stuck i"
type textarea "x"
type textarea "as soon as i change content in wp config, stuck in"
type textarea "x"
type textarea "as soon as i change content in wp config, stuck in"
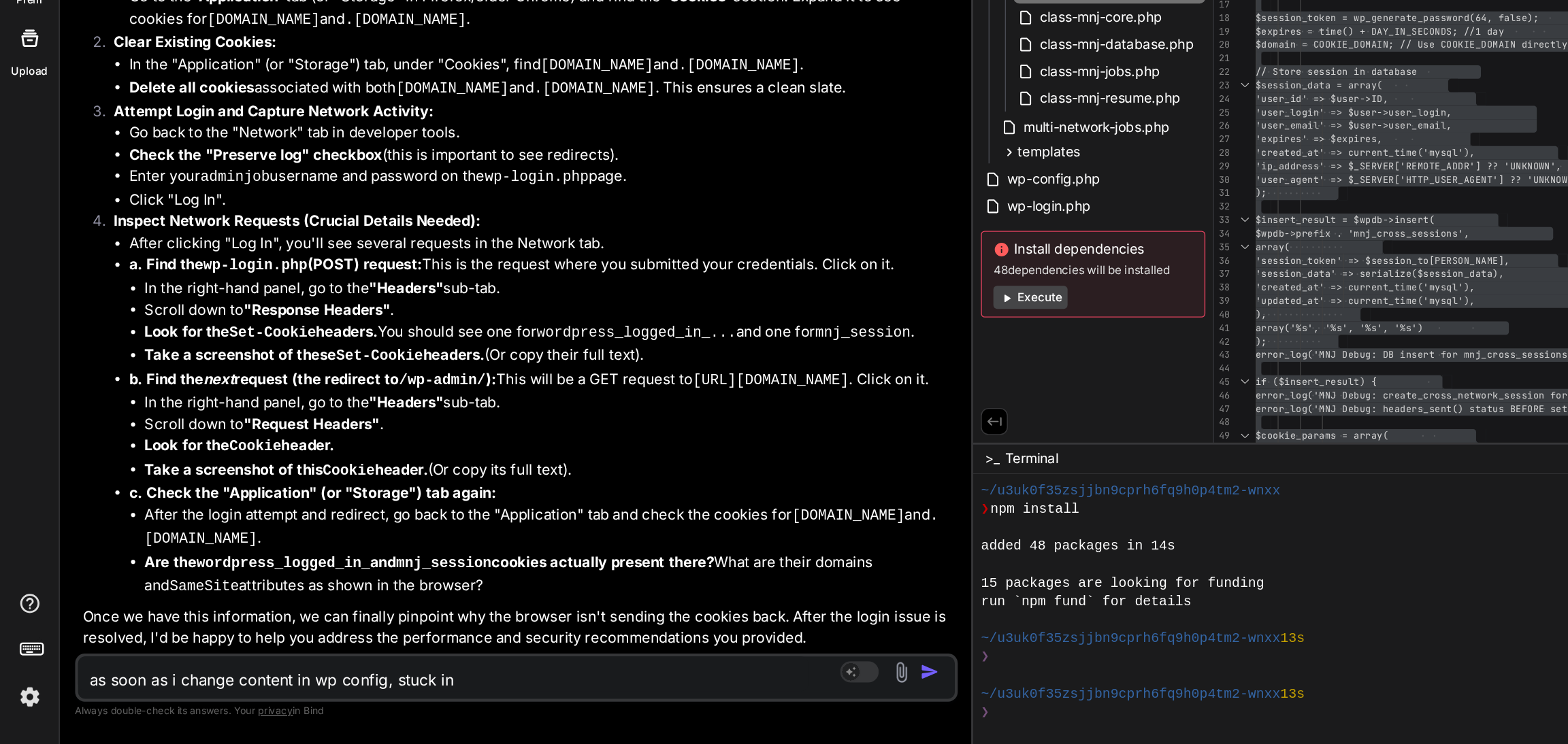
type textarea "x"
type textarea "as soon as i change content in wp config, stuck in l"
type textarea "x"
type textarea "as soon as i change content in wp config, stuck in lo"
type textarea "x"
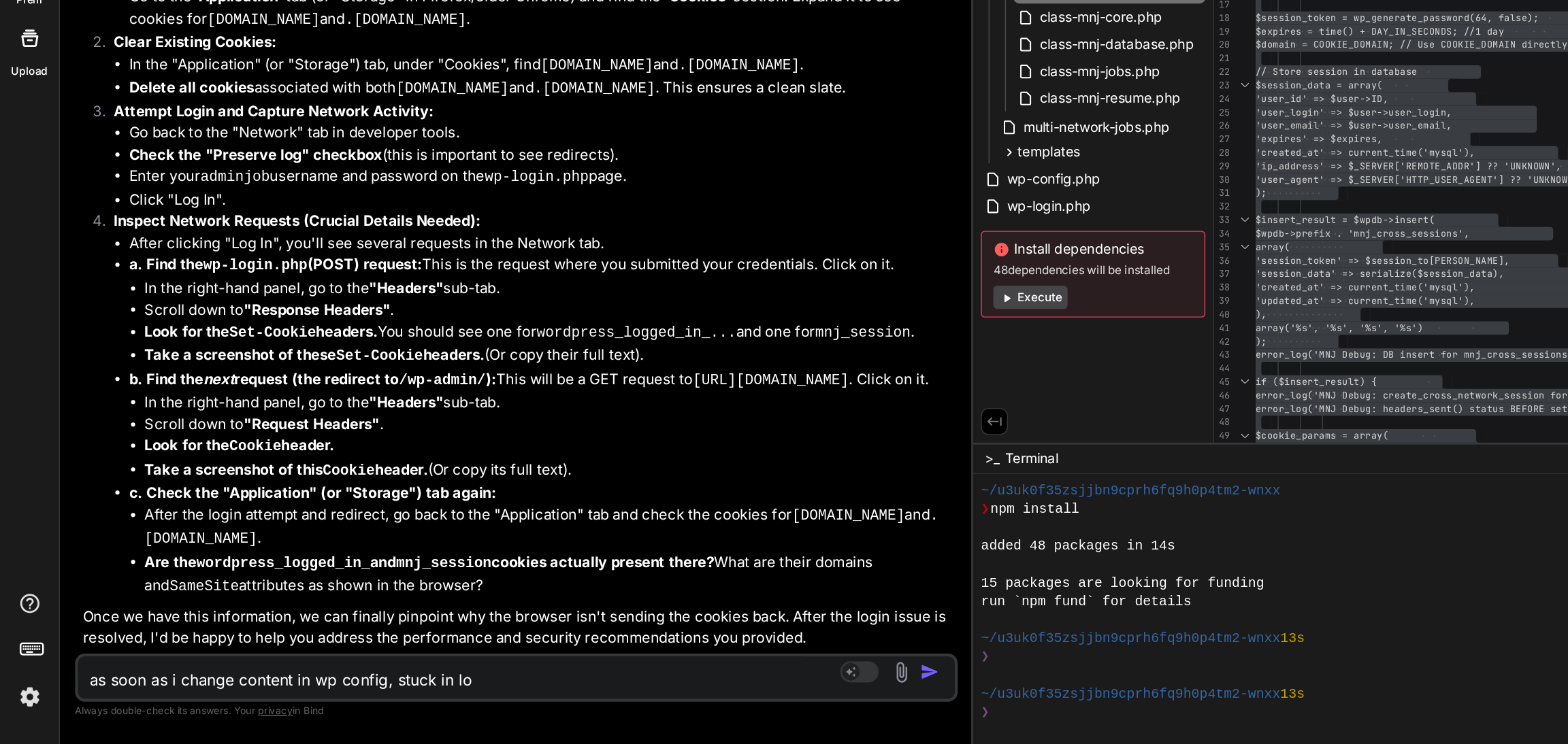
type textarea "as soon as i change content in wp config, stuck in log"
type textarea "x"
type textarea "as soon as i change content in wp config, stuck in logi"
type textarea "x"
type textarea "as soon as i change content in wp config, stuck in login"
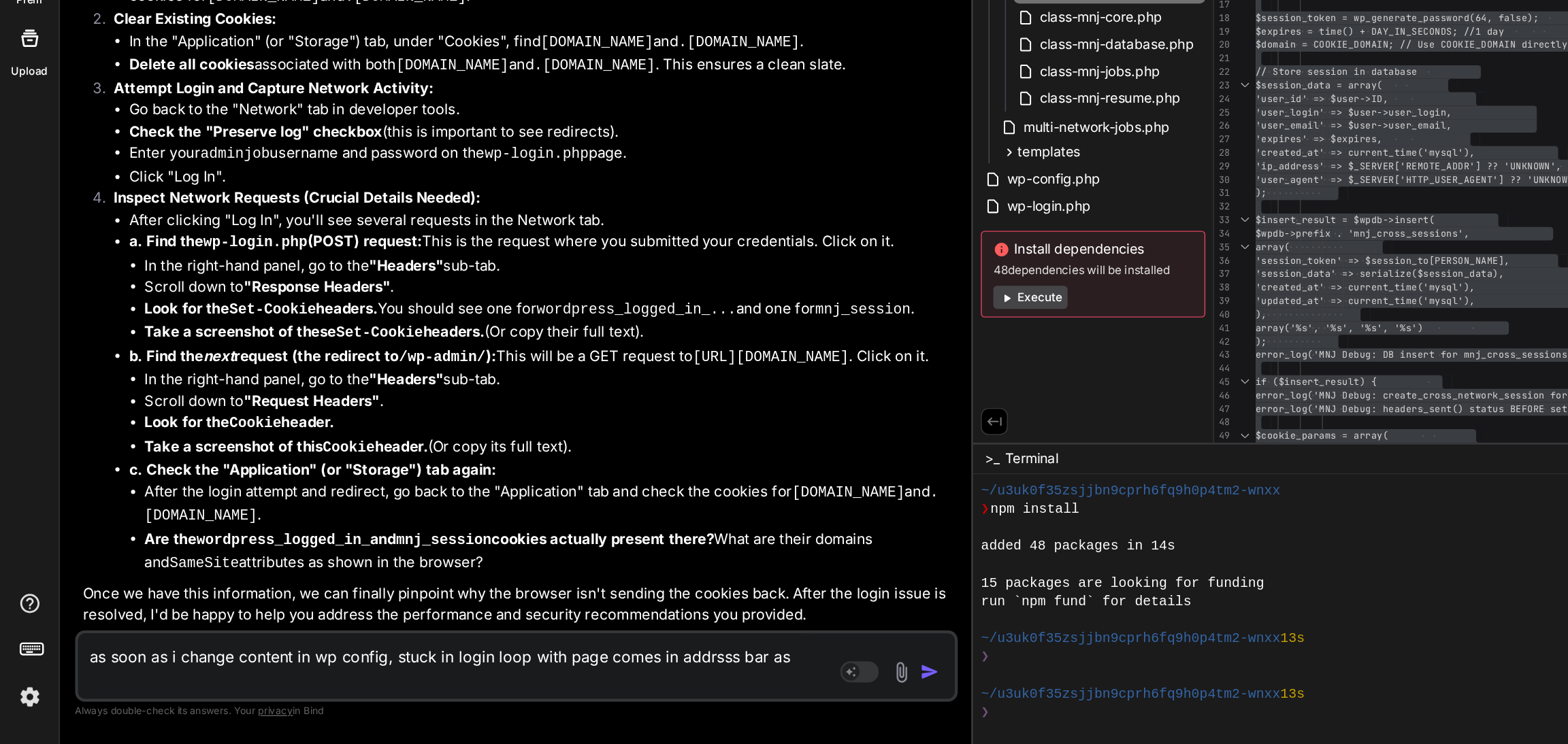
paste textarea "[URL][DOMAIN_NAME]"
paste textarea "define( 'WP_DEBUG', true ); define( 'WP_DEBUG_LOG', true ); define( 'WP_DEBUG_D…"
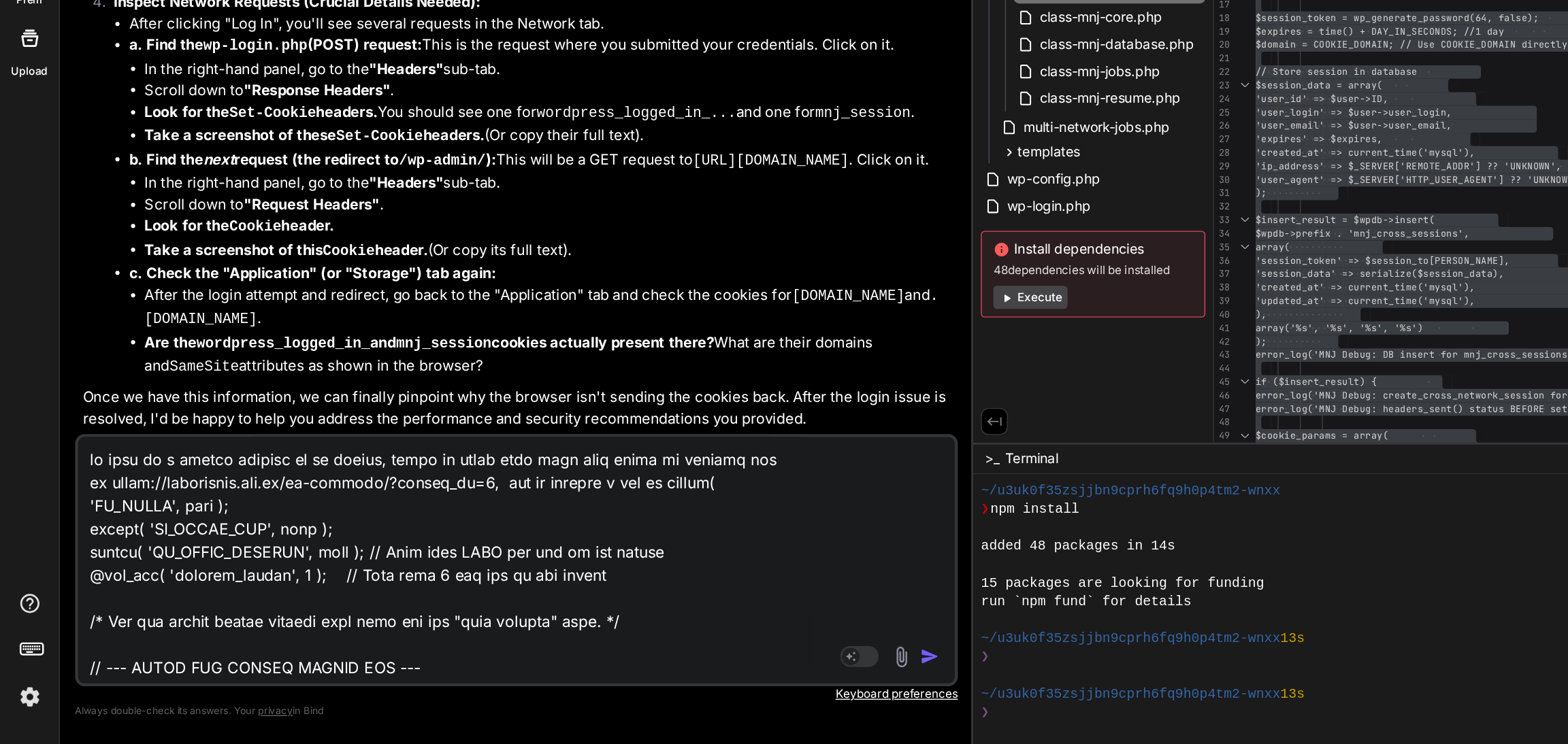
scroll to position [343, 0]
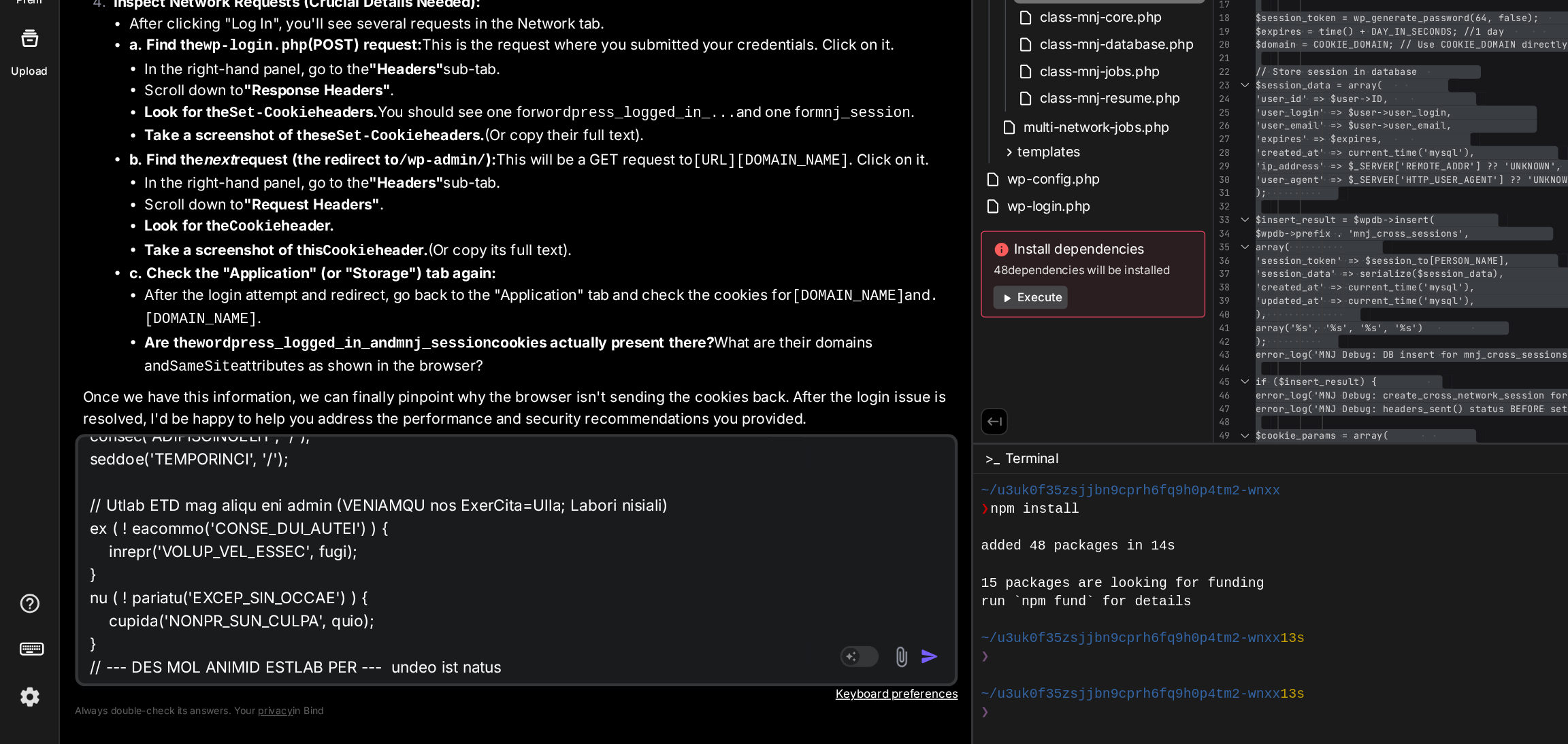
paste textarea "[[DATE] 09:32:53 UTC] MNJ Debug: wp_loaded fired. Current URL: /wp-admin/admin-…"
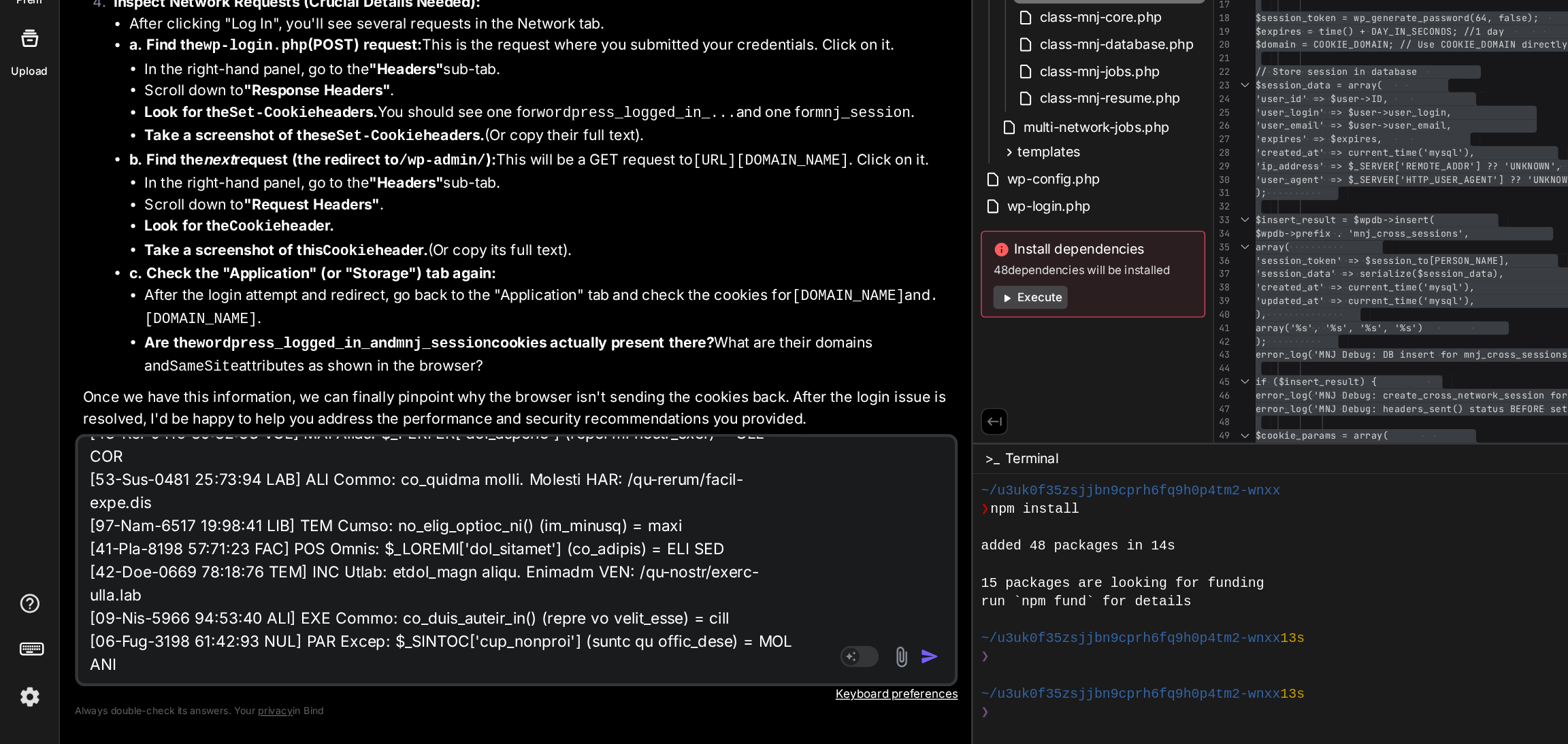
click at [650, 682] on img "button" at bounding box center [657, 682] width 13 height 13
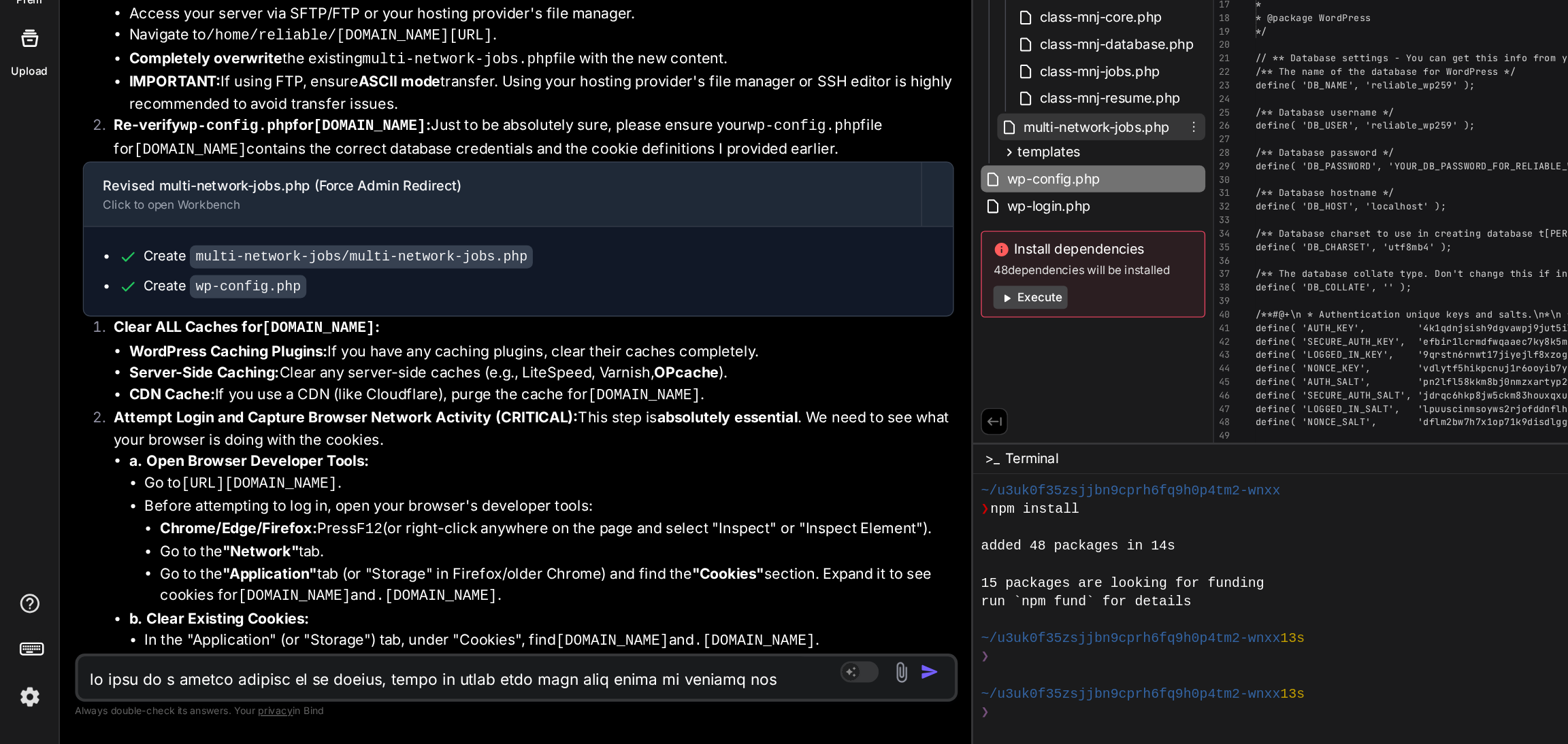
scroll to position [0, 0]
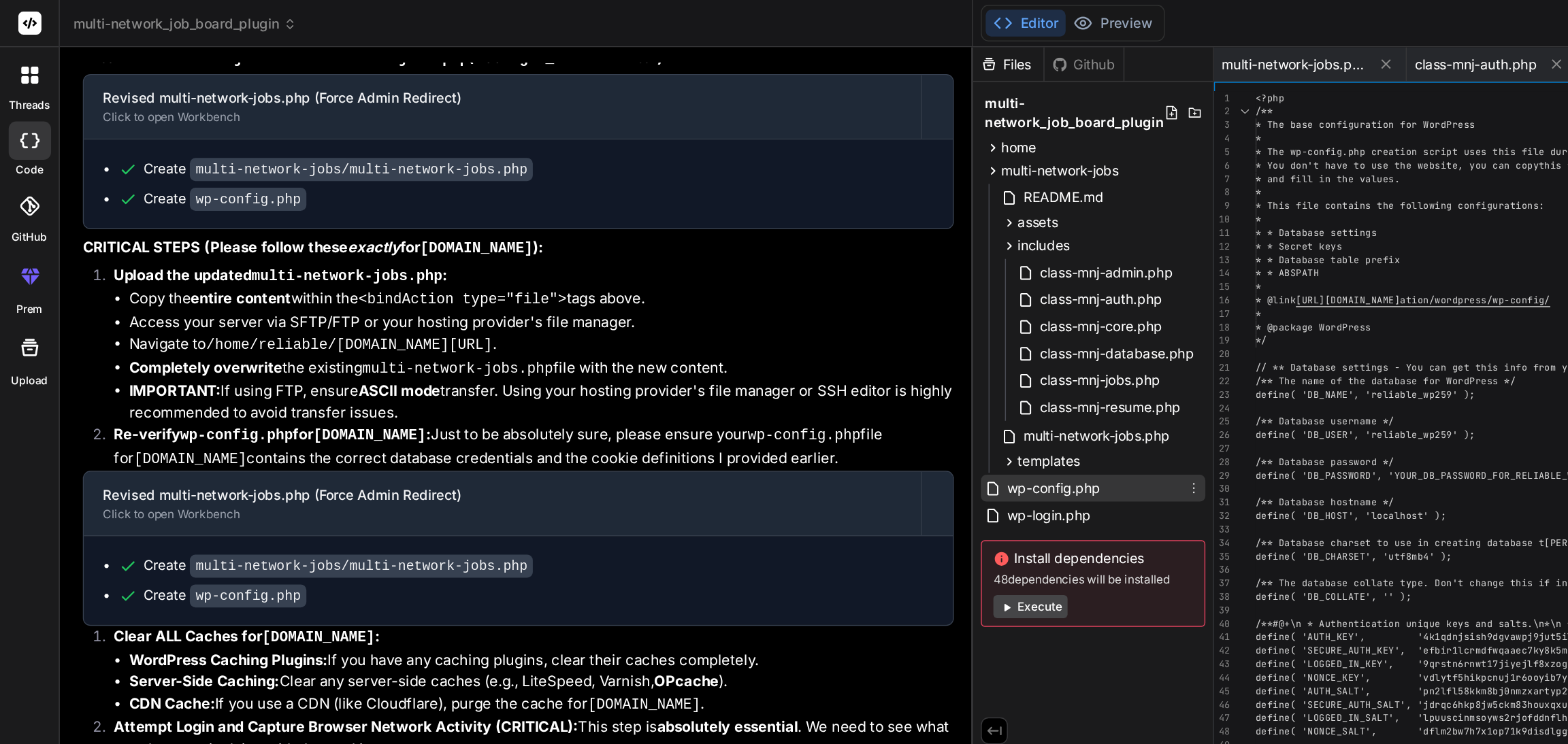
click at [719, 342] on span "wp-config.php" at bounding box center [744, 344] width 69 height 16
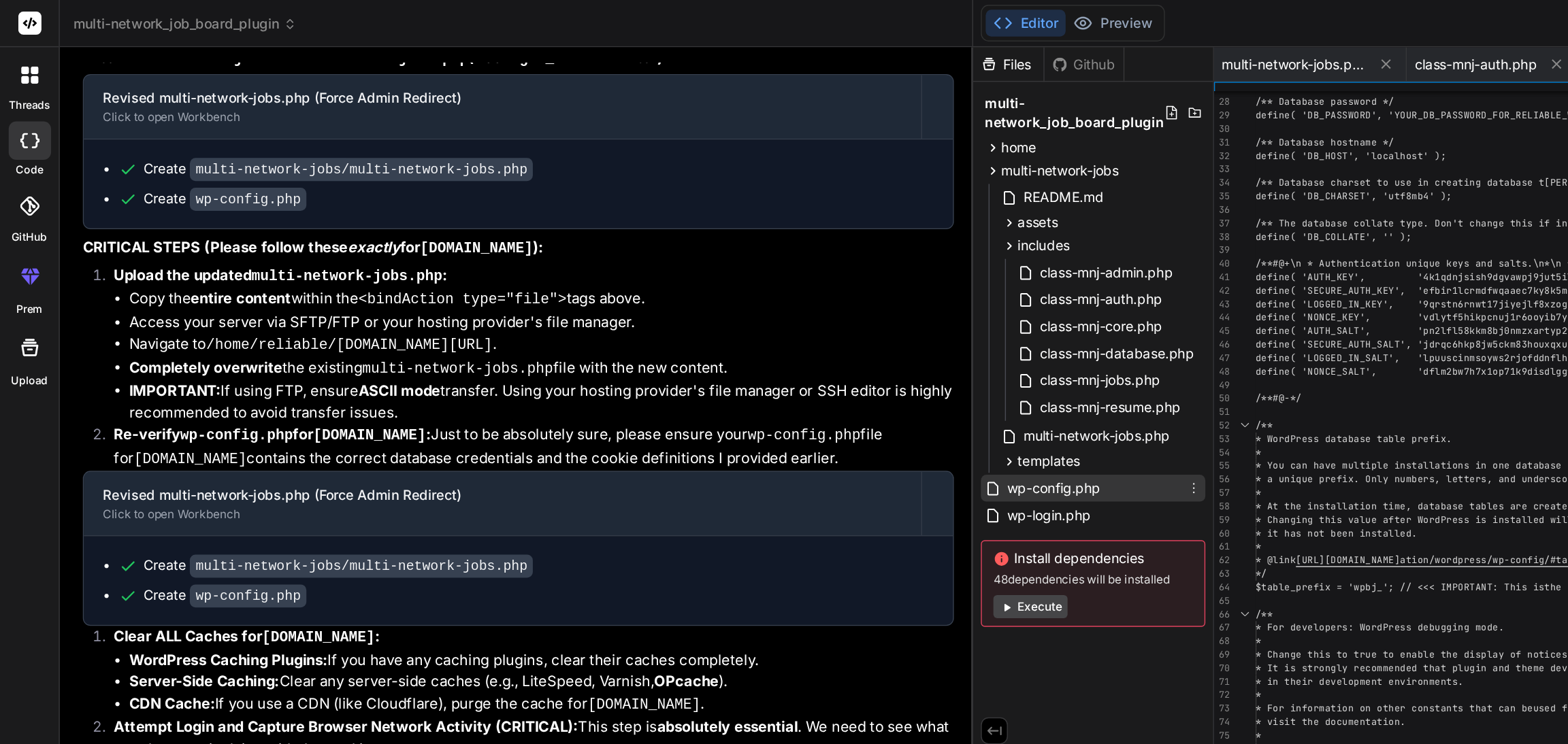
click at [734, 344] on span "wp-config.php" at bounding box center [744, 344] width 69 height 16
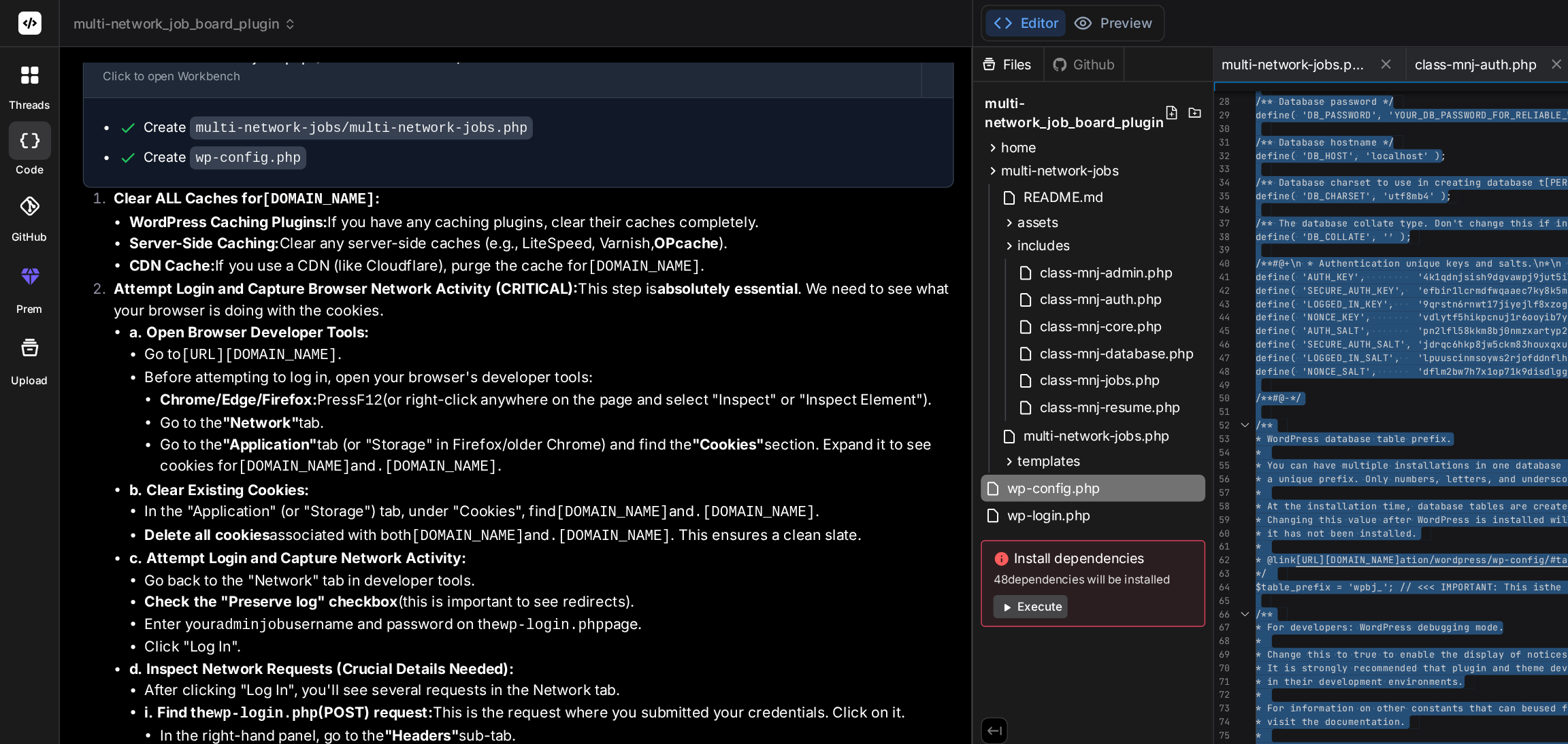
scroll to position [31602, 0]
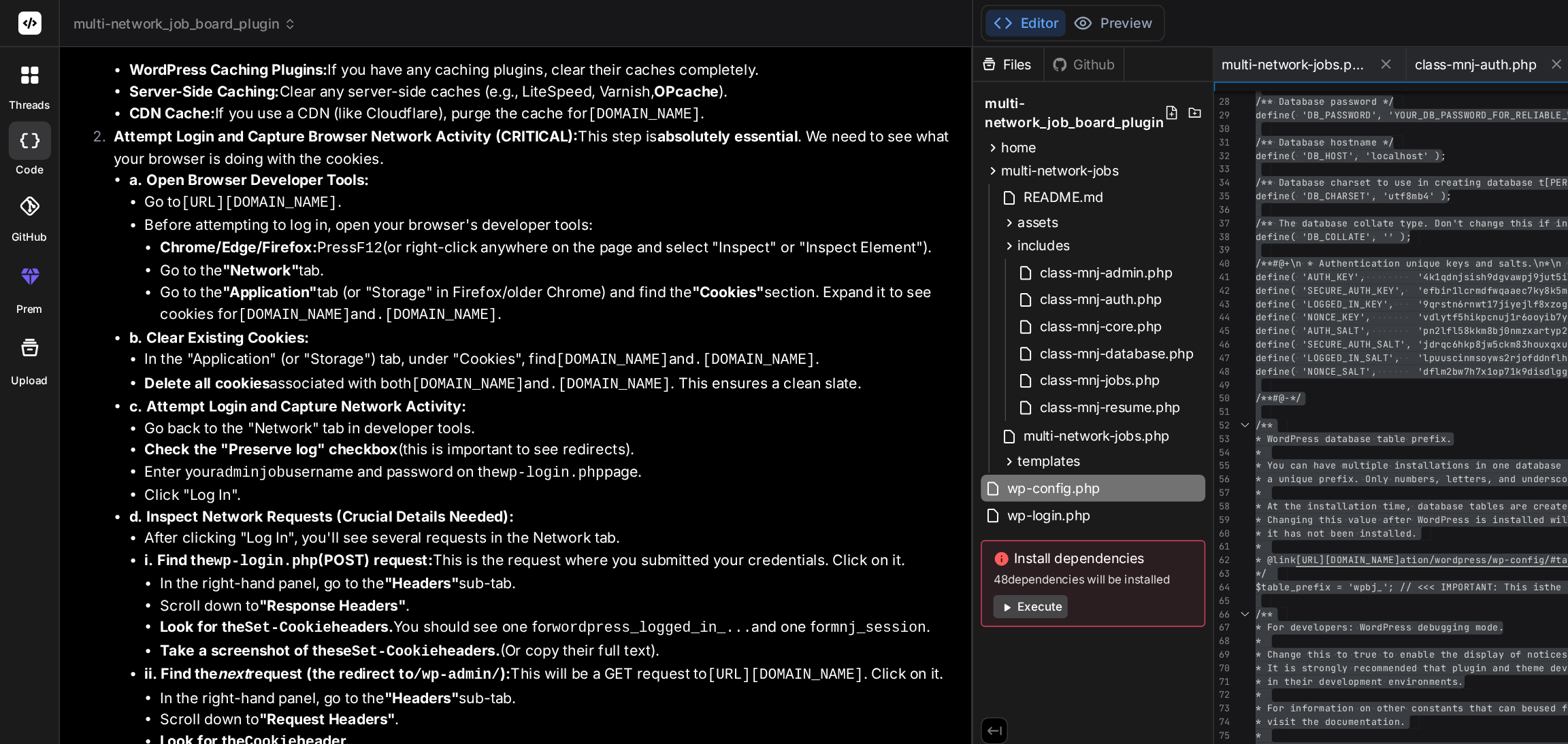
click at [750, 307] on span "multi-network-jobs.php" at bounding box center [775, 308] width 106 height 16
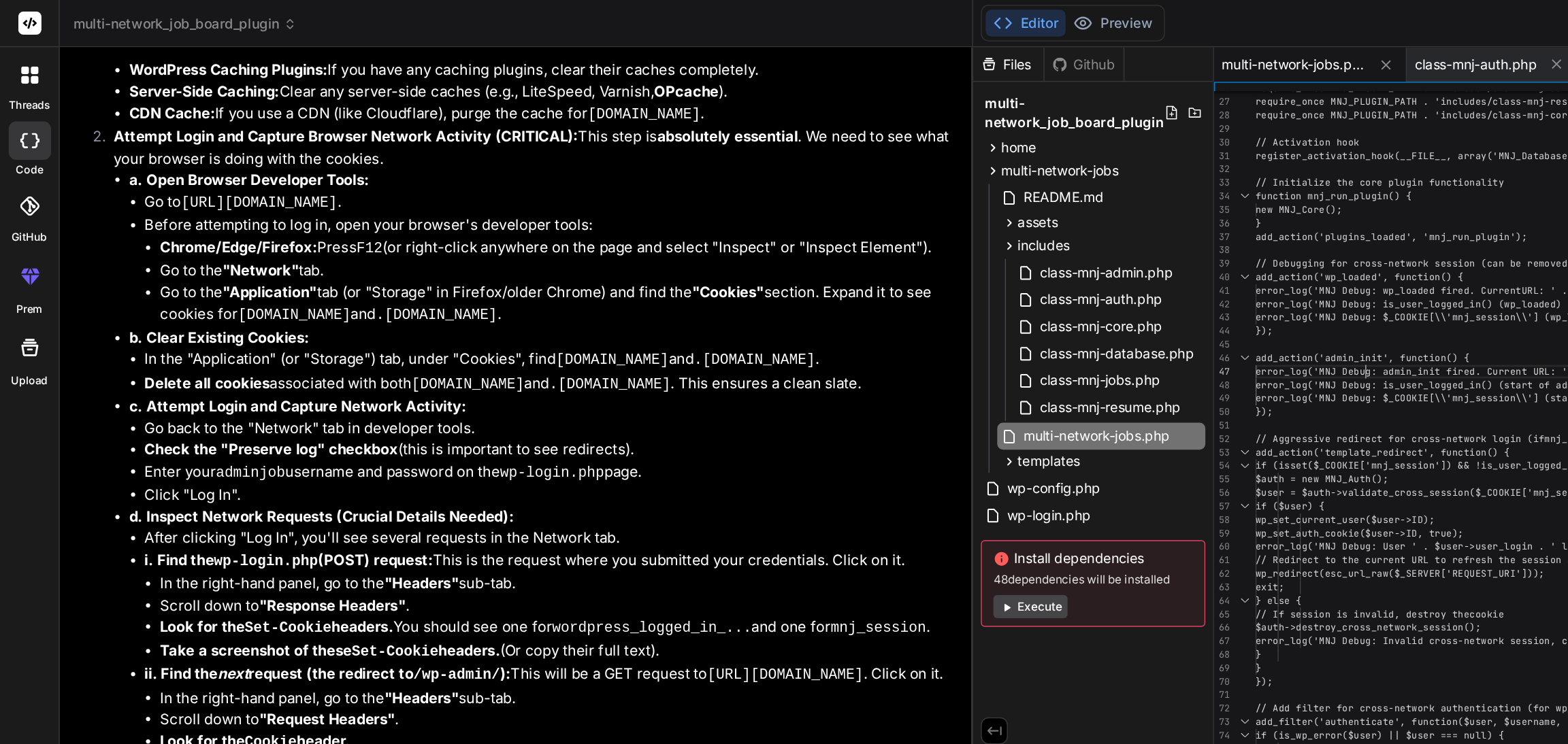
scroll to position [0, 0]
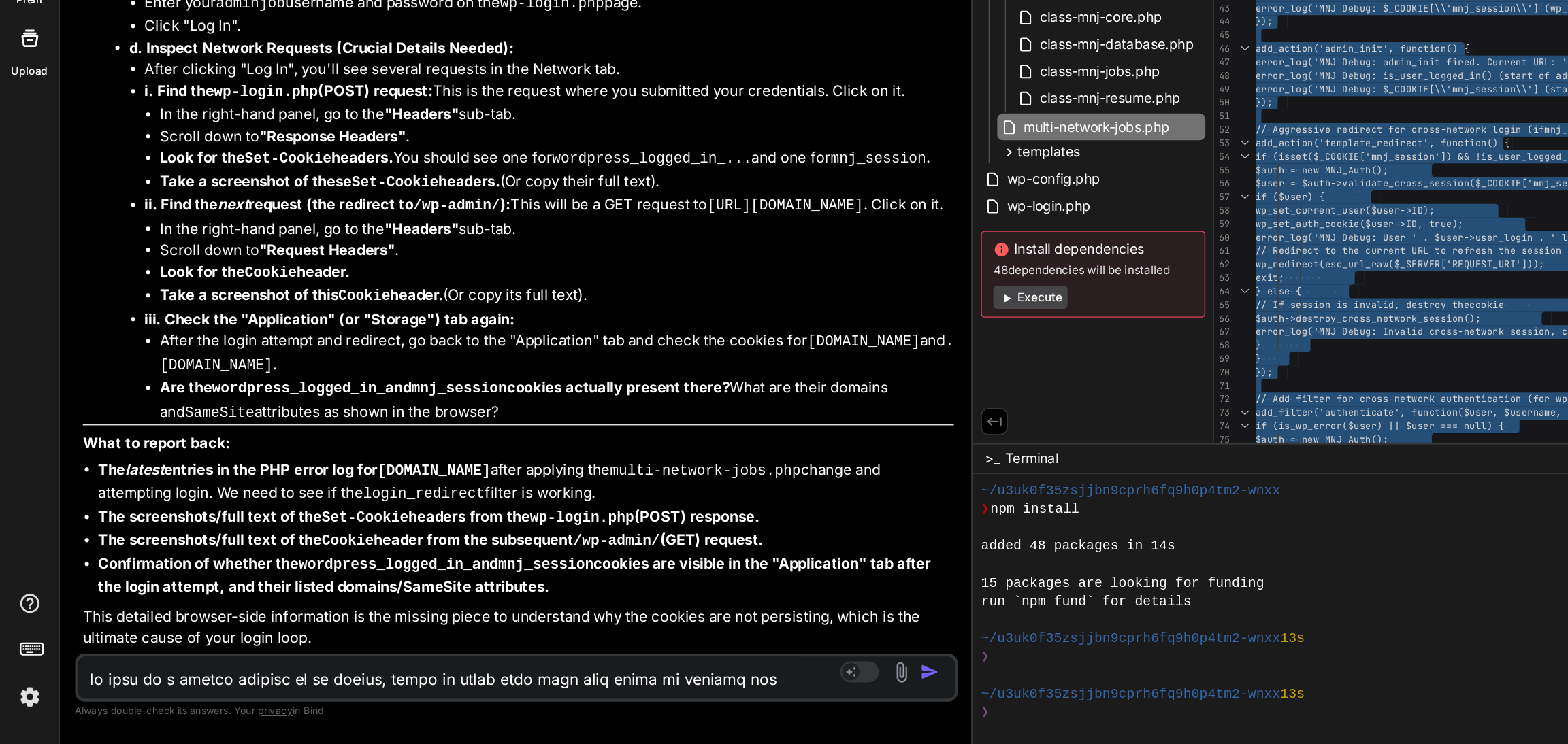
click at [112, 701] on textarea at bounding box center [313, 694] width 516 height 24
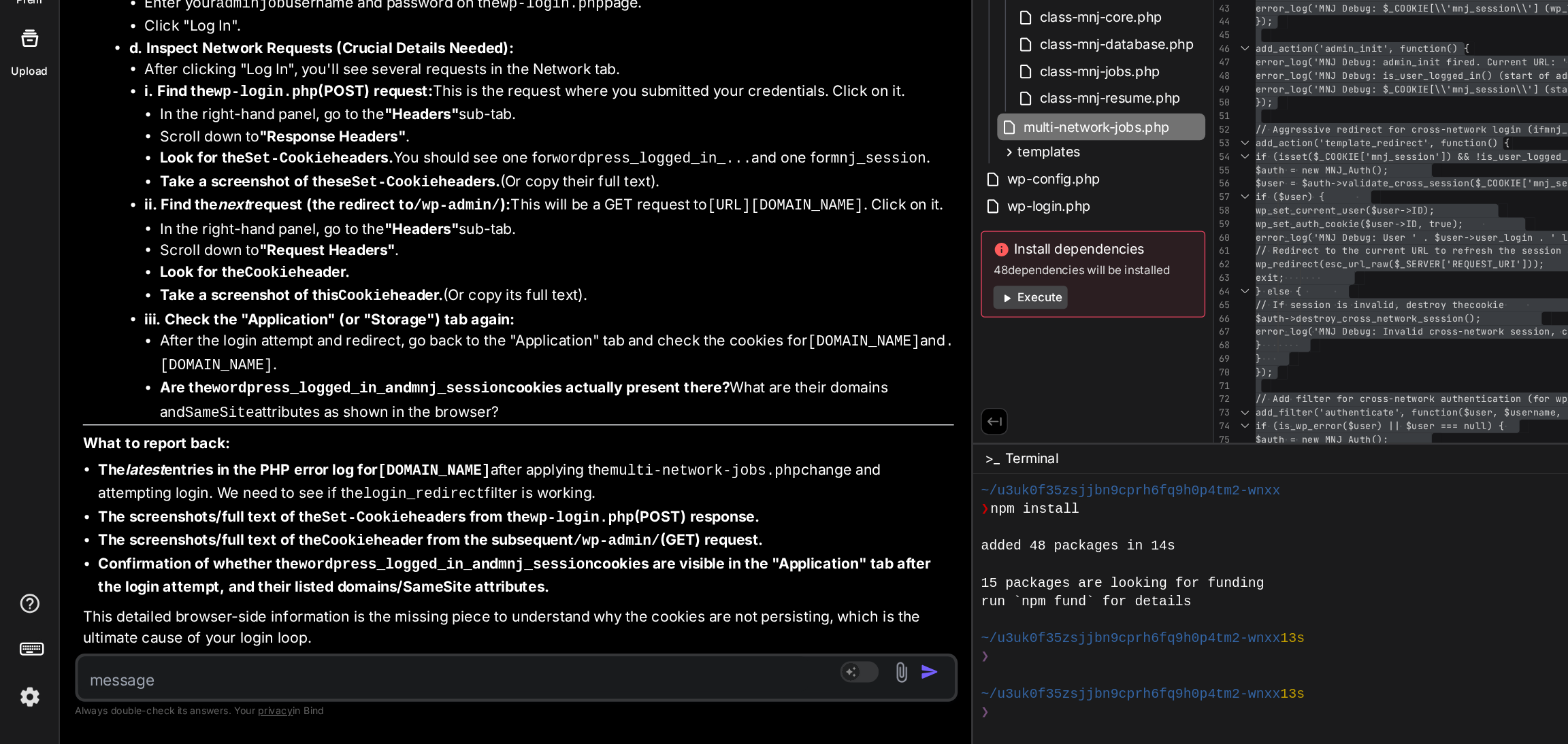
paste textarea "Parse error: syntax error, unexpected identifier "mnj_session", expecting ")" i…"
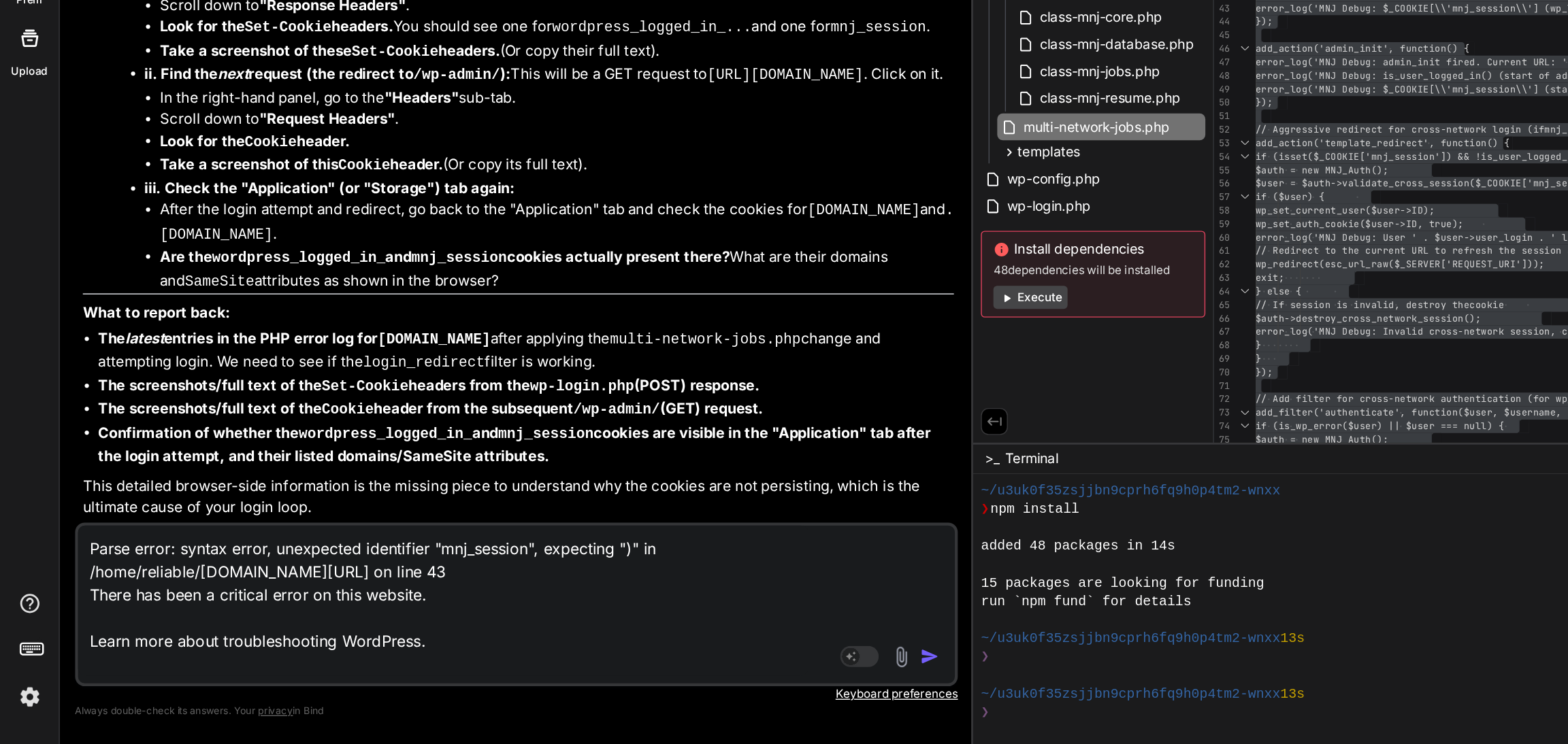
click at [112, 701] on div "Parse error: syntax error, unexpected identifier "mnj_session", expecting ")" i…" at bounding box center [364, 645] width 623 height 116
click at [321, 692] on textarea "Parse error: syntax error, unexpected identifier "mnj_session", expecting ")" i…" at bounding box center [313, 642] width 516 height 106
paste textarea "<?php /** * The base configuration for WordPress * * The wp-config.php creation…"
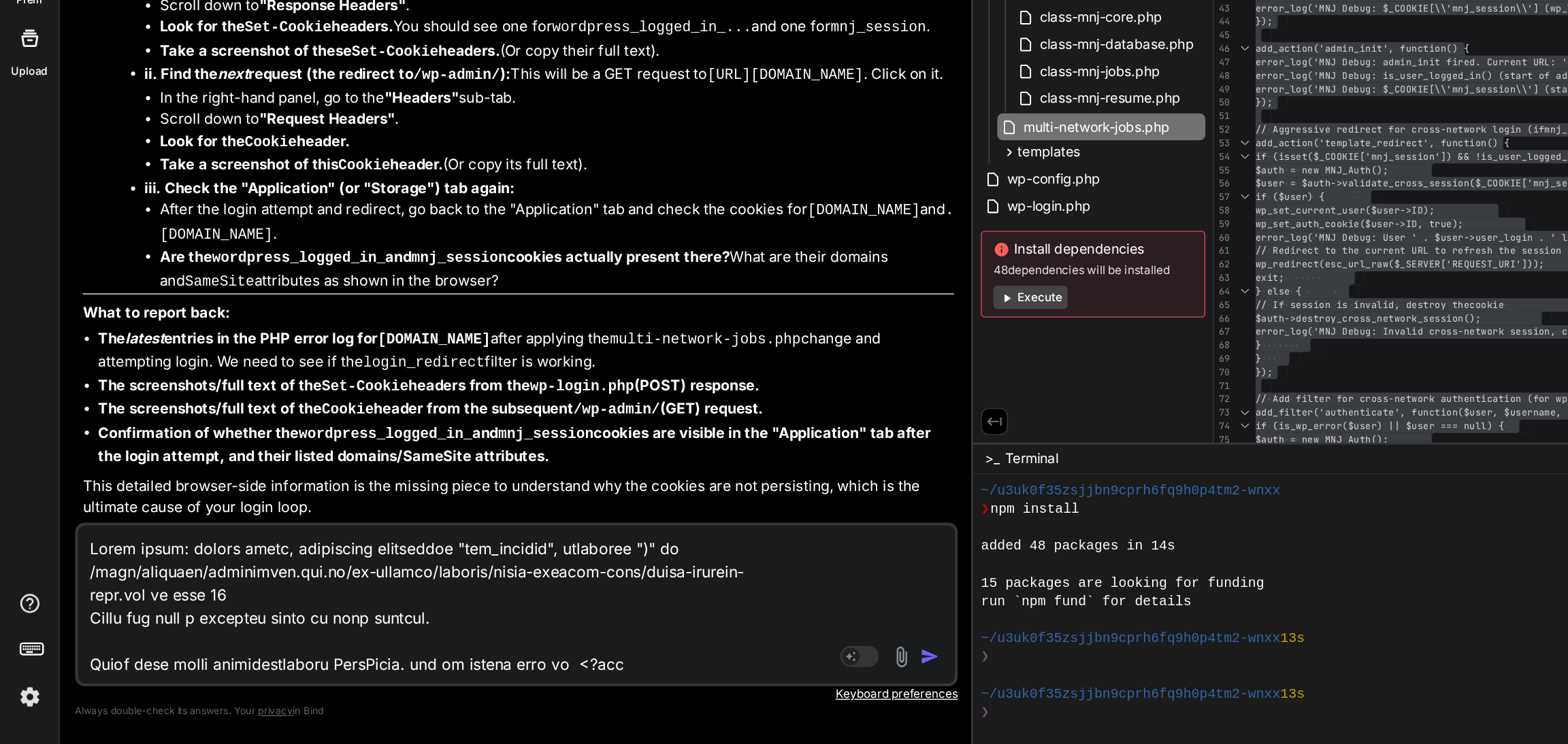
scroll to position [2186, 0]
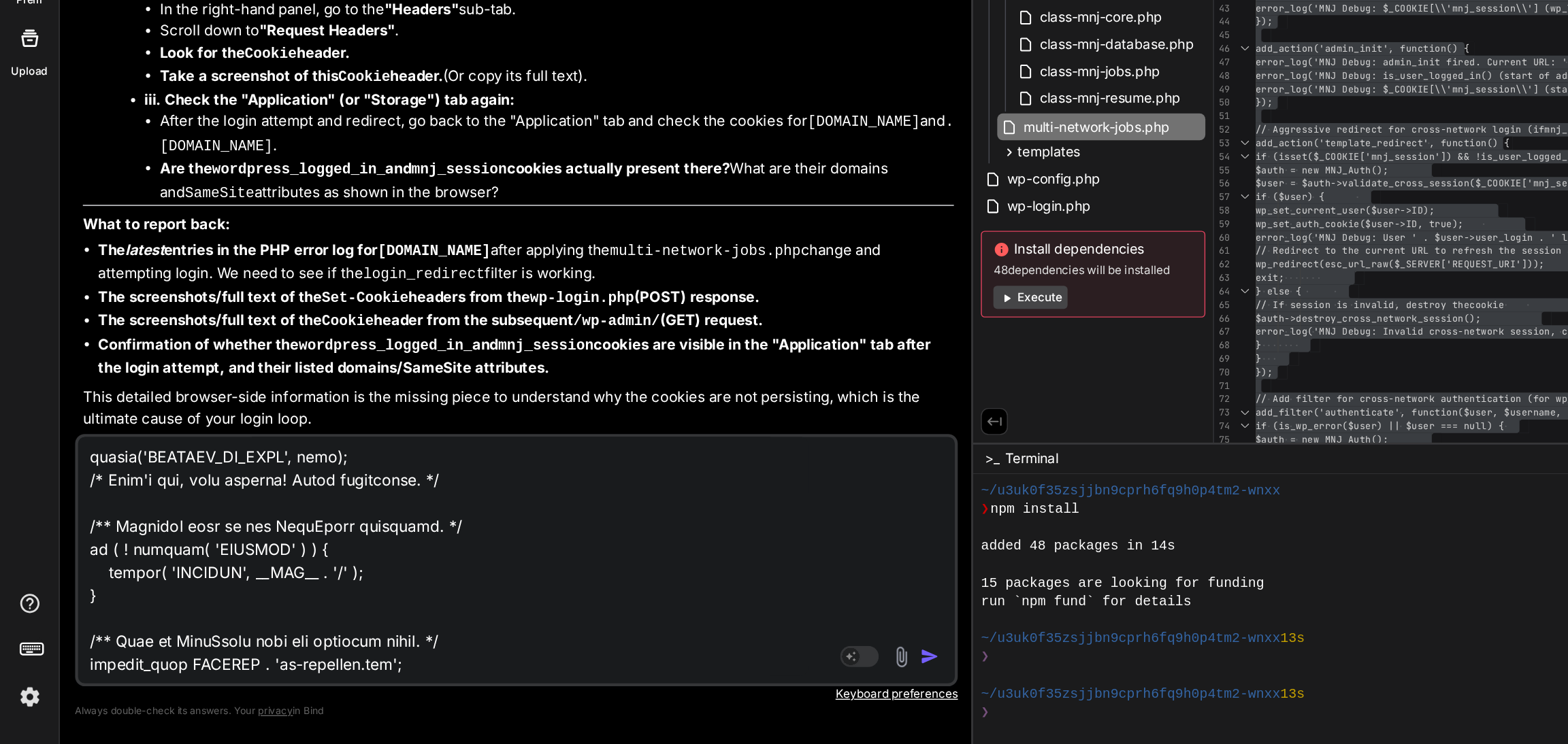
click at [633, 687] on div "Agent Mode. When this toggle is activated, AI automatically makes decisions, re…" at bounding box center [630, 682] width 78 height 16
click at [650, 682] on img "button" at bounding box center [657, 682] width 13 height 13
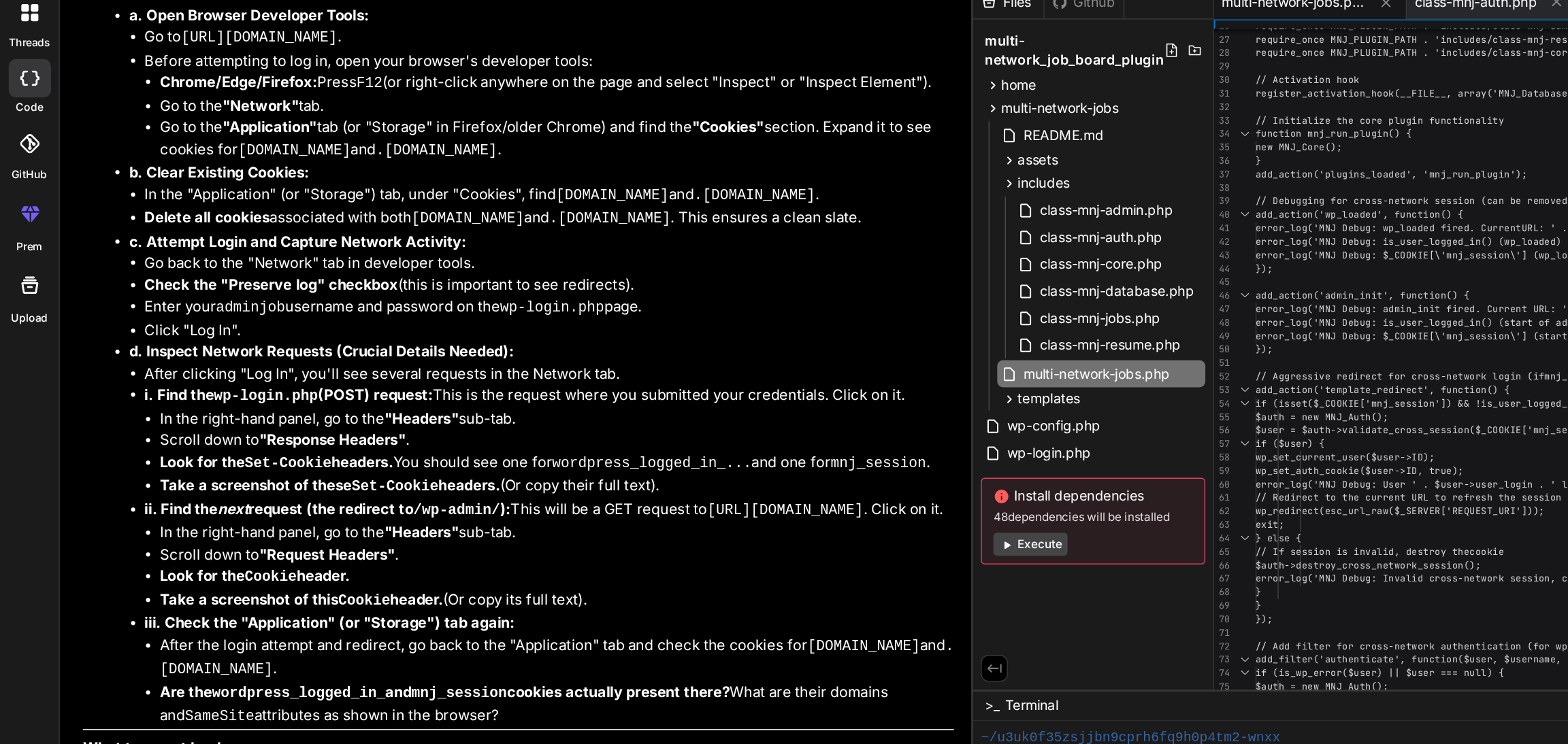
scroll to position [33707, 0]
click at [775, 305] on span "multi-network-jobs.php" at bounding box center [775, 308] width 106 height 16
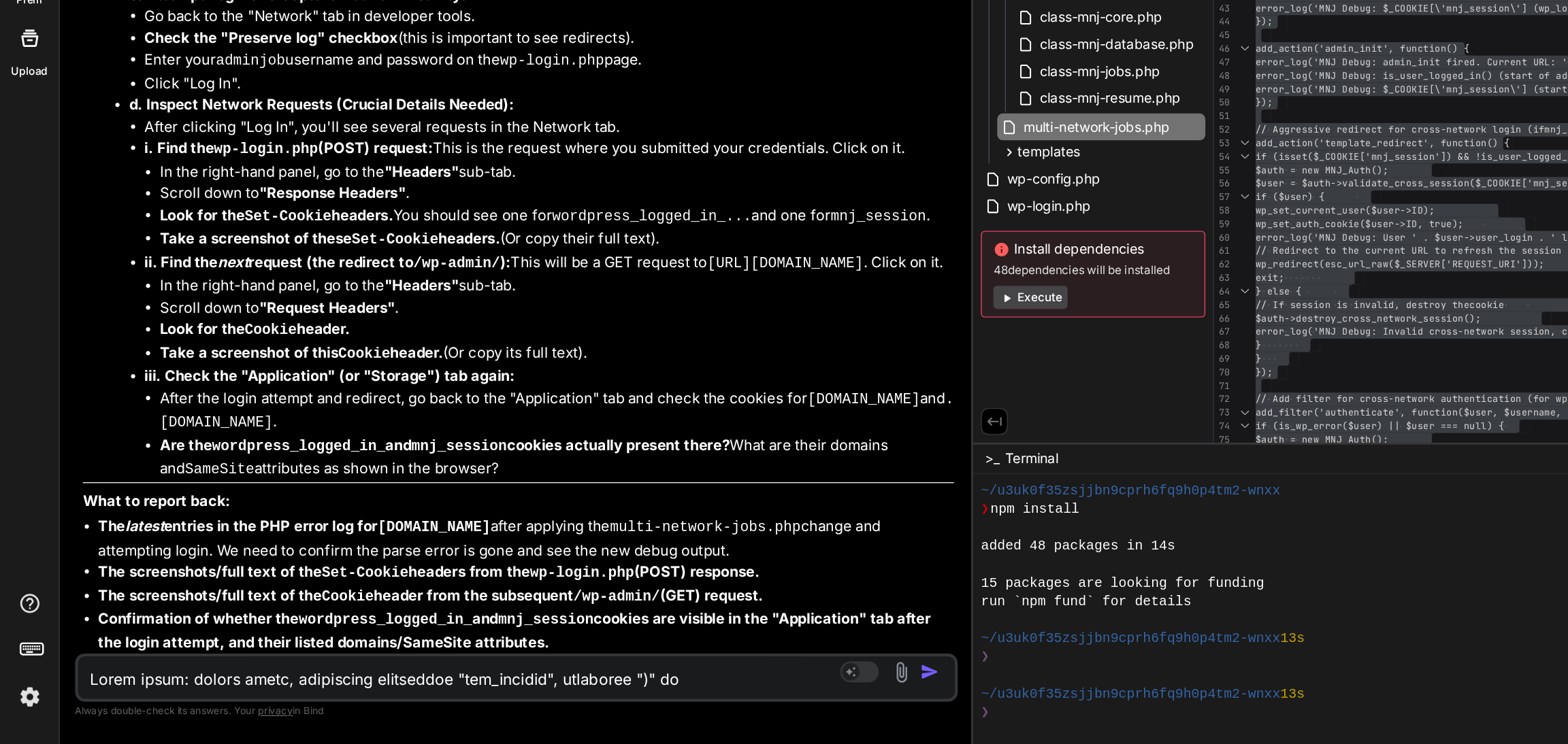
click at [90, 701] on textarea at bounding box center [313, 694] width 516 height 24
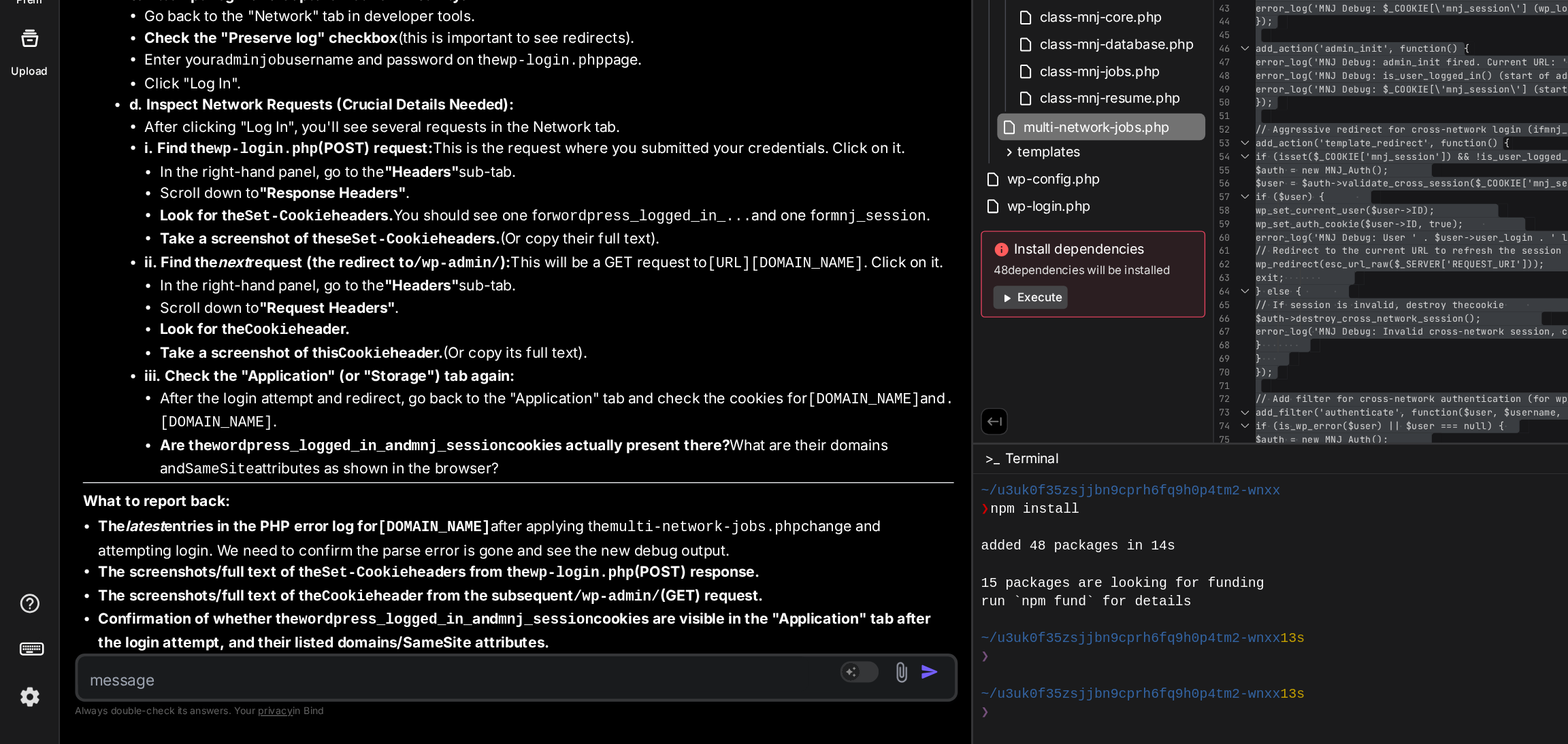
paste textarea "[URL][DOMAIN_NAME][DOMAIN_NAME]"
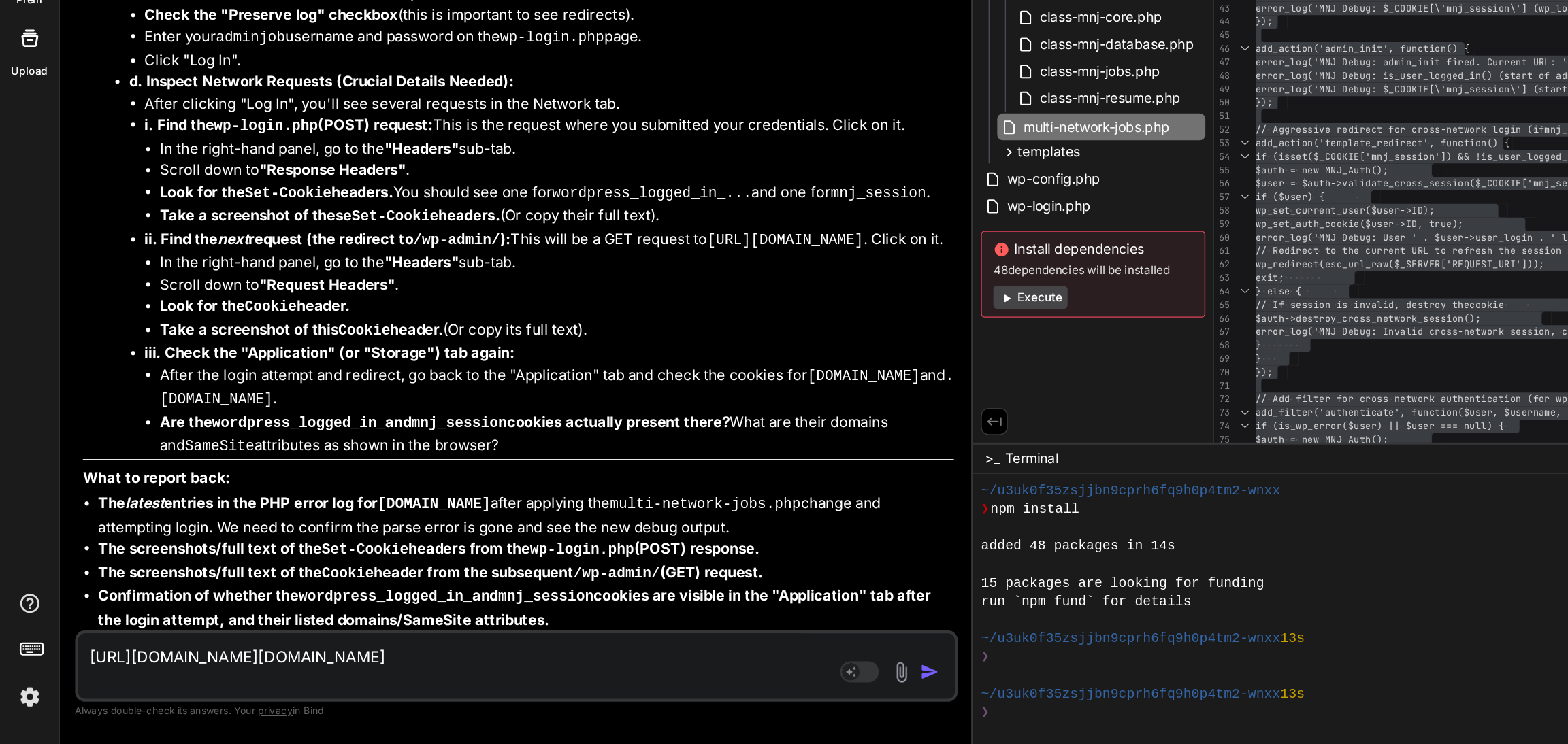
scroll to position [34237, 0]
paste textarea "[[DATE] 09:56:20 UTC] MNJ Debug: wp_loaded fired. Current URL: /wp-admin/admin-…"
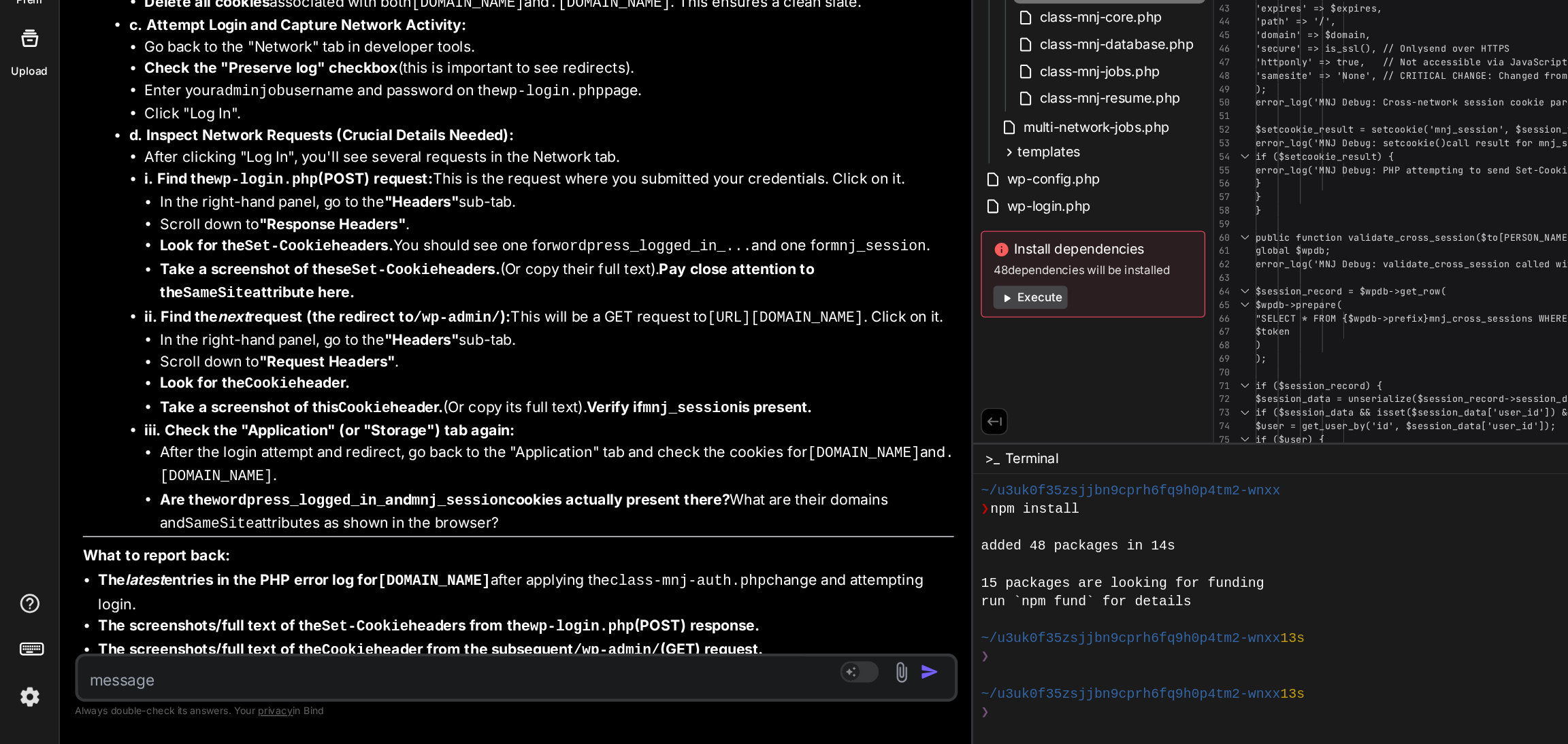
scroll to position [36565, 0]
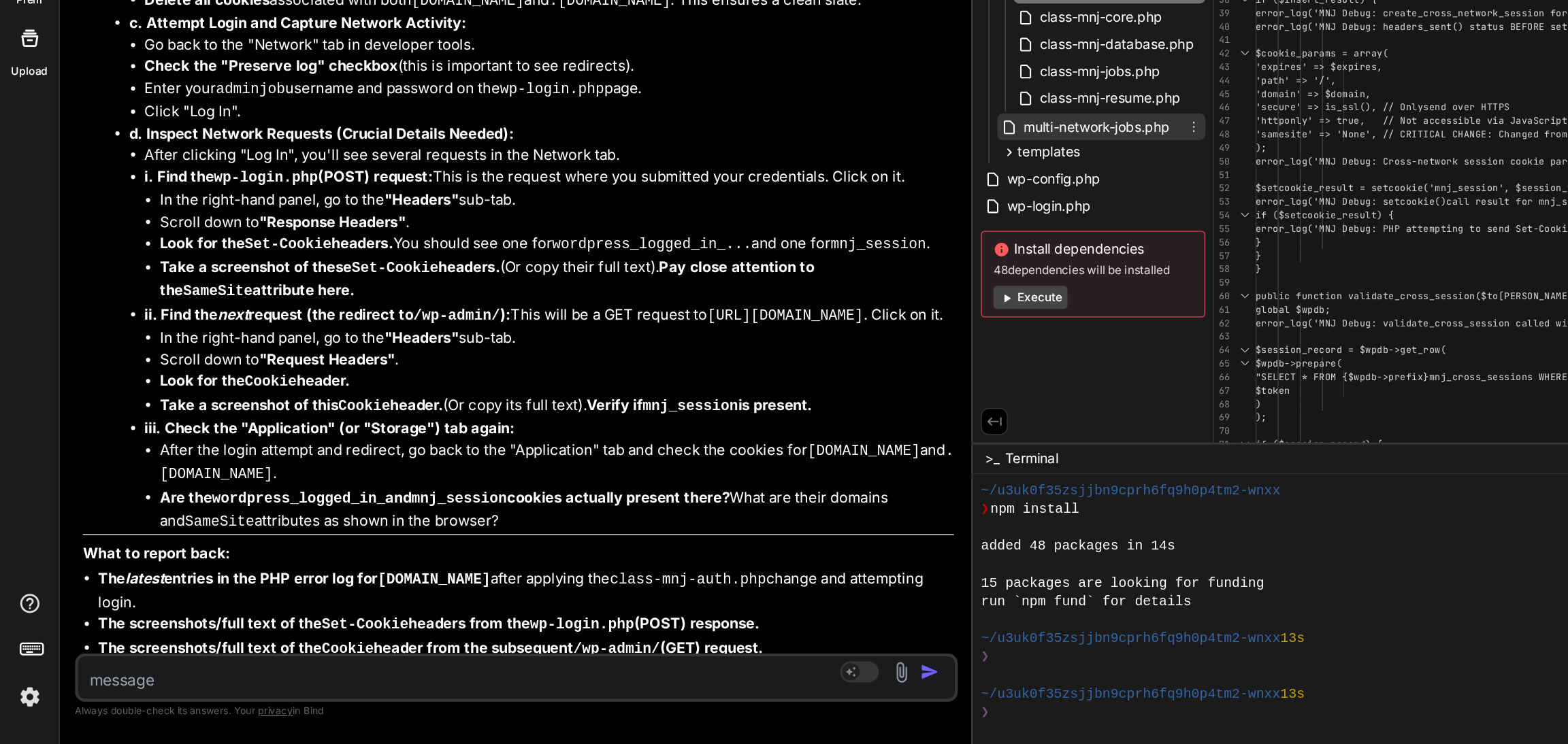
click at [772, 309] on span "multi-network-jobs.php" at bounding box center [775, 308] width 106 height 16
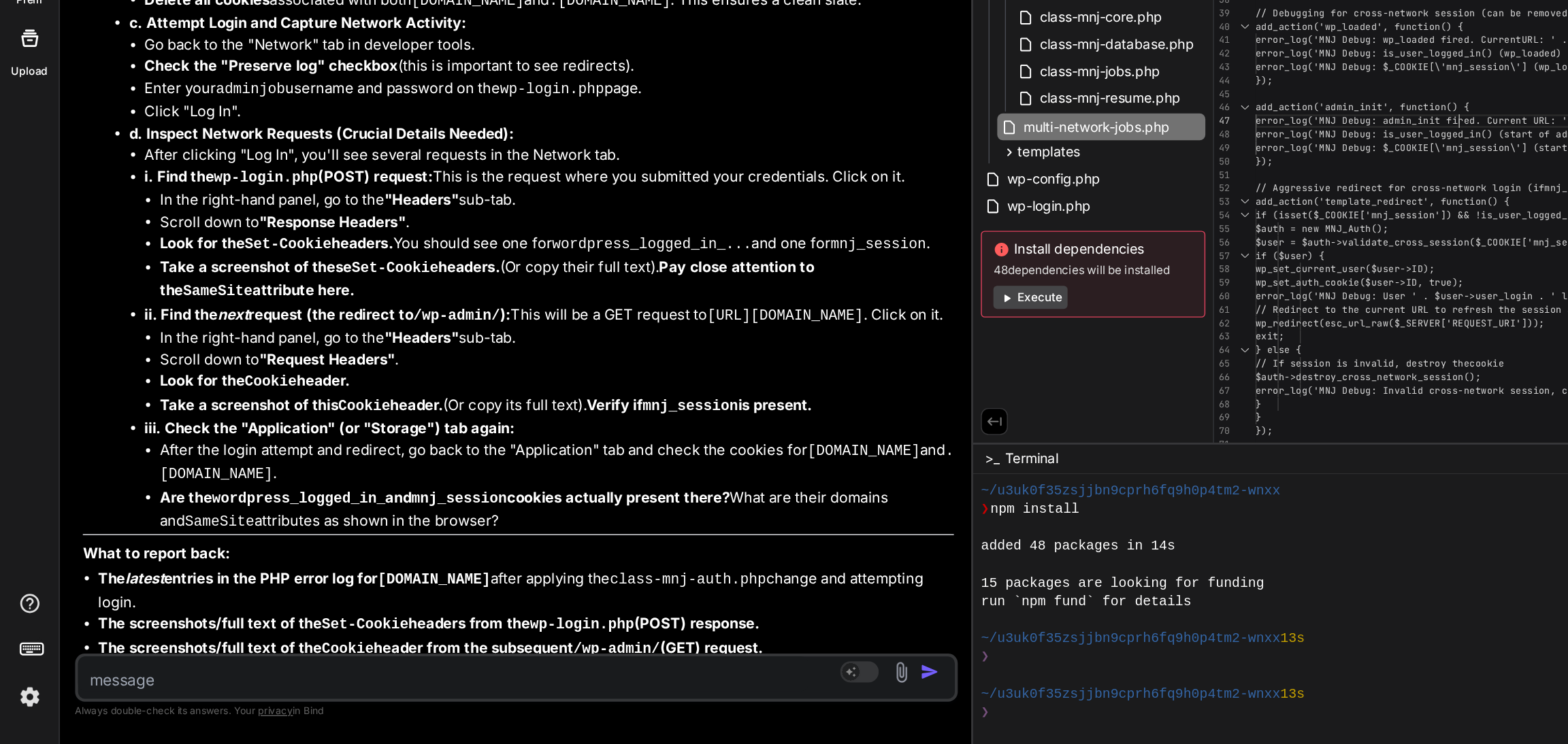
scroll to position [0, 0]
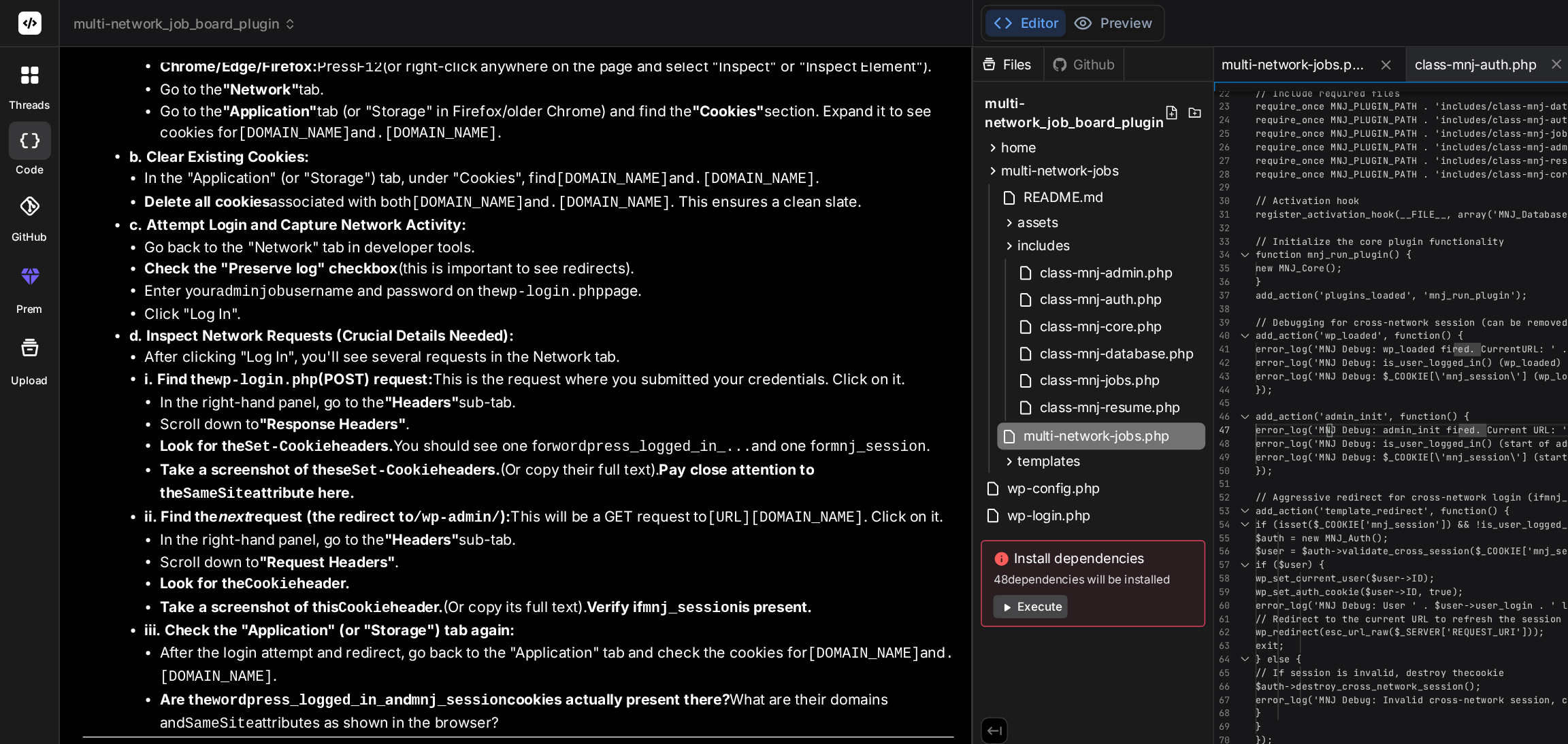
scroll to position [36691, 0]
click at [765, 212] on span "class-mnj-auth.php" at bounding box center [777, 211] width 89 height 16
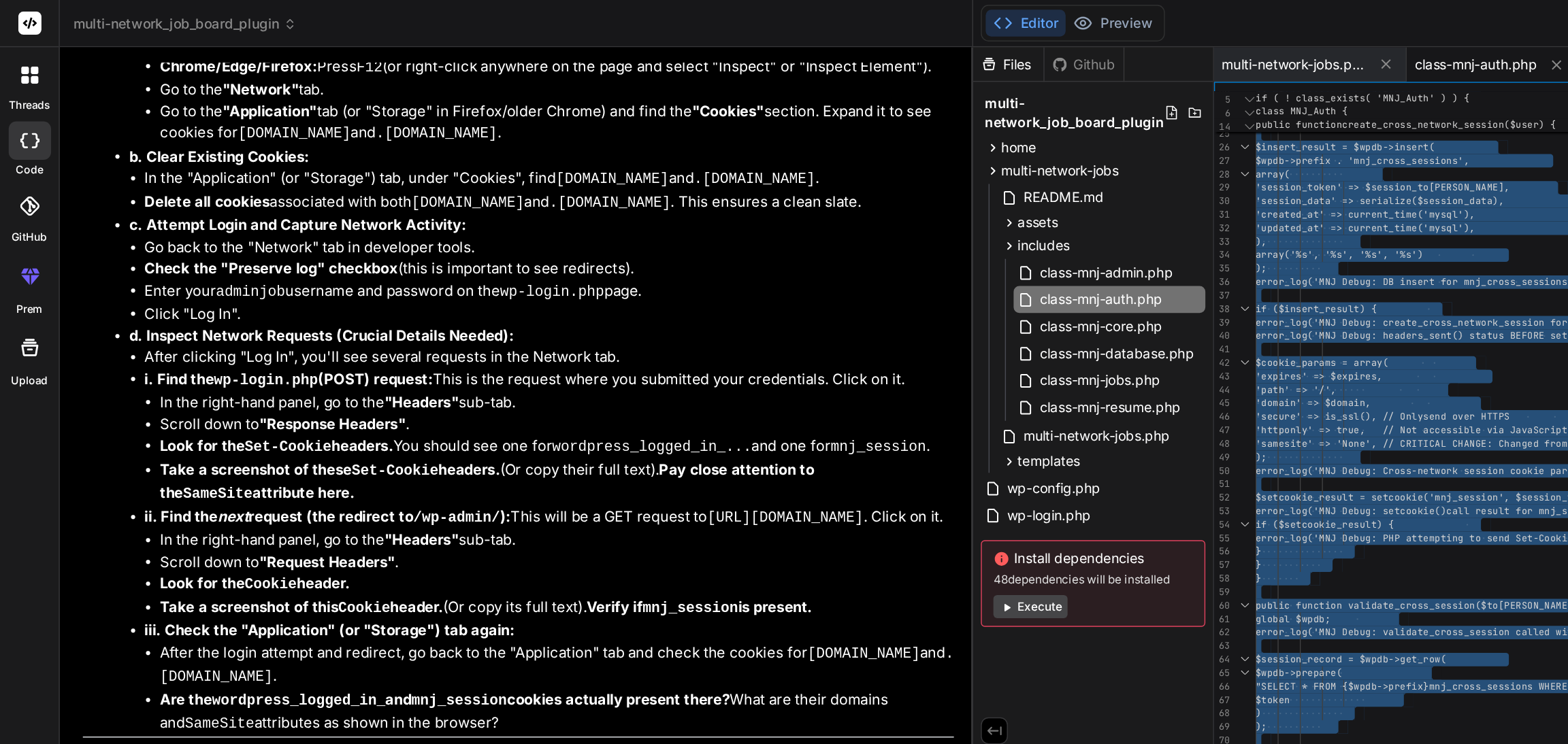
scroll to position [0, 0]
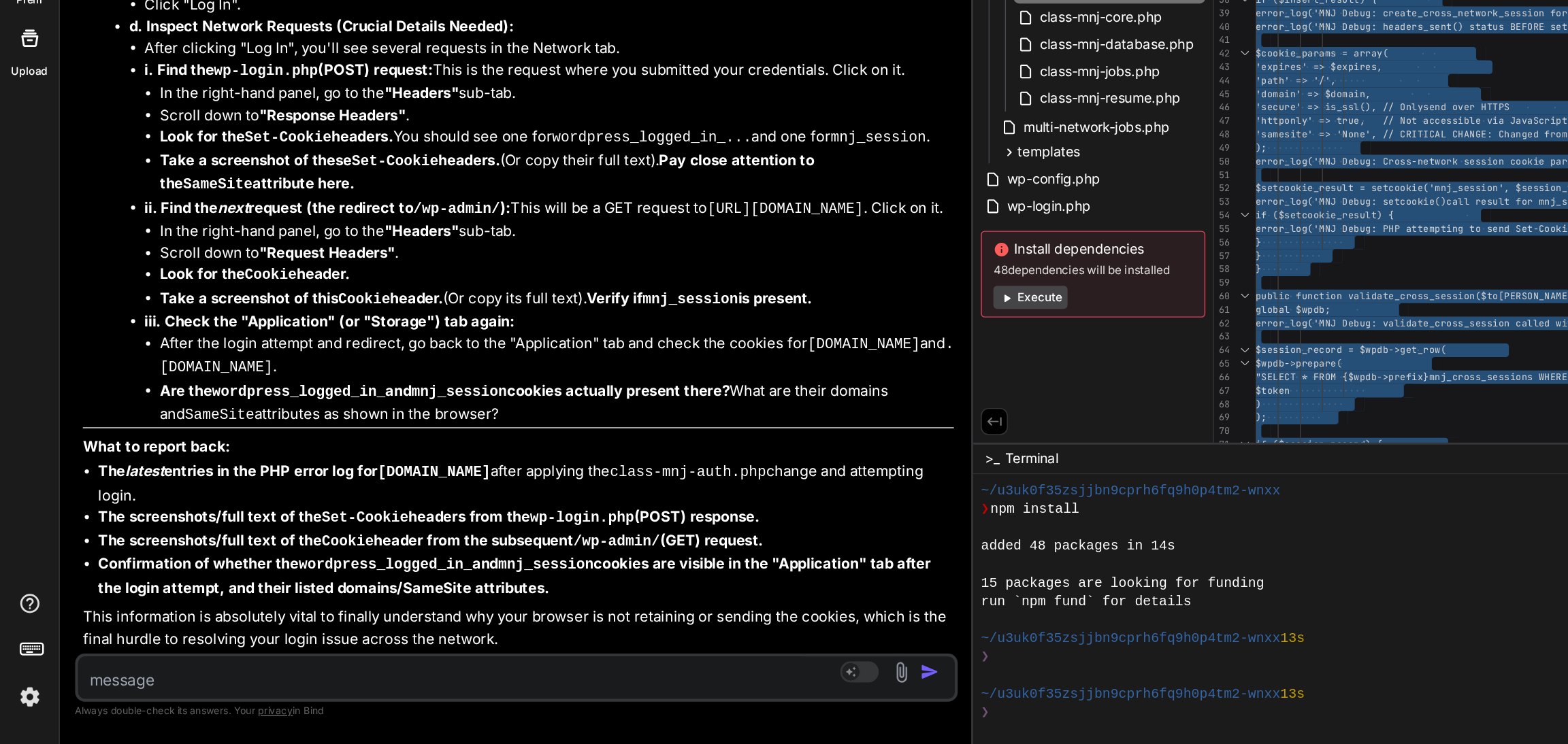
click at [83, 696] on textarea at bounding box center [313, 694] width 516 height 24
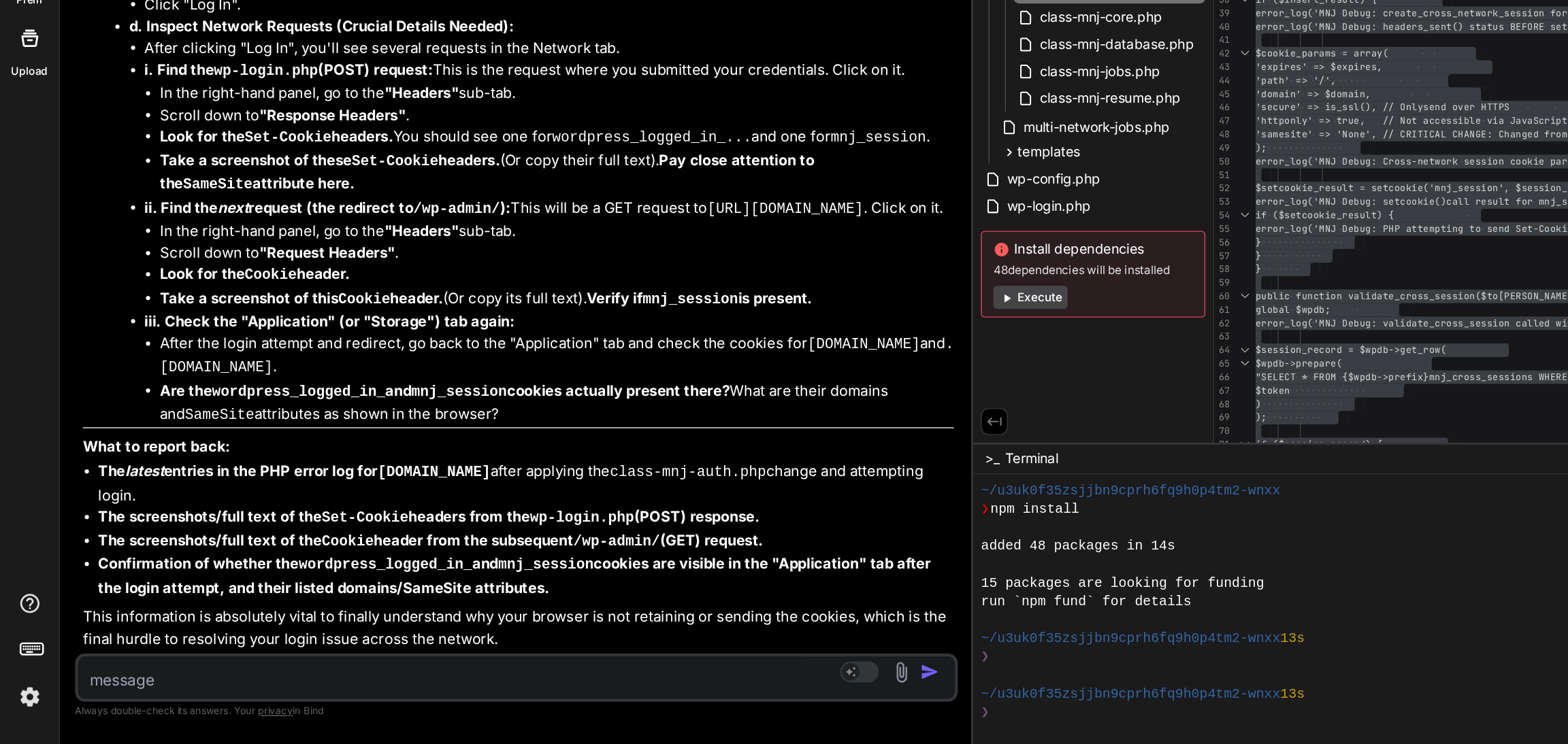
paste textarea "Parse error: syntax error, unexpected single-quoted string "user_login", expect…"
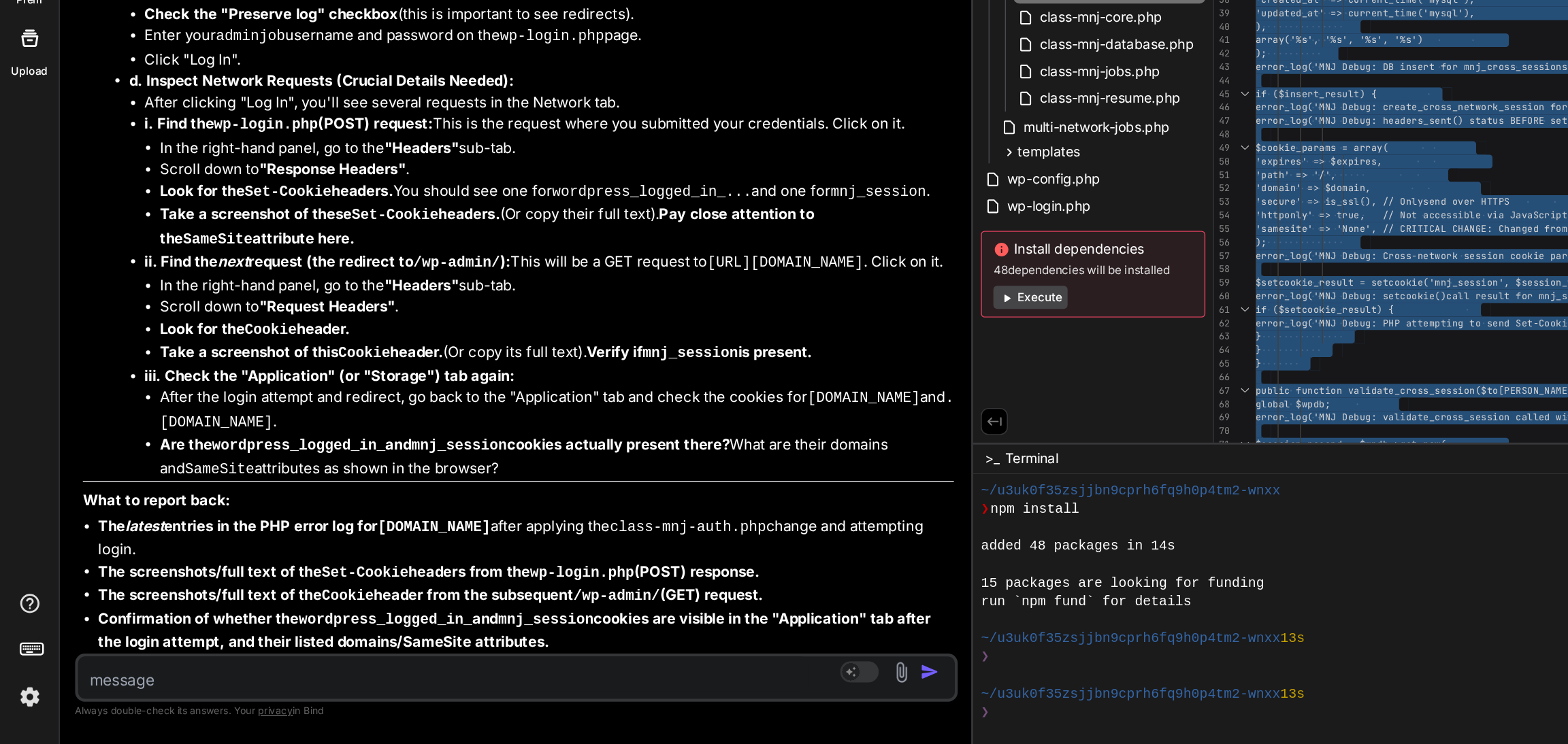
click at [99, 699] on textarea at bounding box center [313, 694] width 516 height 24
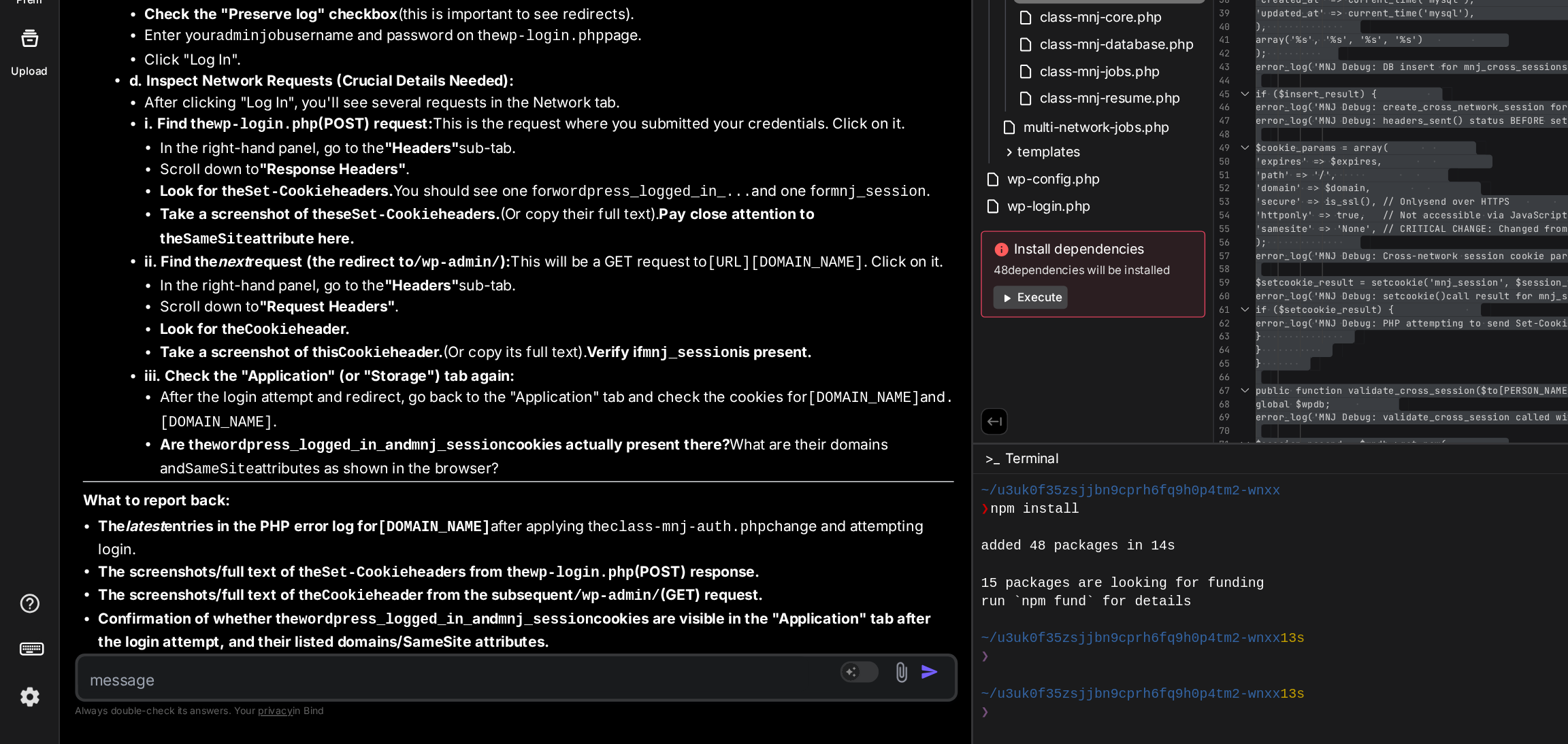
paste textarea "[[DATE] 10:06:26 UTC] PHP Parse error: syntax error, unexpected single-quoted s…"
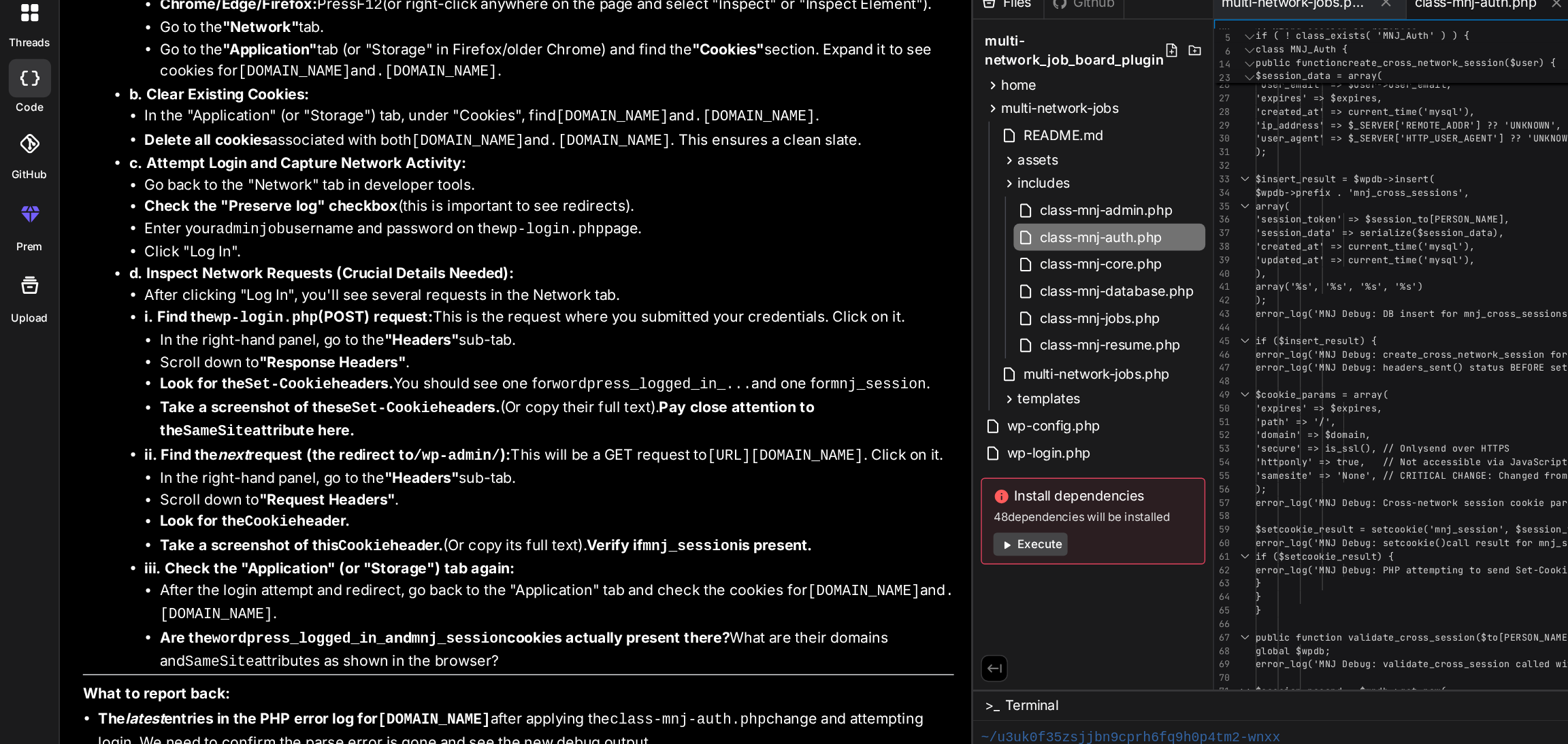
scroll to position [44662, 0]
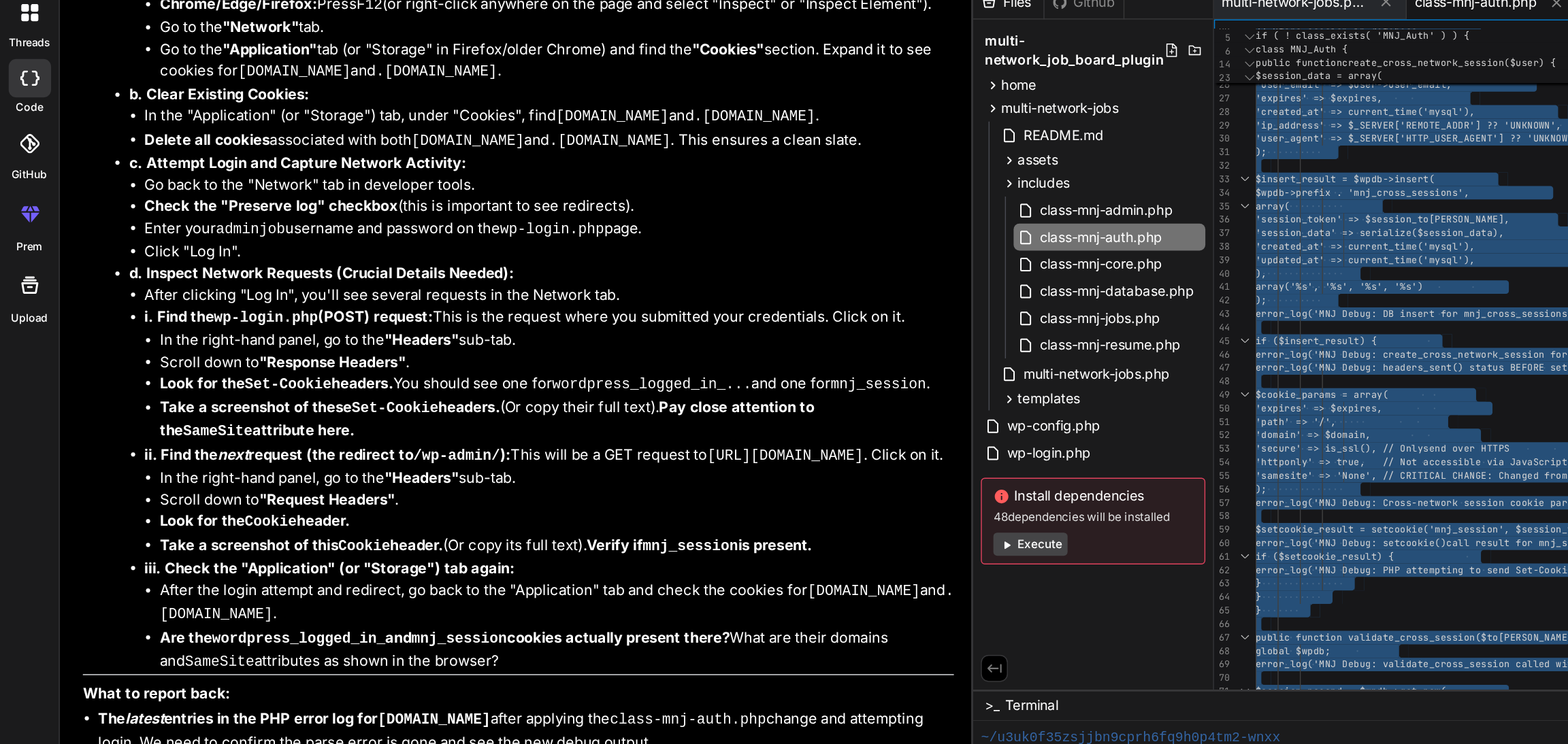
scroll to position [0, 0]
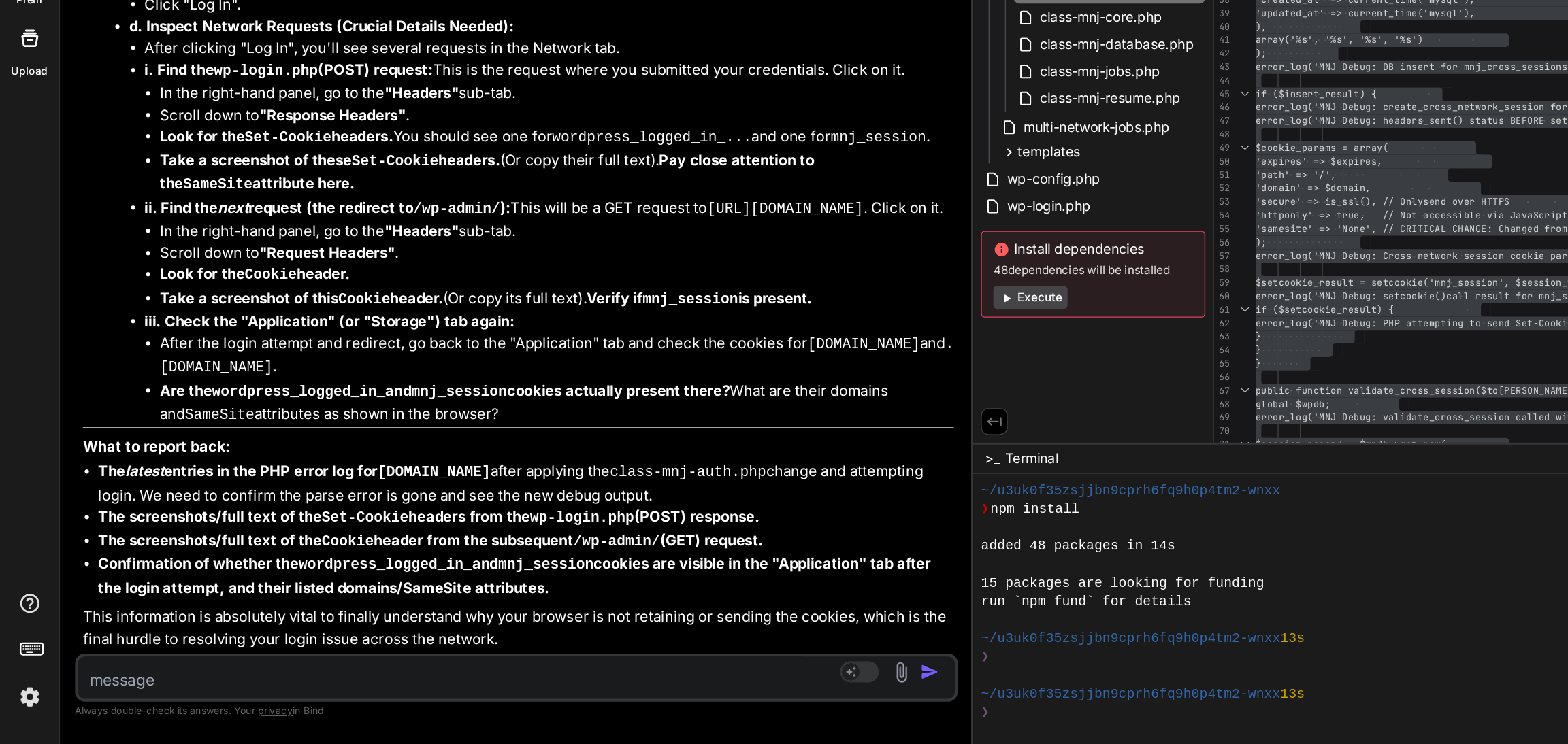
click at [117, 692] on textarea at bounding box center [313, 694] width 516 height 24
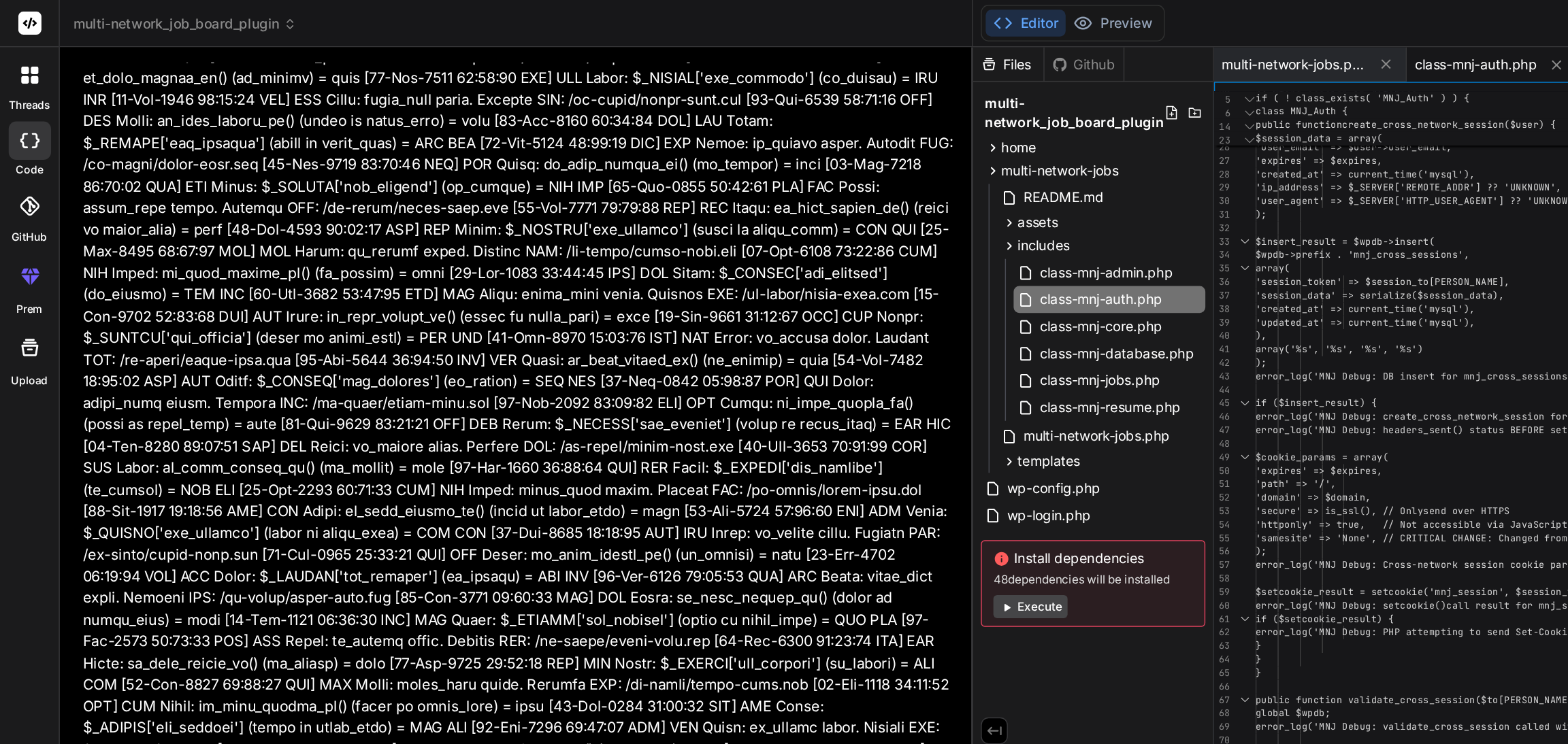
click at [25, 14] on rect at bounding box center [21, 16] width 16 height 16
click at [200, 16] on icon at bounding box center [205, 17] width 9 height 9
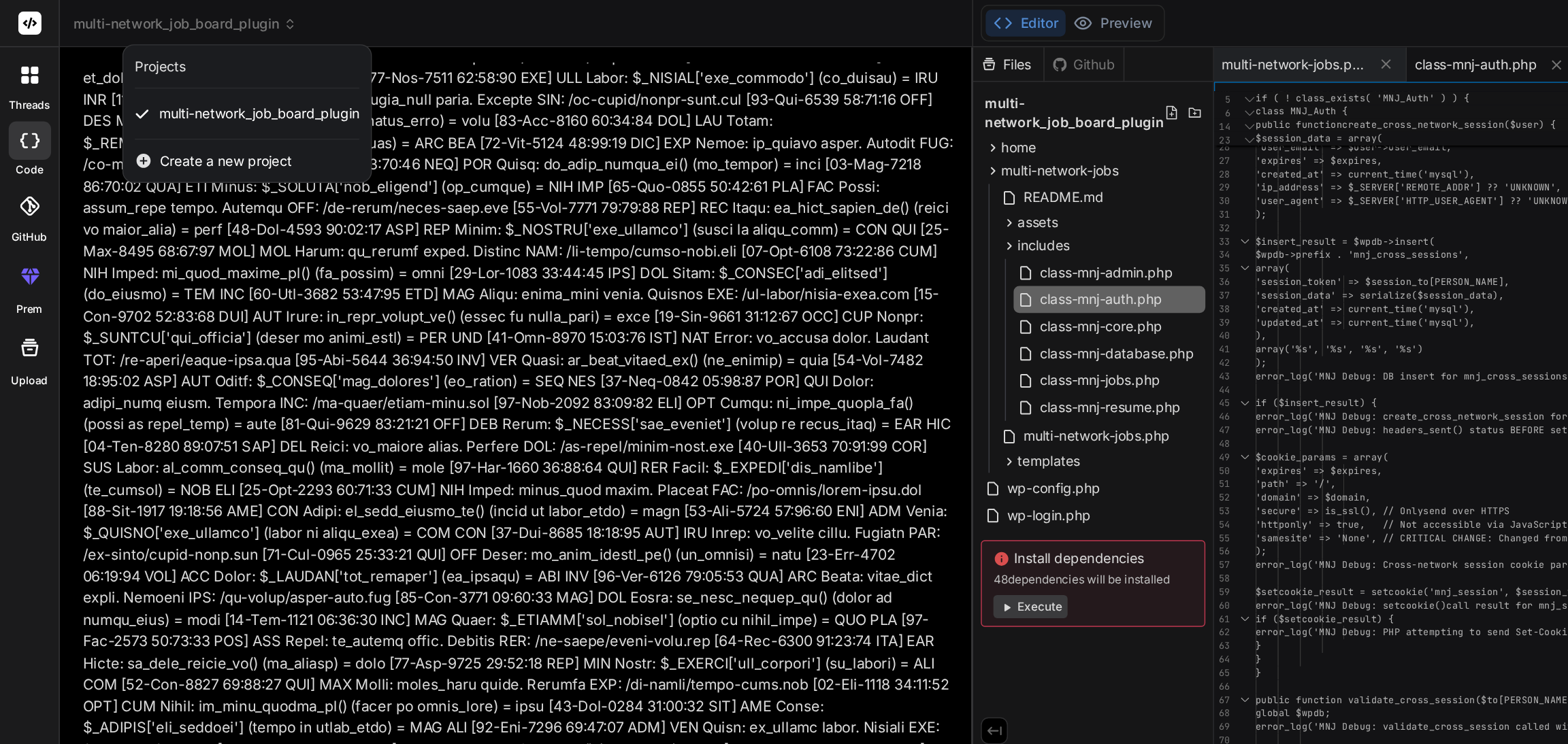
click at [158, 114] on span "Create a new project" at bounding box center [159, 114] width 93 height 13
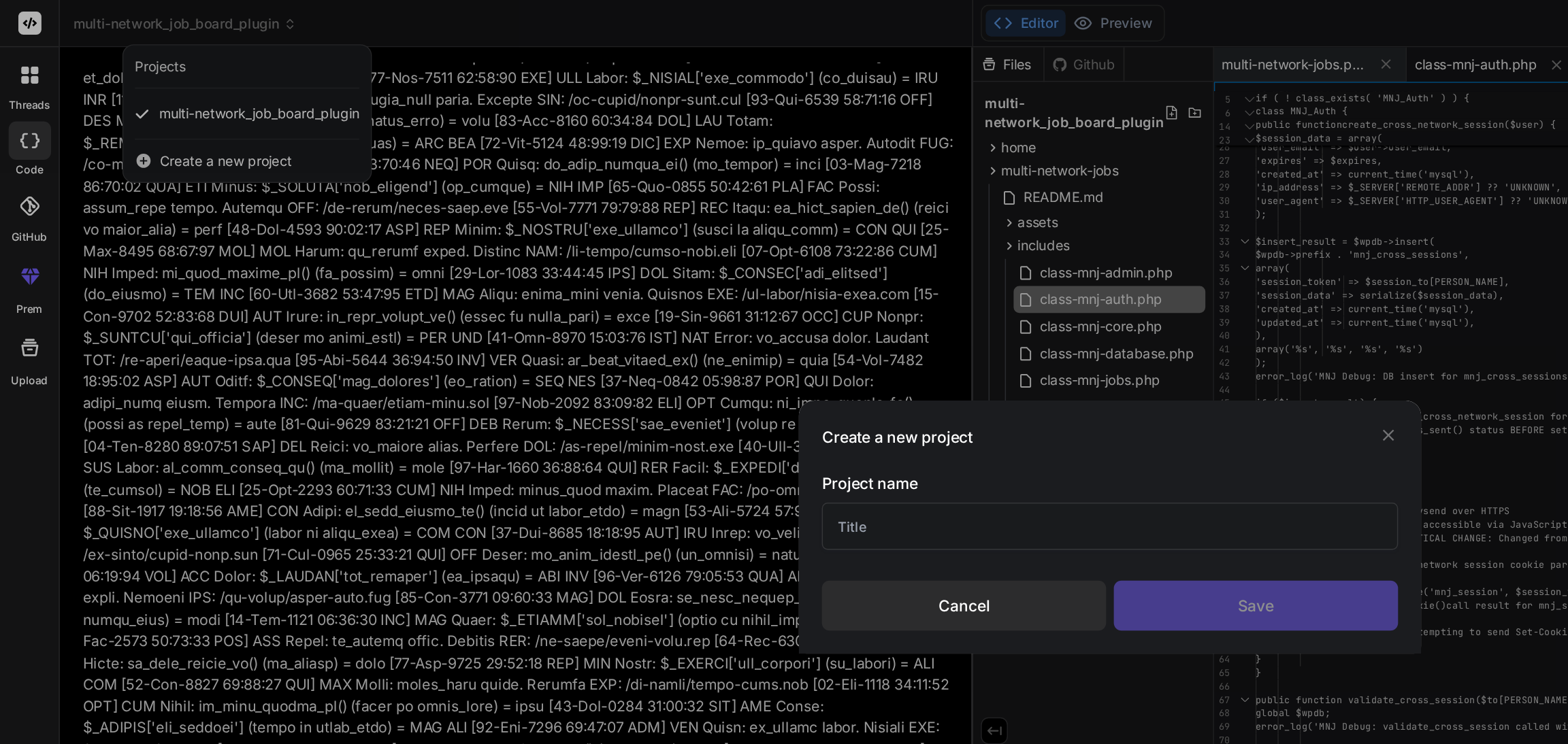
click at [641, 372] on input "text" at bounding box center [784, 371] width 407 height 33
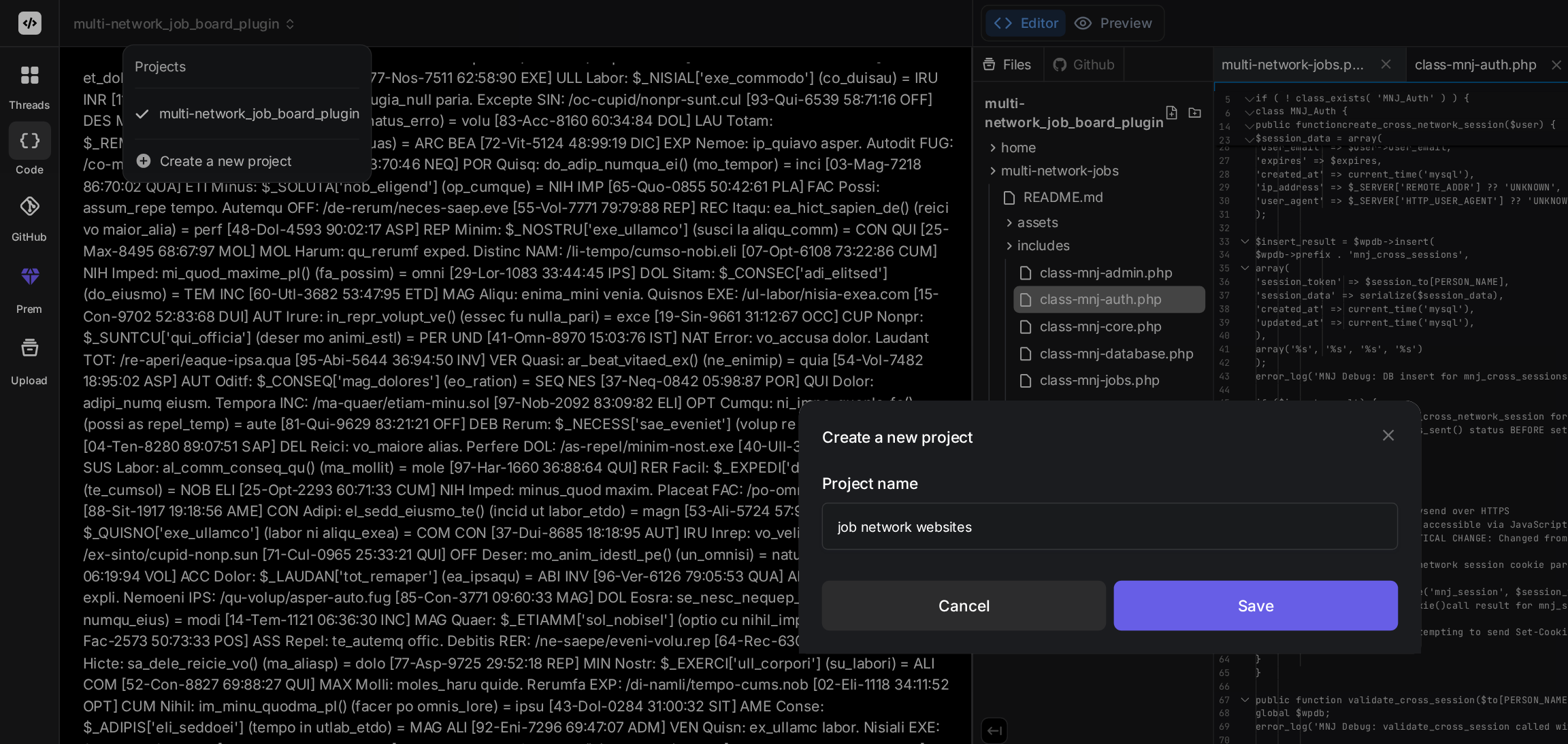
click at [859, 435] on div "Save" at bounding box center [887, 428] width 200 height 36
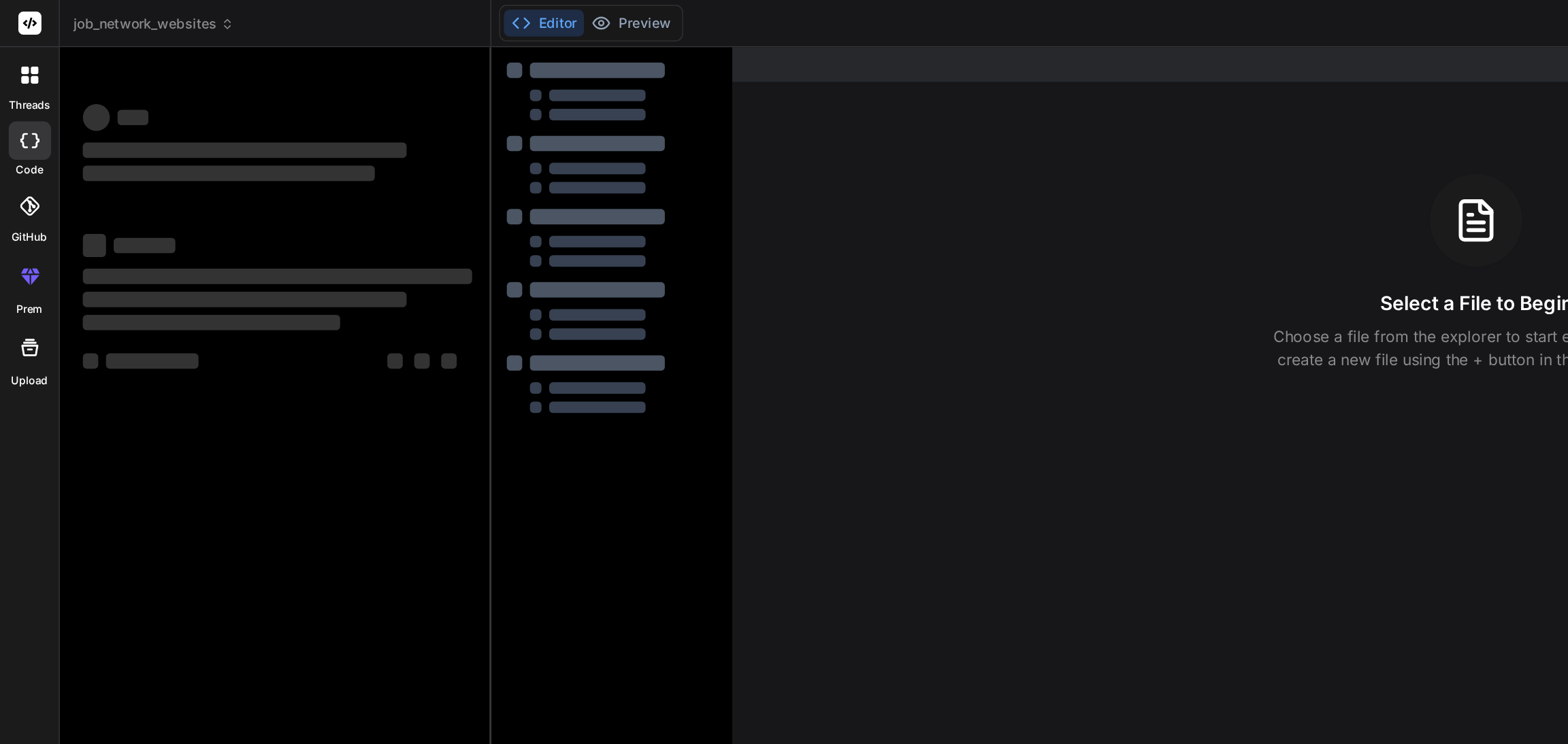
scroll to position [182, 0]
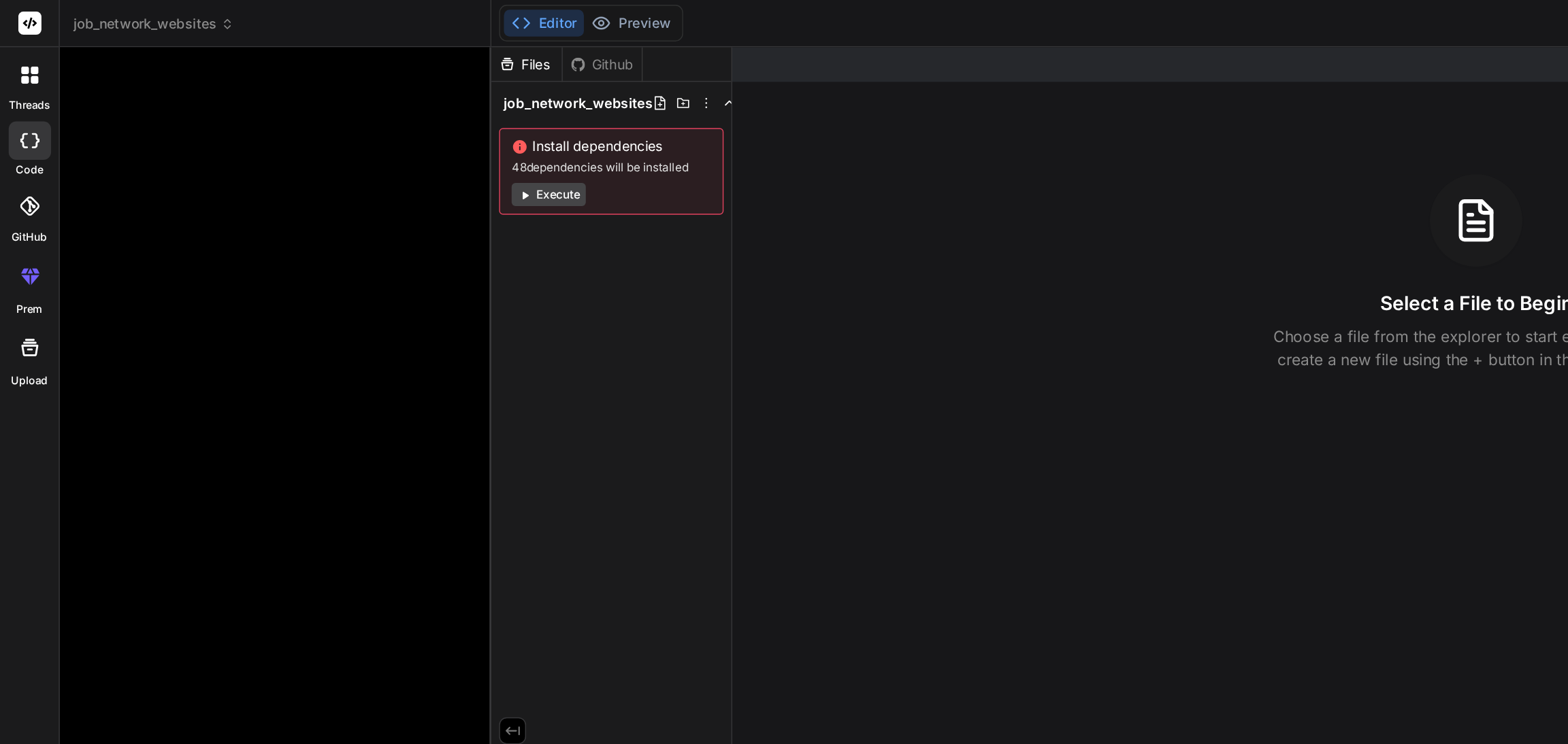
click at [154, 70] on div at bounding box center [196, 362] width 280 height 636
click at [430, 71] on span "job_network_websites" at bounding box center [408, 72] width 105 height 13
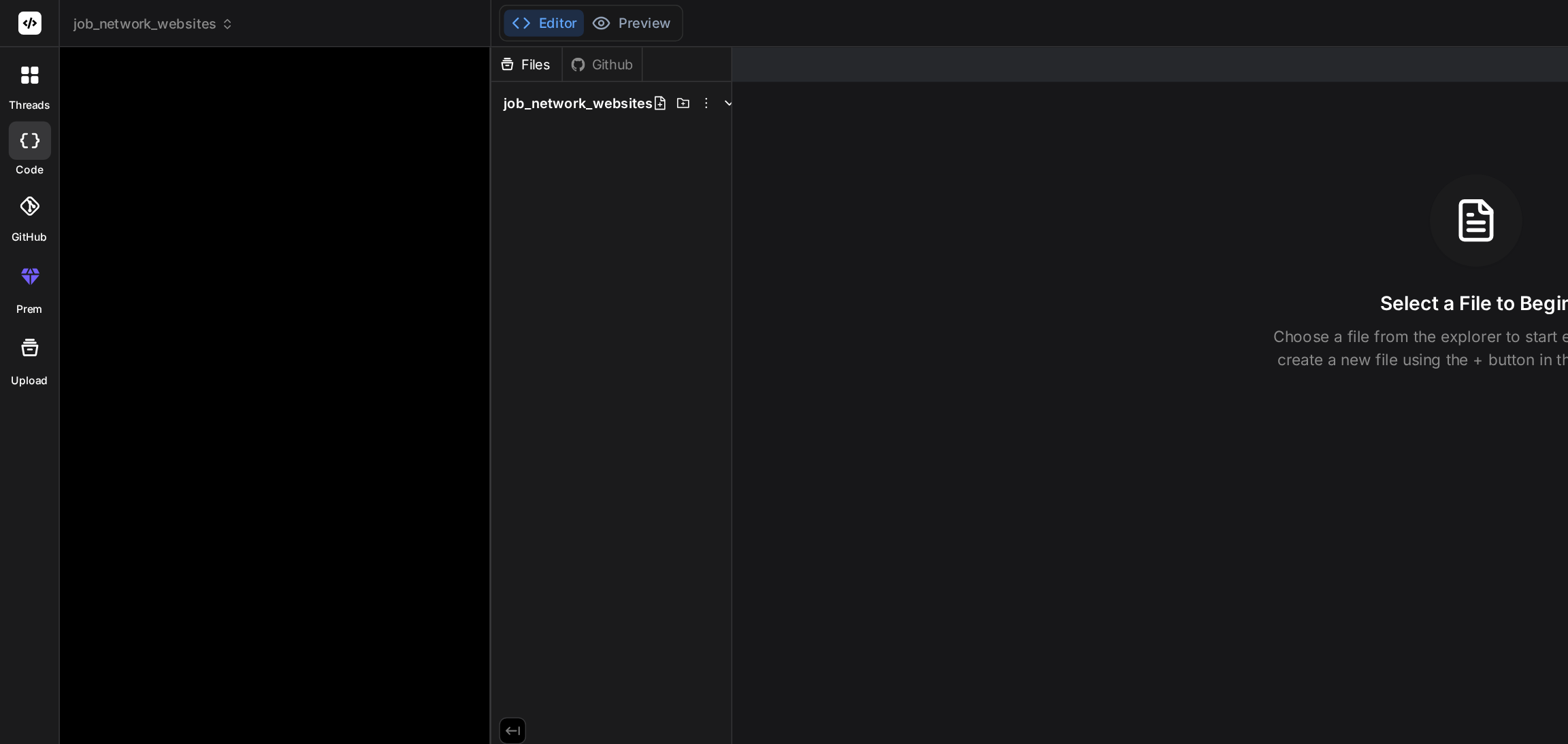
click at [430, 71] on span "job_network_websites" at bounding box center [408, 72] width 105 height 13
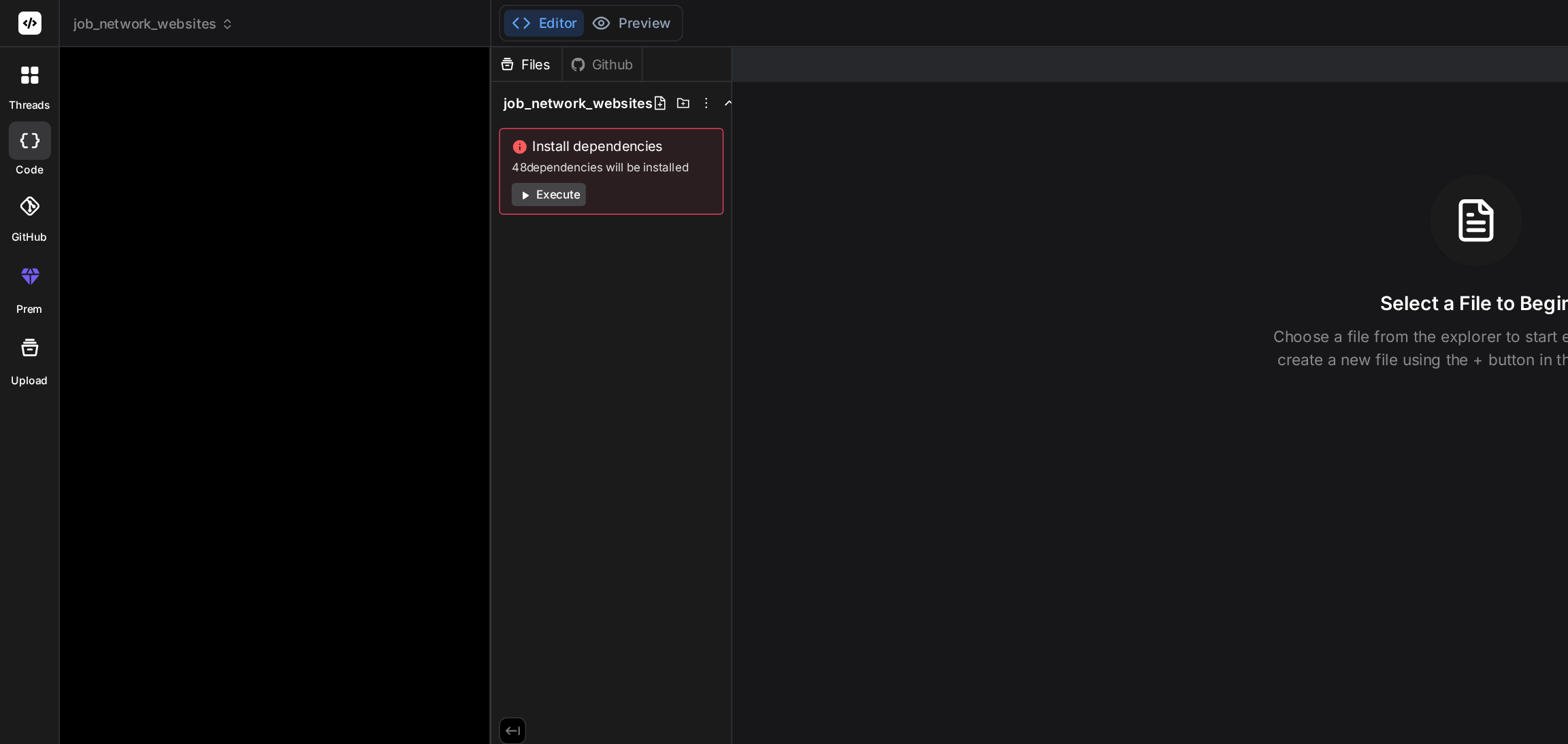
click at [102, 47] on div at bounding box center [196, 362] width 280 height 636
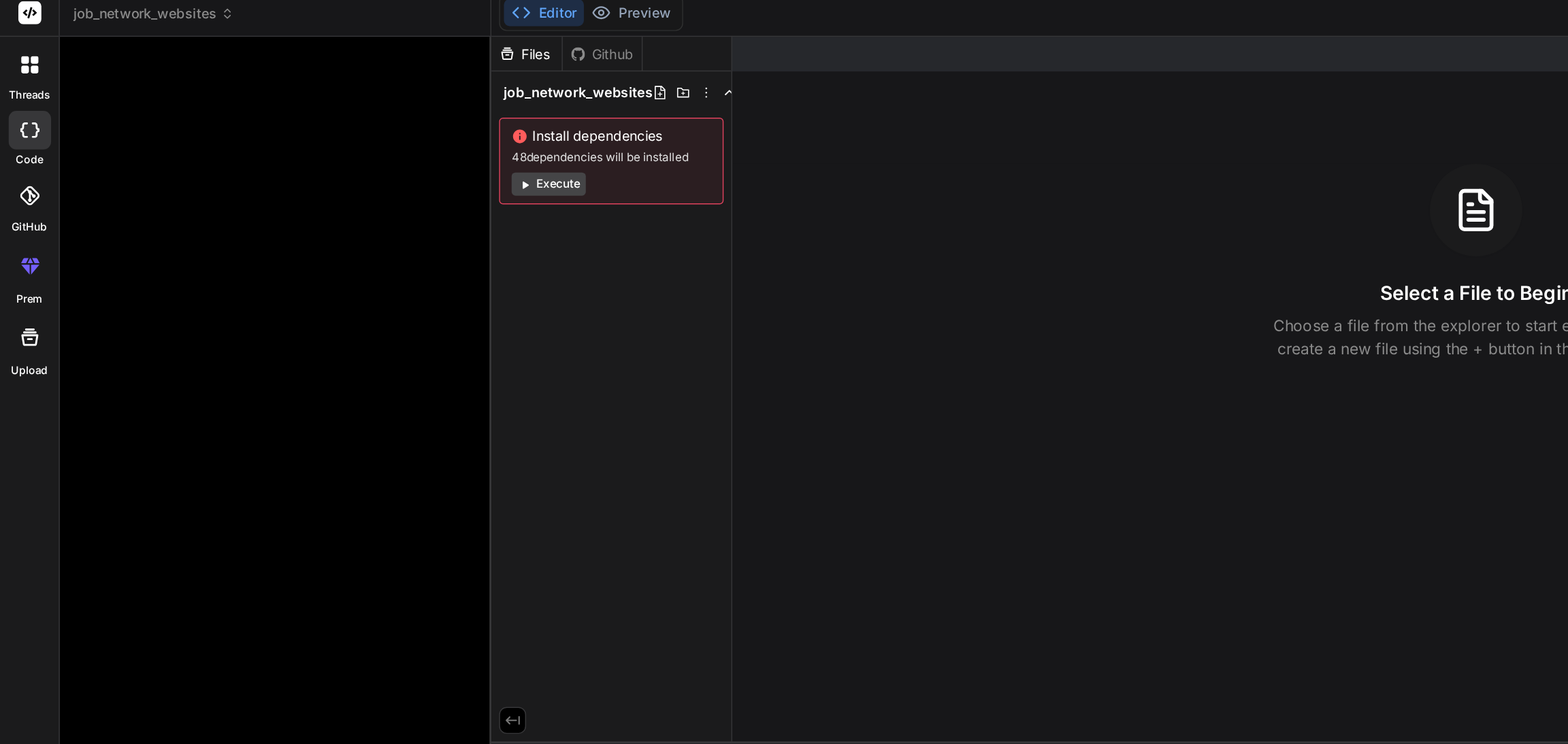
scroll to position [0, 0]
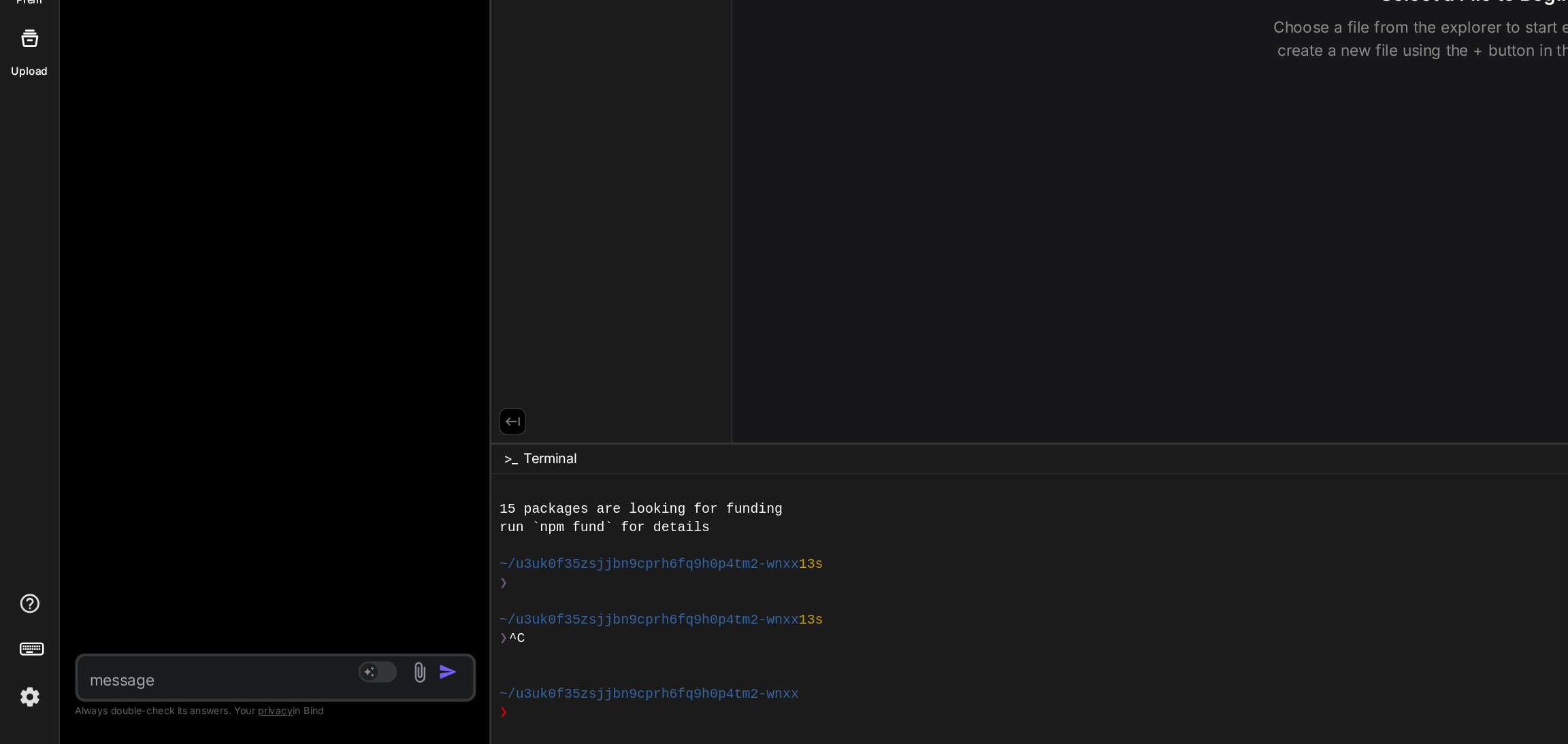
click at [97, 696] on textarea at bounding box center [171, 694] width 232 height 24
paste textarea "Hi, I need to create a multi network job posting website, in wordpress the base…"
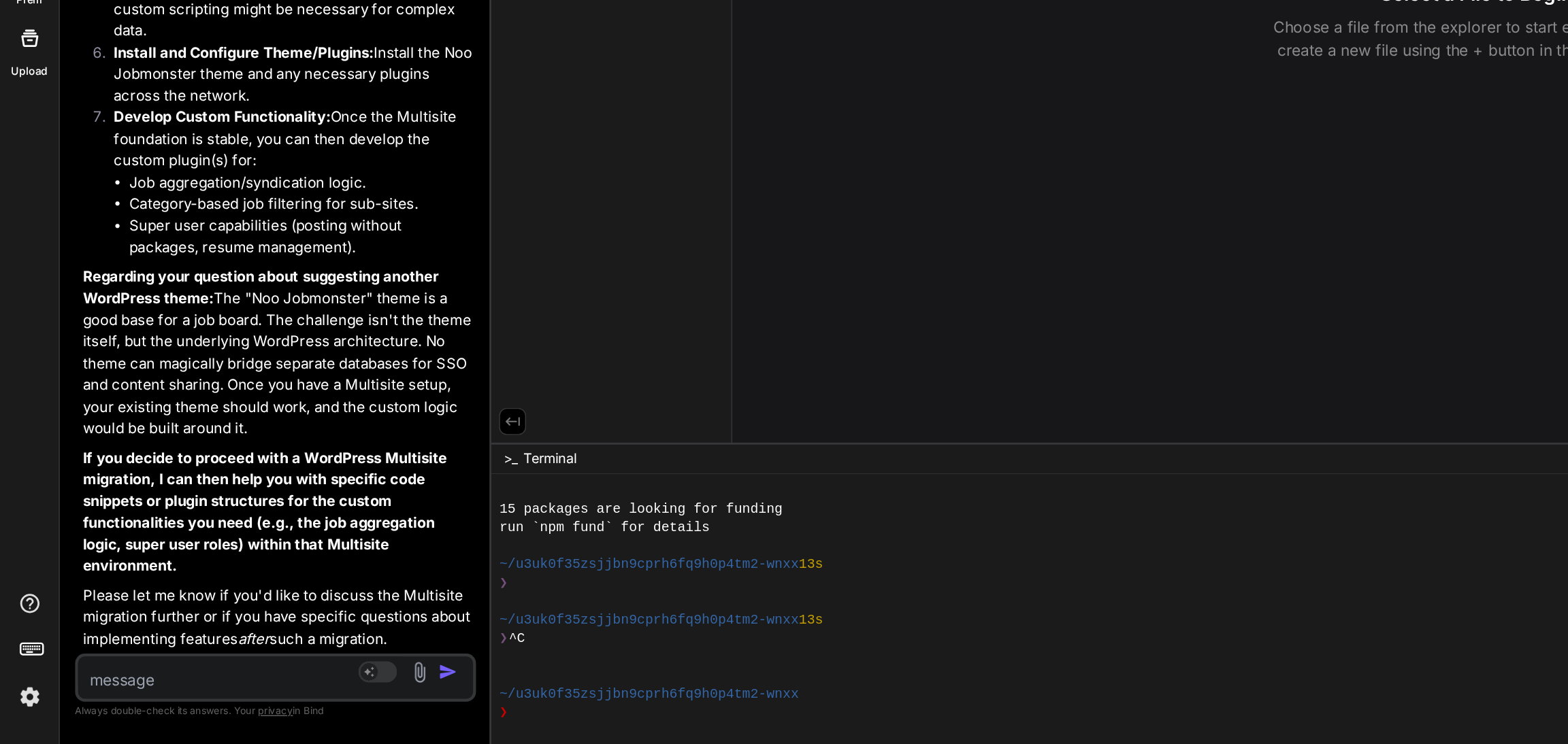
click at [125, 687] on textarea at bounding box center [171, 694] width 232 height 24
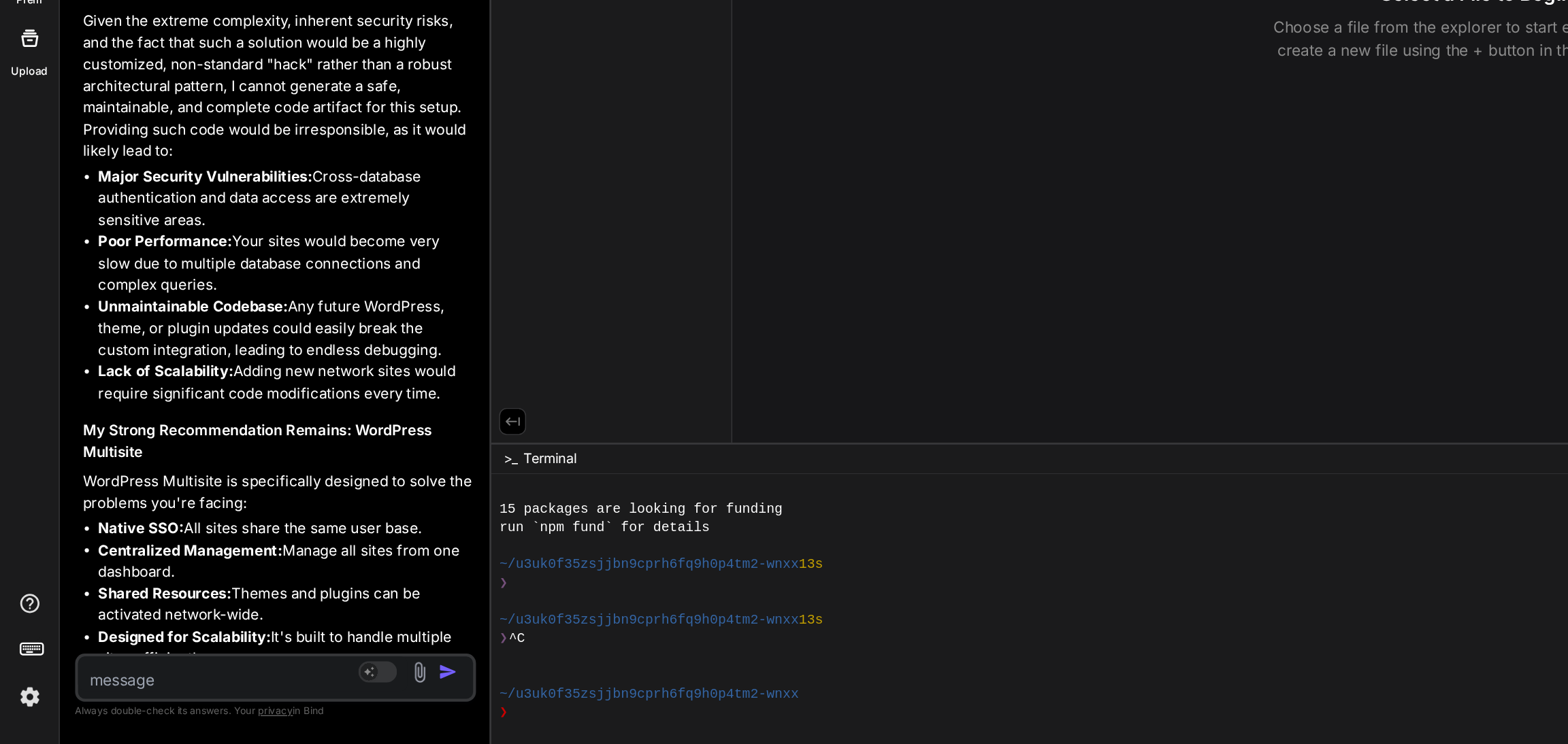
scroll to position [4437, 0]
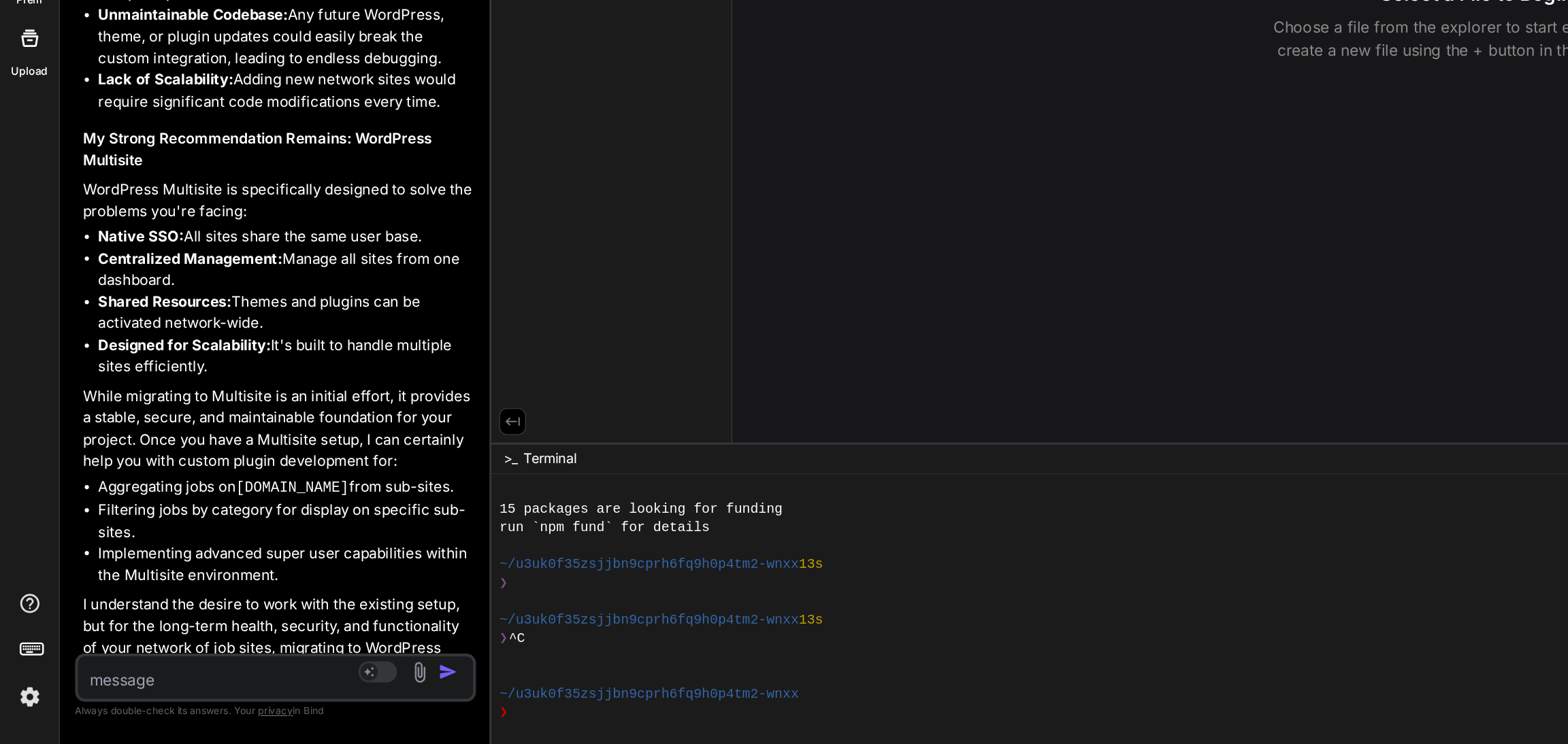
click at [294, 689] on img at bounding box center [296, 693] width 16 height 16
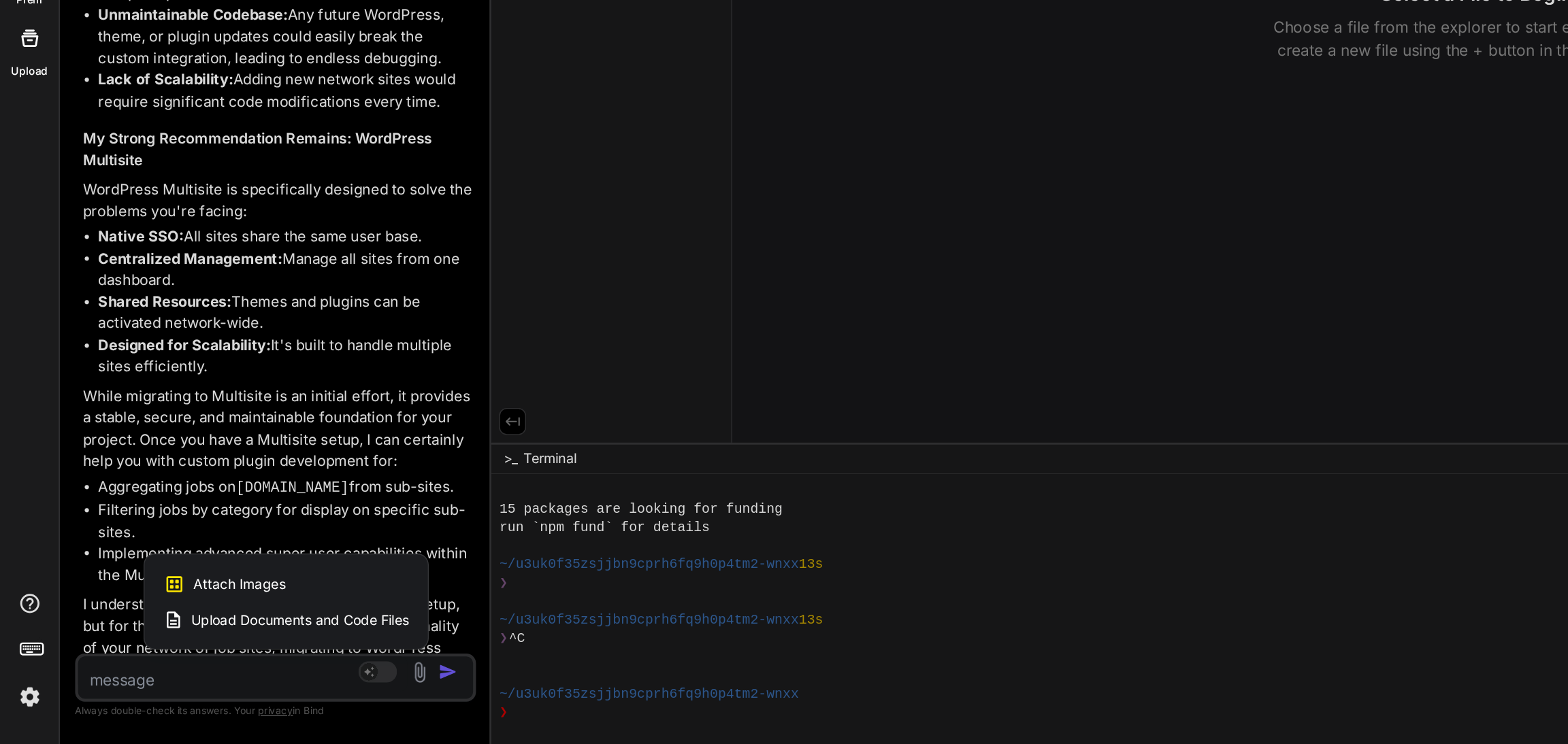
click at [202, 651] on span "Upload Documents and Code Files" at bounding box center [211, 657] width 153 height 13
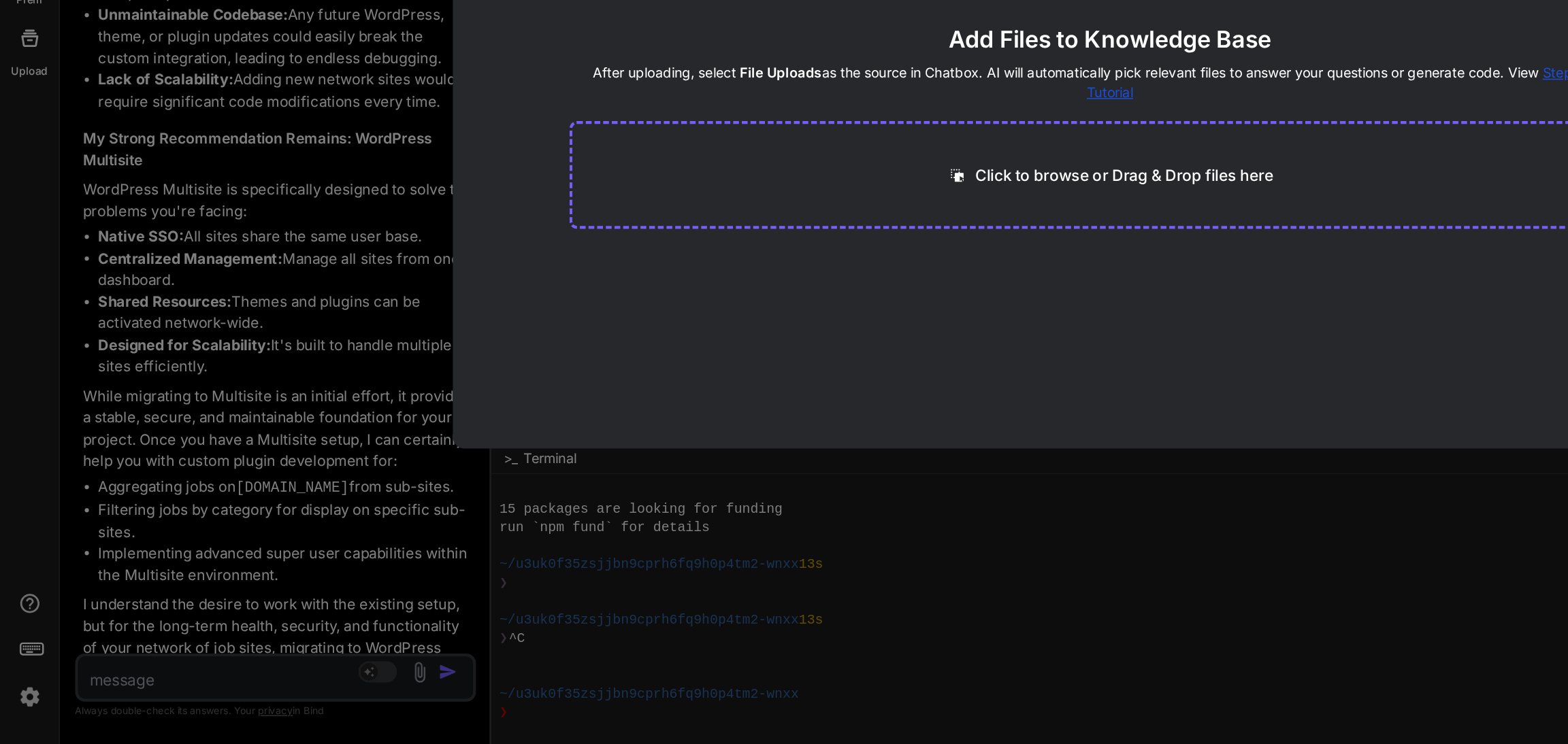
click at [766, 338] on p "Click to browse or Drag & Drop files here" at bounding box center [793, 341] width 210 height 16
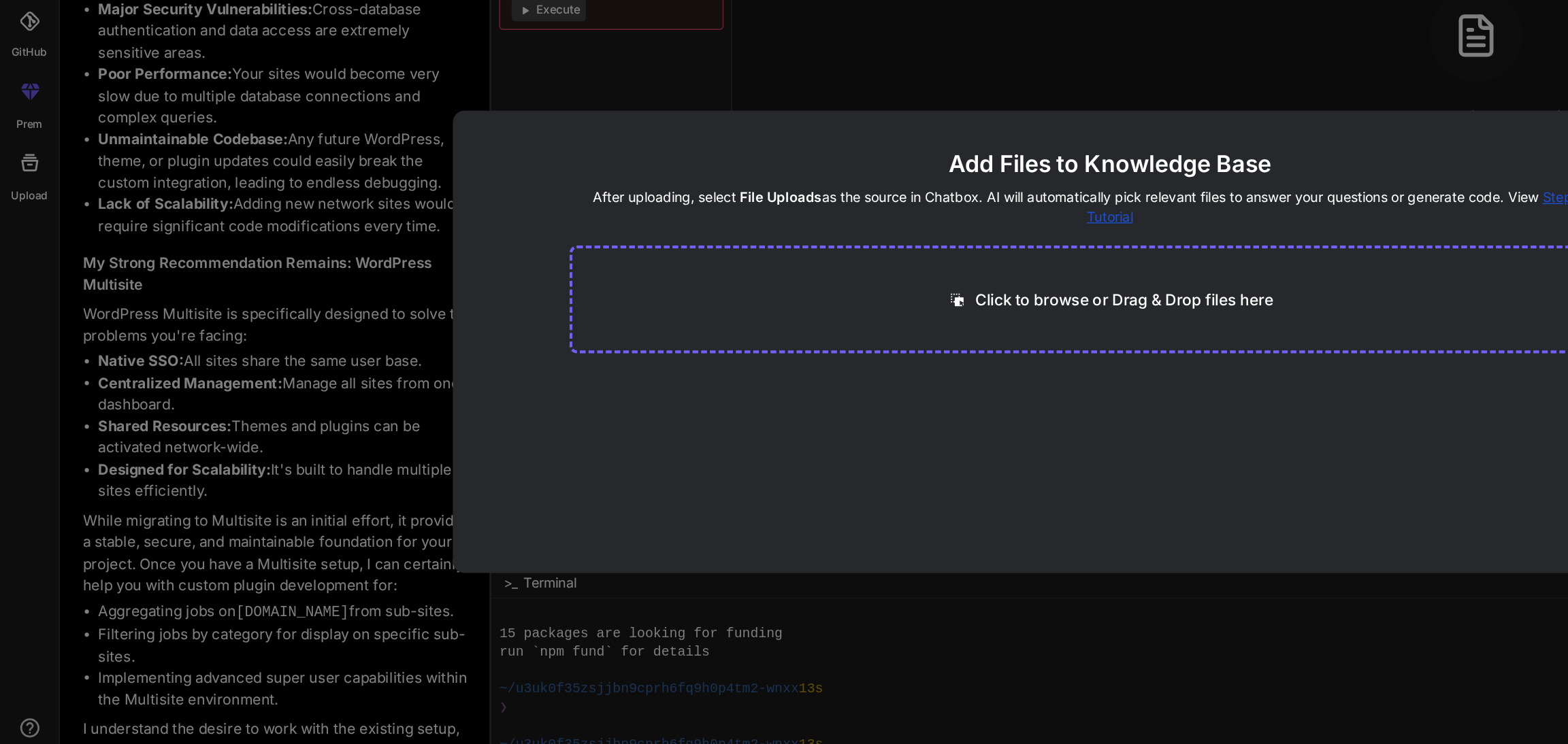
scroll to position [0, 0]
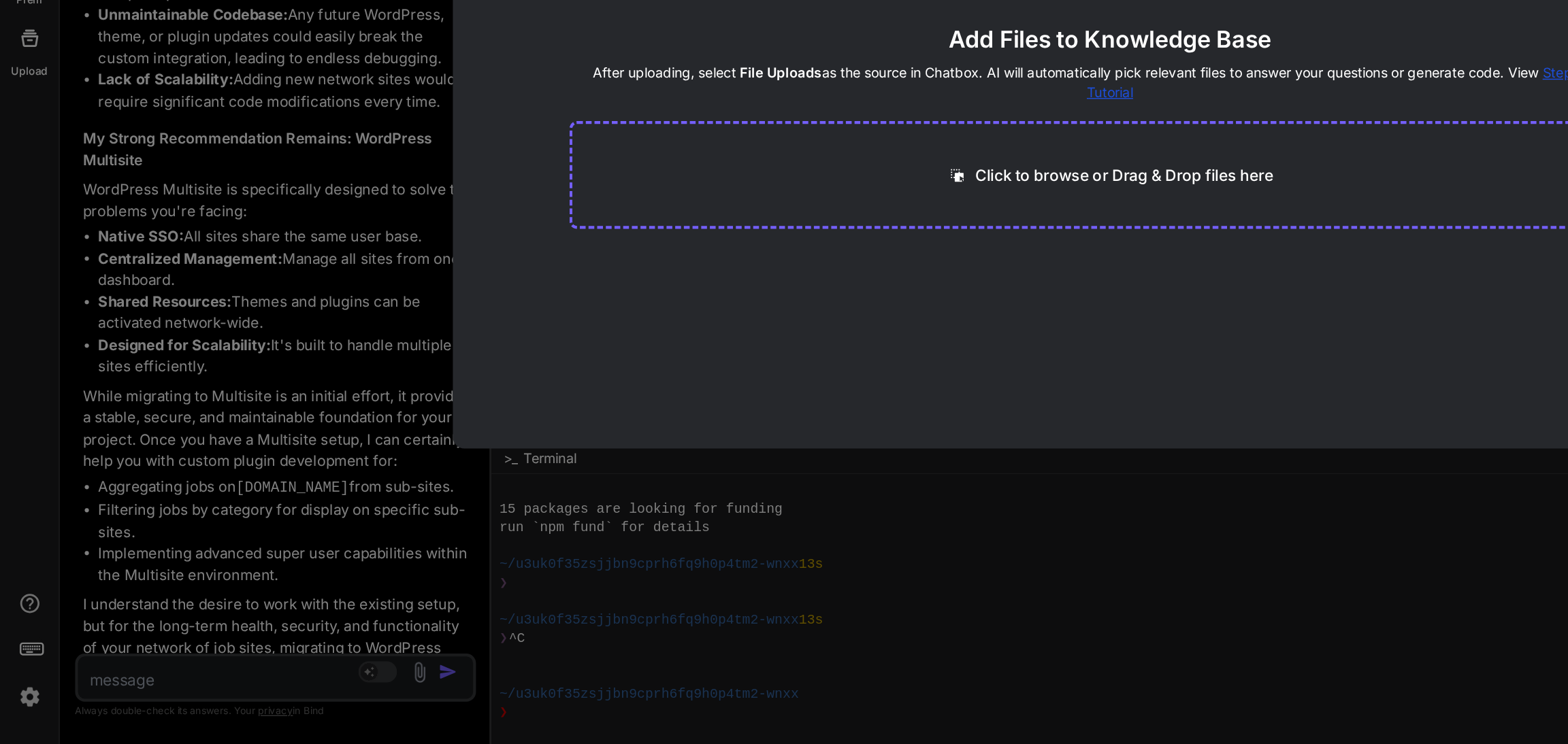
click at [696, 347] on p "Click to browse or Drag & Drop files here" at bounding box center [793, 341] width 210 height 16
click at [225, 623] on div "Add Files to Knowledge Base After uploading, select File Uploads as the source …" at bounding box center [784, 372] width 1568 height 744
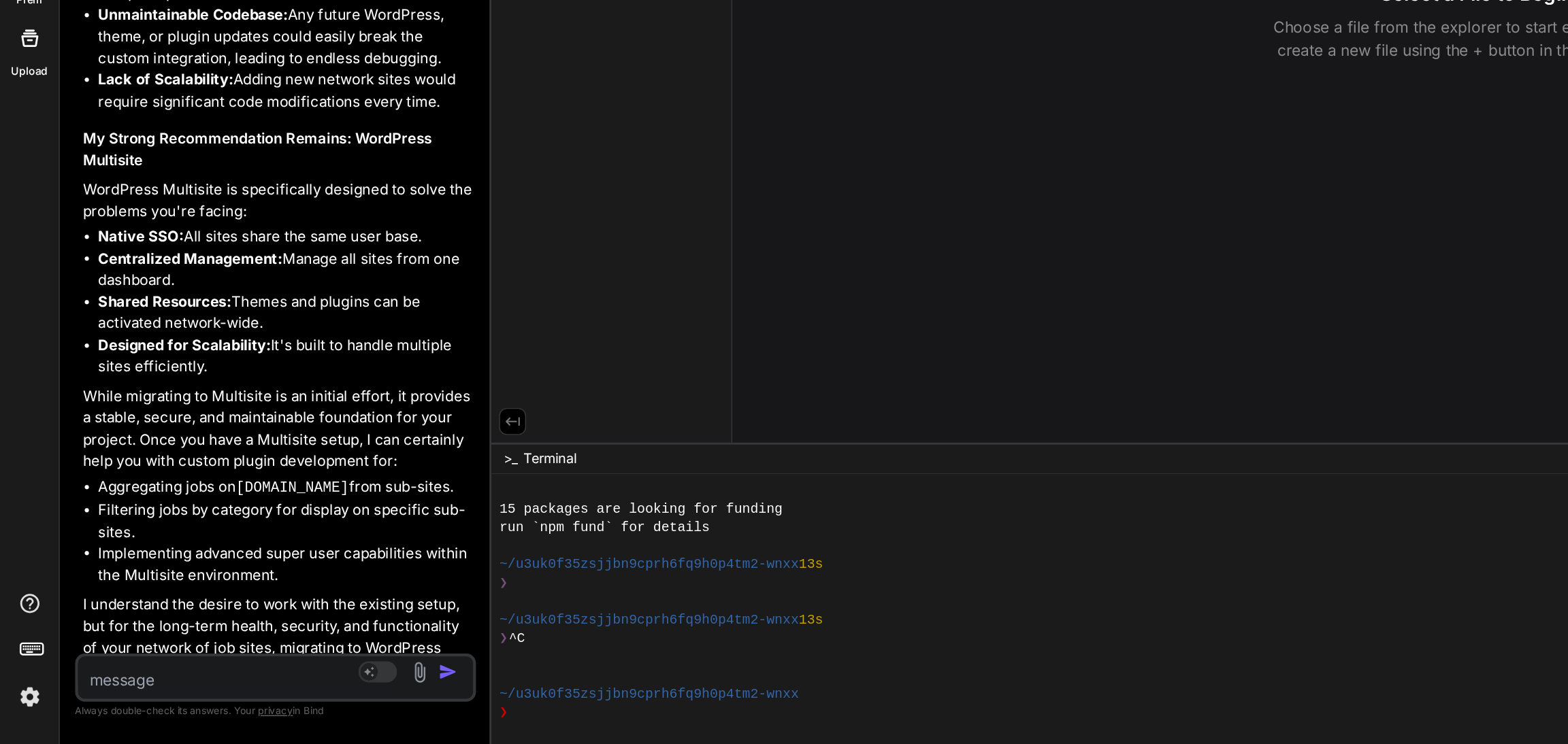
click at [313, 693] on img "button" at bounding box center [316, 693] width 13 height 13
click at [206, 700] on textarea at bounding box center [171, 694] width 232 height 24
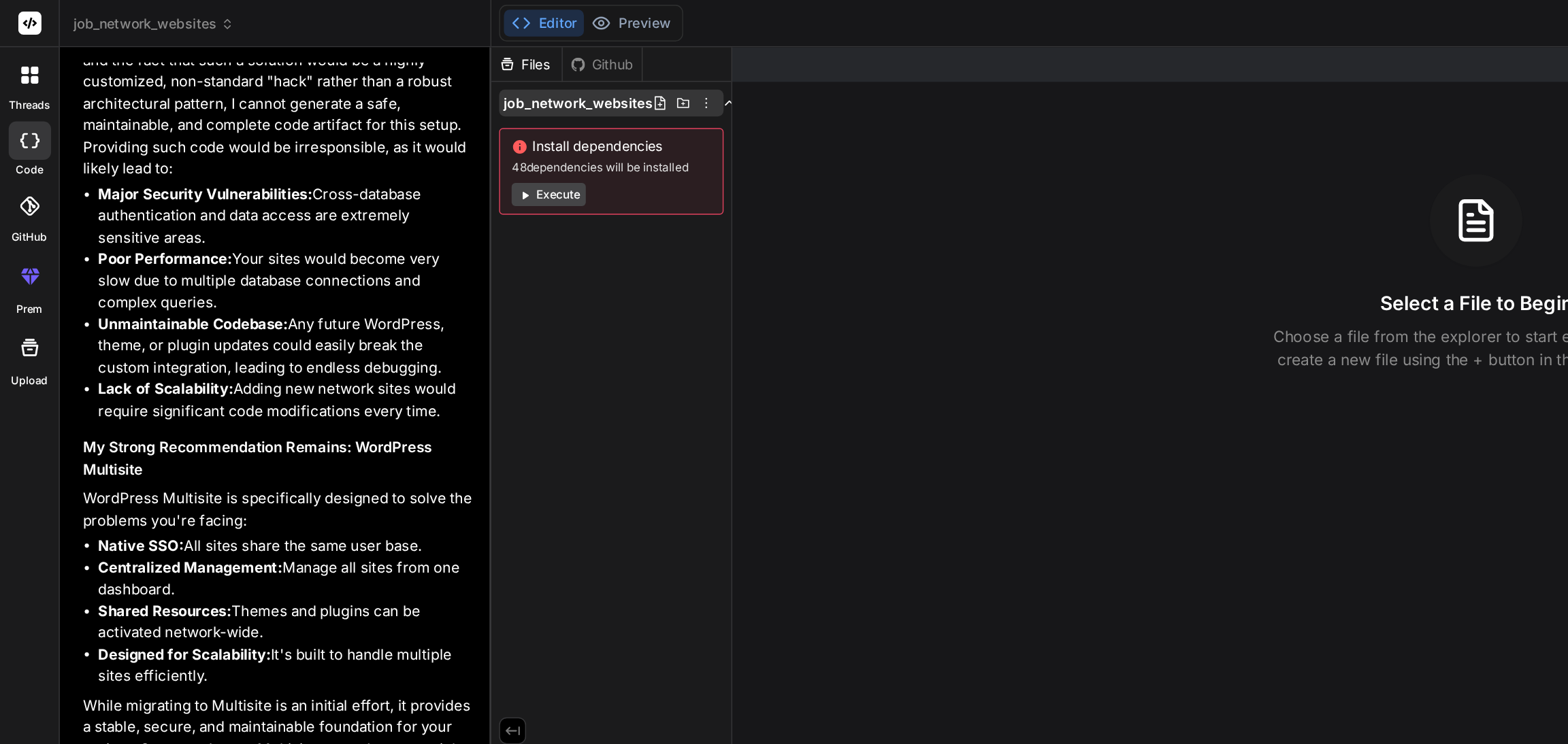
click at [417, 74] on span "job_network_websites" at bounding box center [408, 72] width 105 height 13
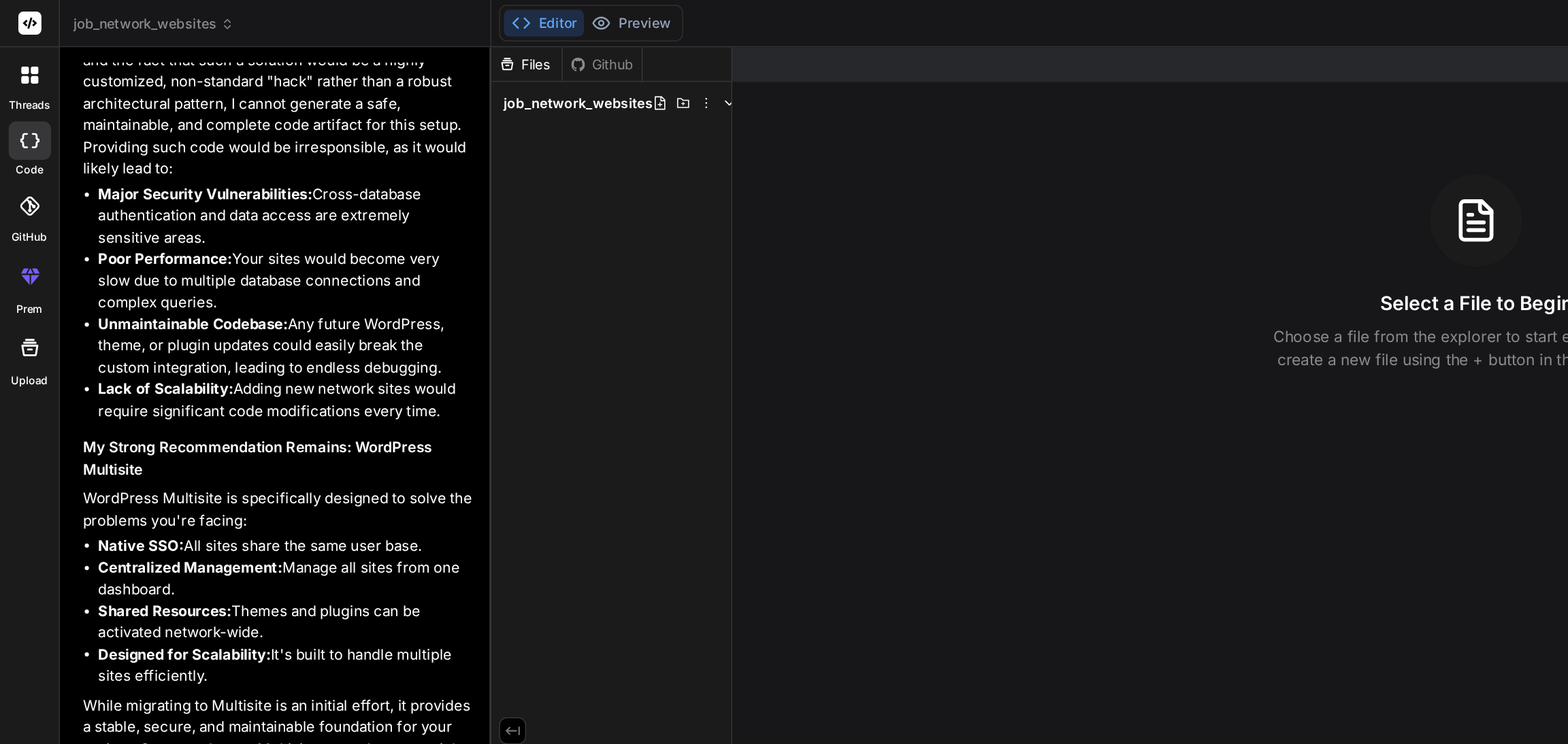
click at [417, 74] on span "job_network_websites" at bounding box center [408, 72] width 105 height 13
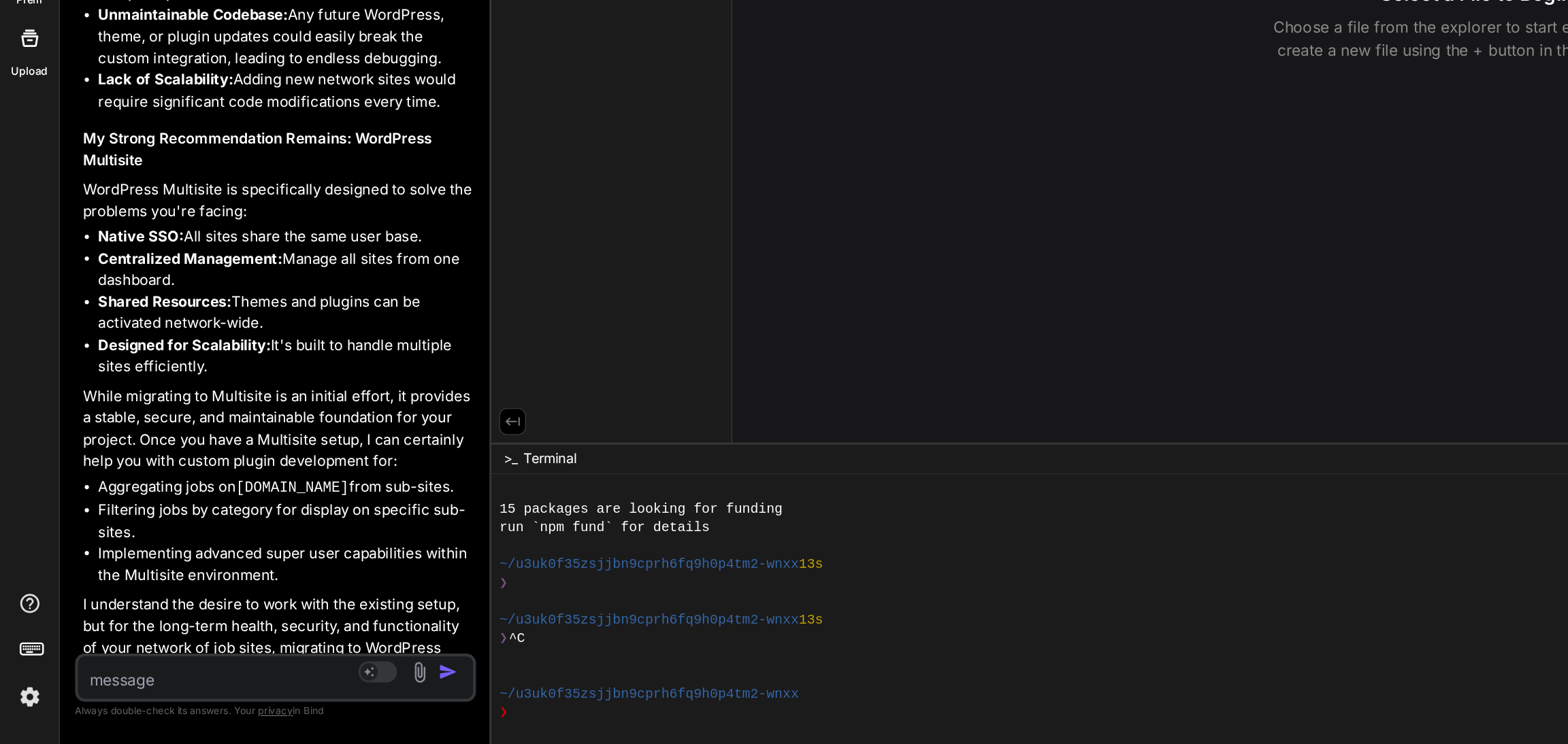
click at [146, 701] on textarea at bounding box center [171, 694] width 232 height 24
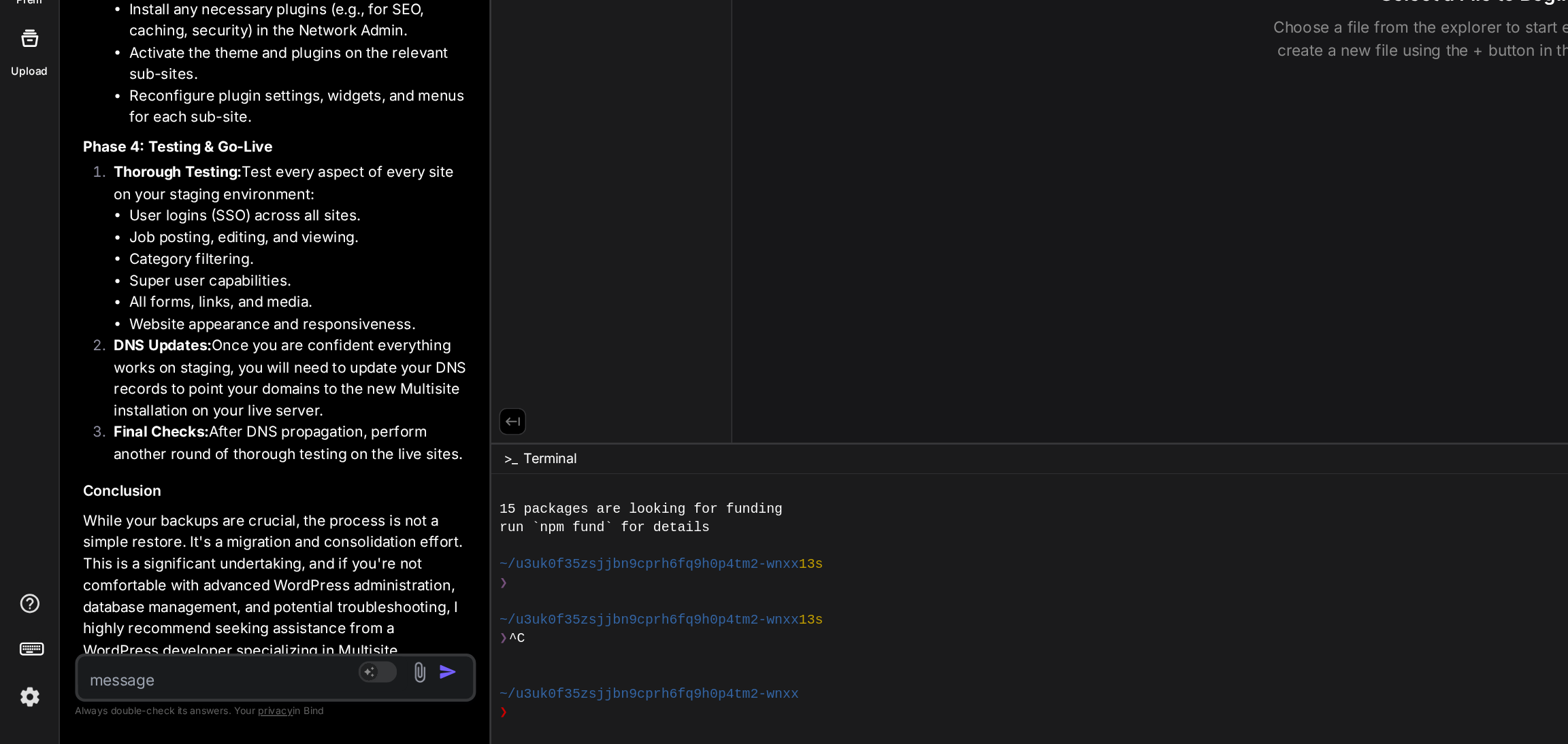
scroll to position [7528, 0]
click at [109, 689] on textarea at bounding box center [171, 694] width 232 height 24
click at [85, 686] on textarea at bounding box center [171, 694] width 232 height 24
click at [96, 695] on textarea at bounding box center [171, 694] width 232 height 24
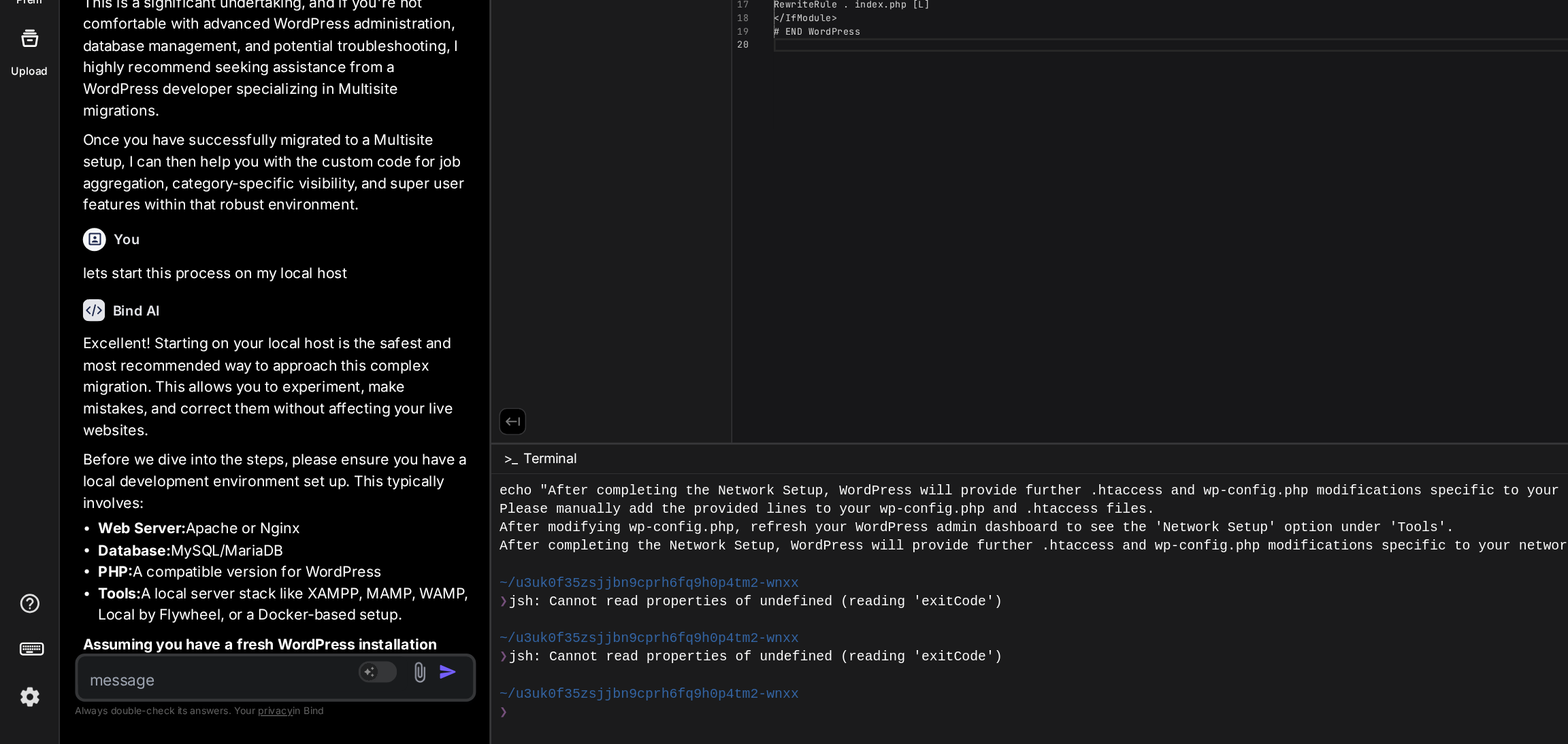
scroll to position [7931, 0]
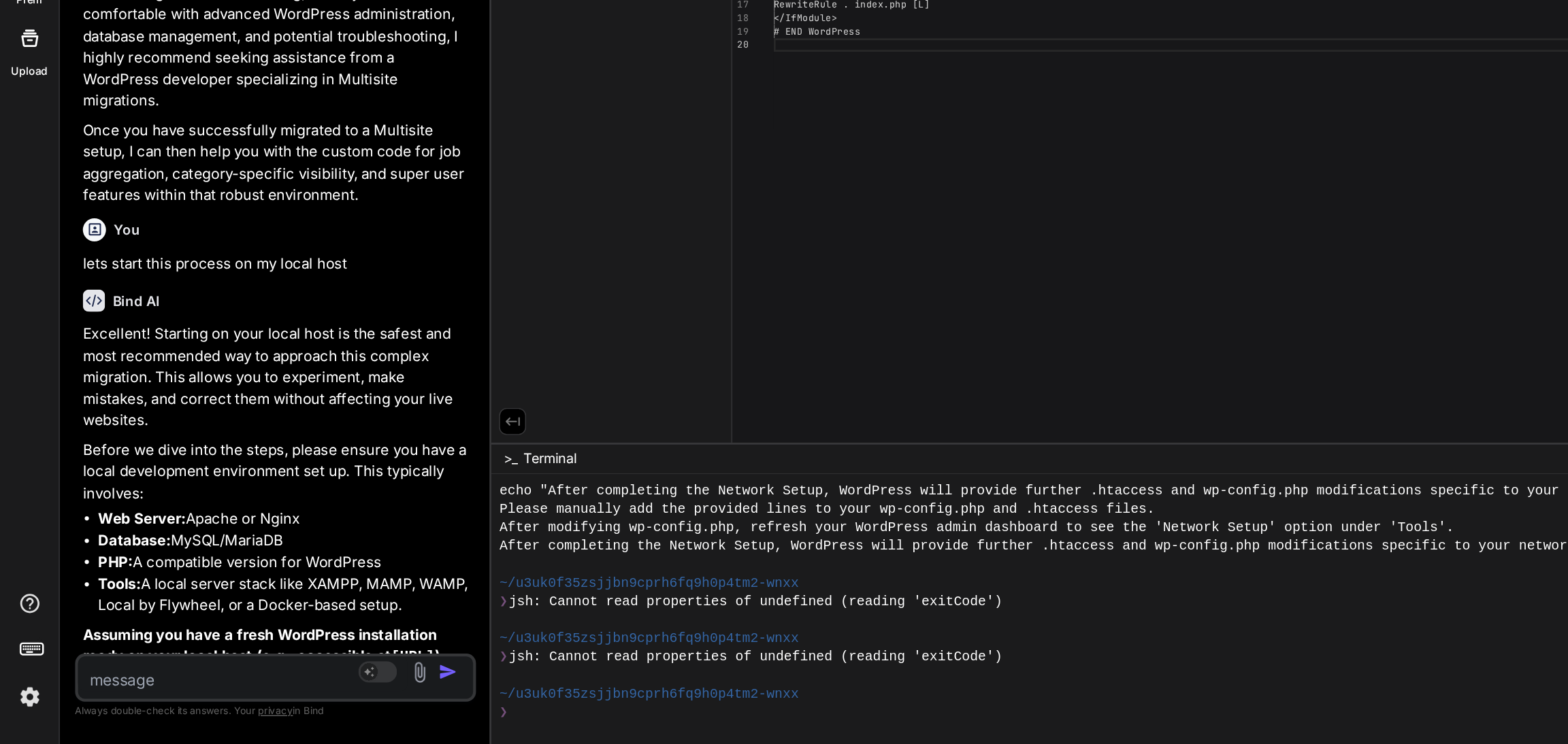
drag, startPoint x: 218, startPoint y: 483, endPoint x: 188, endPoint y: 478, distance: 30.4
click at [188, 578] on li "Web Server: Apache or Nginx" at bounding box center [201, 585] width 264 height 16
drag, startPoint x: 168, startPoint y: 481, endPoint x: 132, endPoint y: 482, distance: 36.0
click at [132, 578] on li "Web Server: Apache or Nginx" at bounding box center [201, 585] width 264 height 16
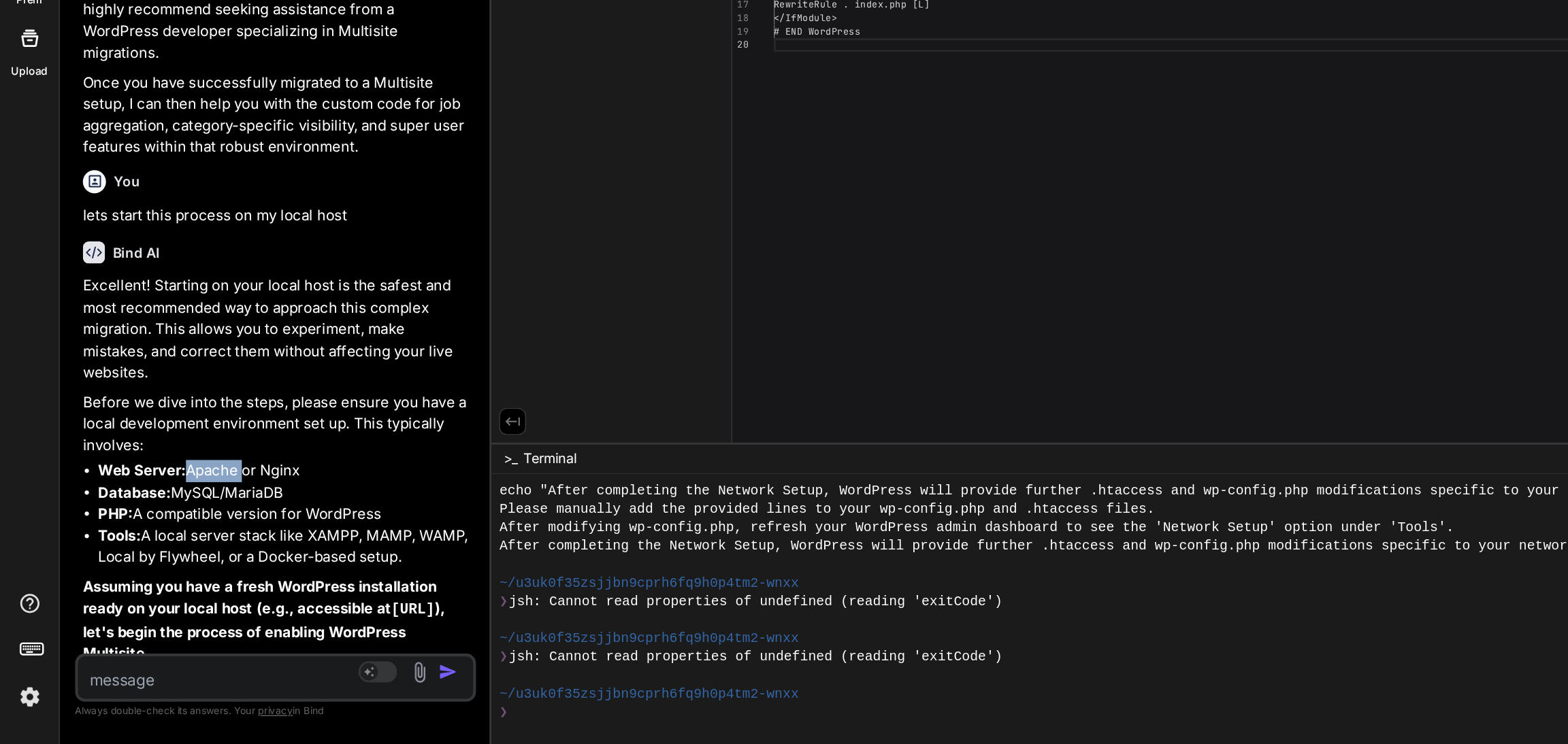
scroll to position [7968, 0]
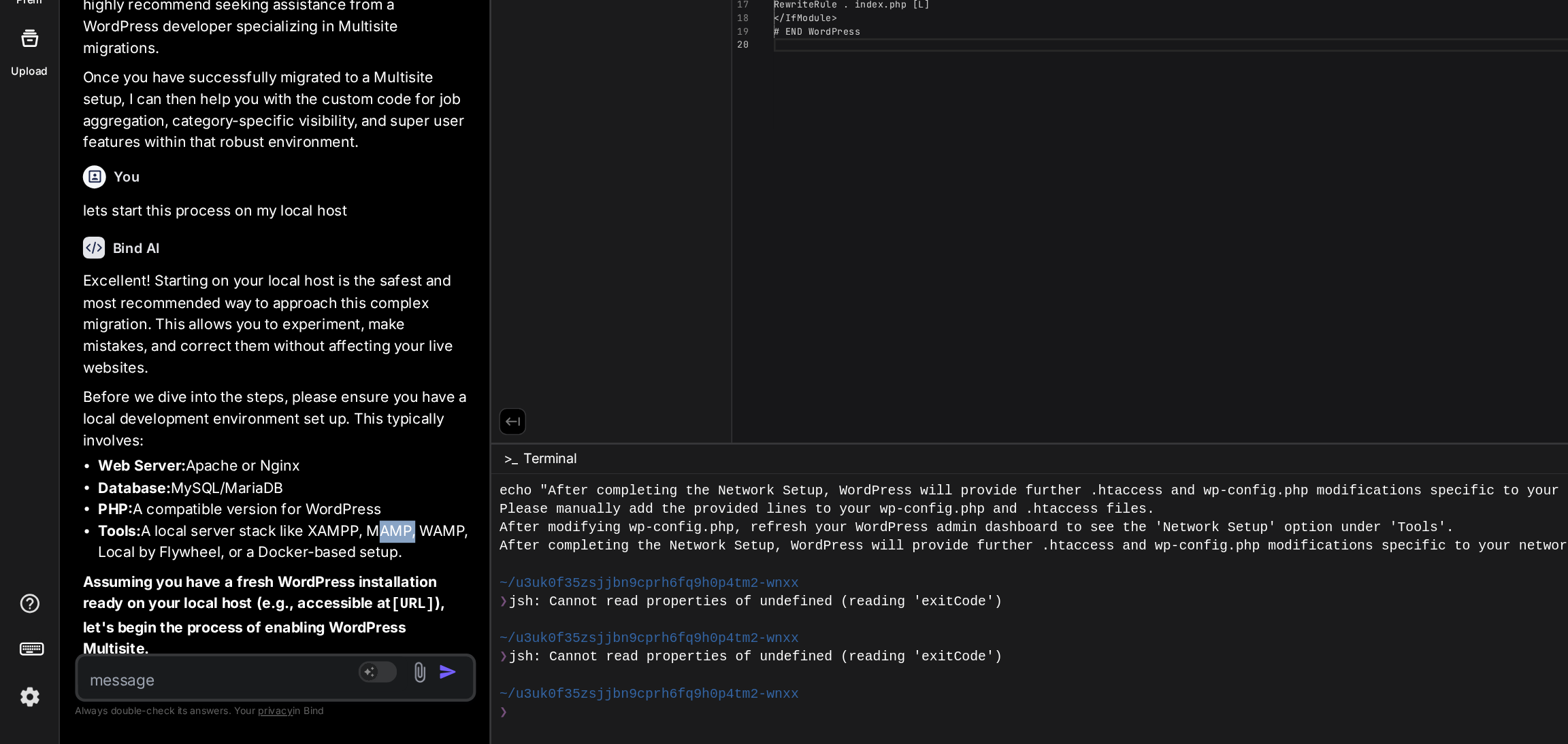
drag, startPoint x: 263, startPoint y: 493, endPoint x: 293, endPoint y: 498, distance: 30.4
click at [293, 586] on li "Tools: A local server stack like XAMPP, MAMP, WAMP, Local by Flywheel, or a Doc…" at bounding box center [201, 601] width 264 height 31
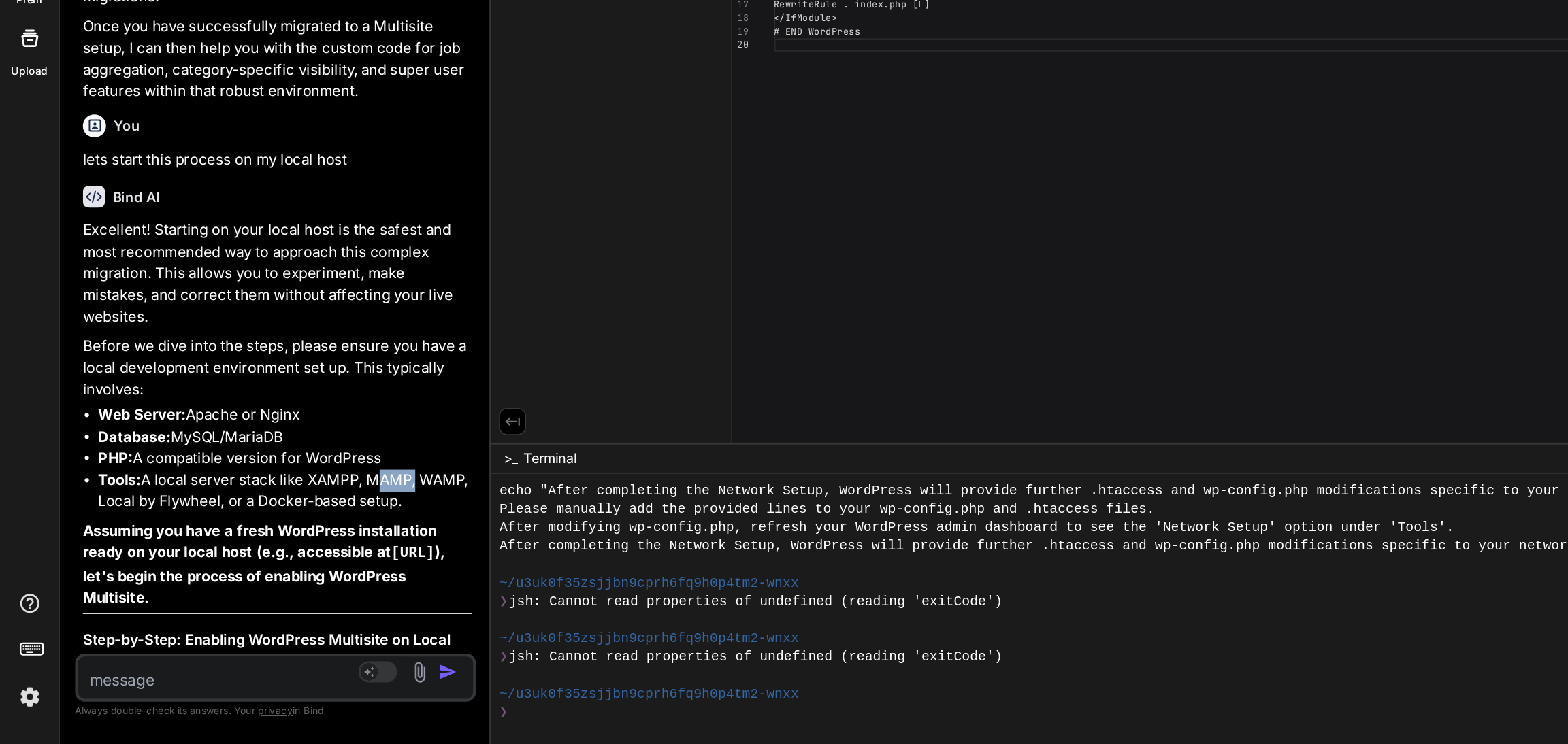
scroll to position [7970, 0]
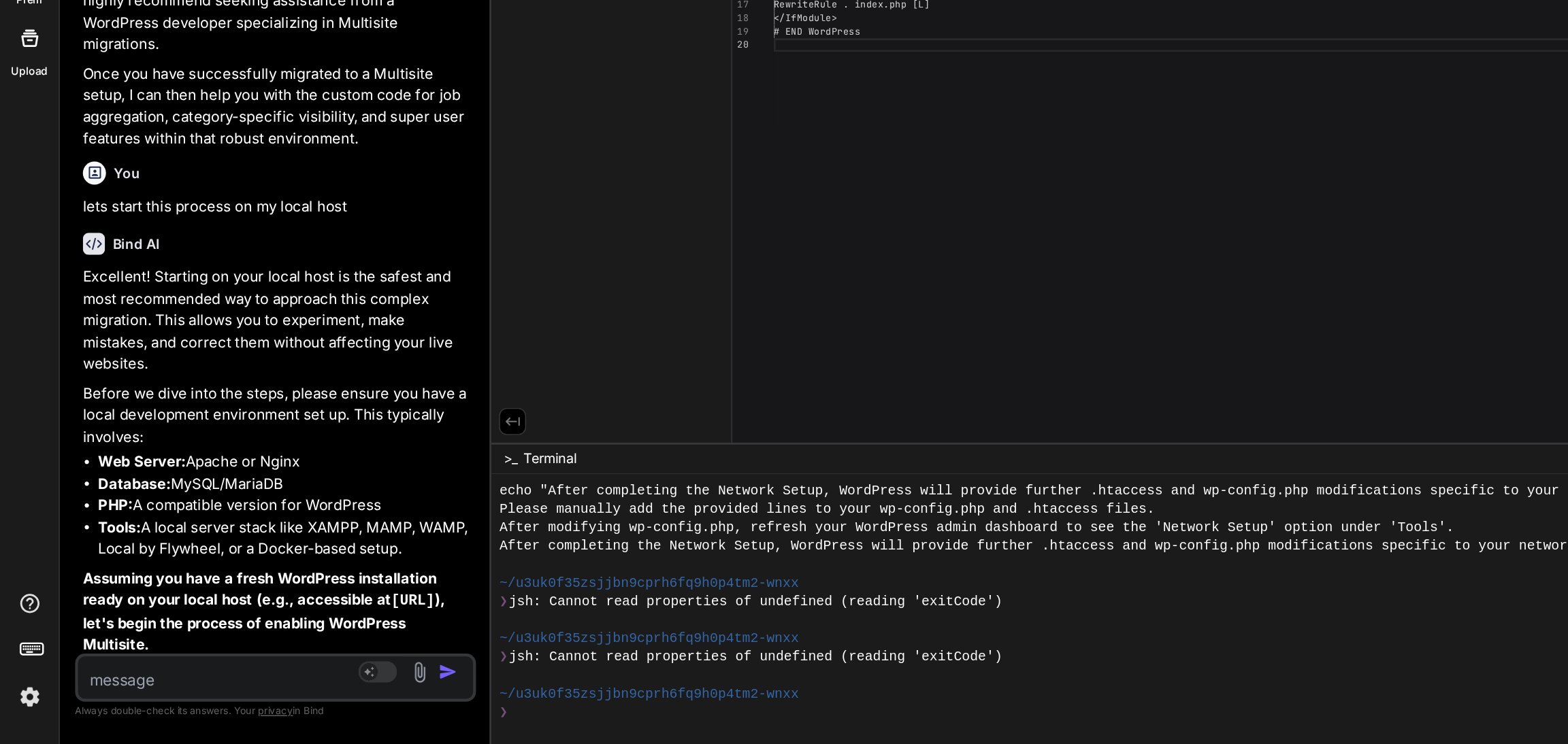
click at [298, 583] on li "Tools: A local server stack like XAMPP, MAMP, WAMP, Local by Flywheel, or a Doc…" at bounding box center [201, 598] width 264 height 31
drag, startPoint x: 262, startPoint y: 485, endPoint x: 291, endPoint y: 489, distance: 29.3
click at [291, 583] on li "Tools: A local server stack like XAMPP, MAMP, WAMP, Local by Flywheel, or a Doc…" at bounding box center [201, 598] width 264 height 31
copy li "MAMP"
